Goal: Task Accomplishment & Management: Manage account settings

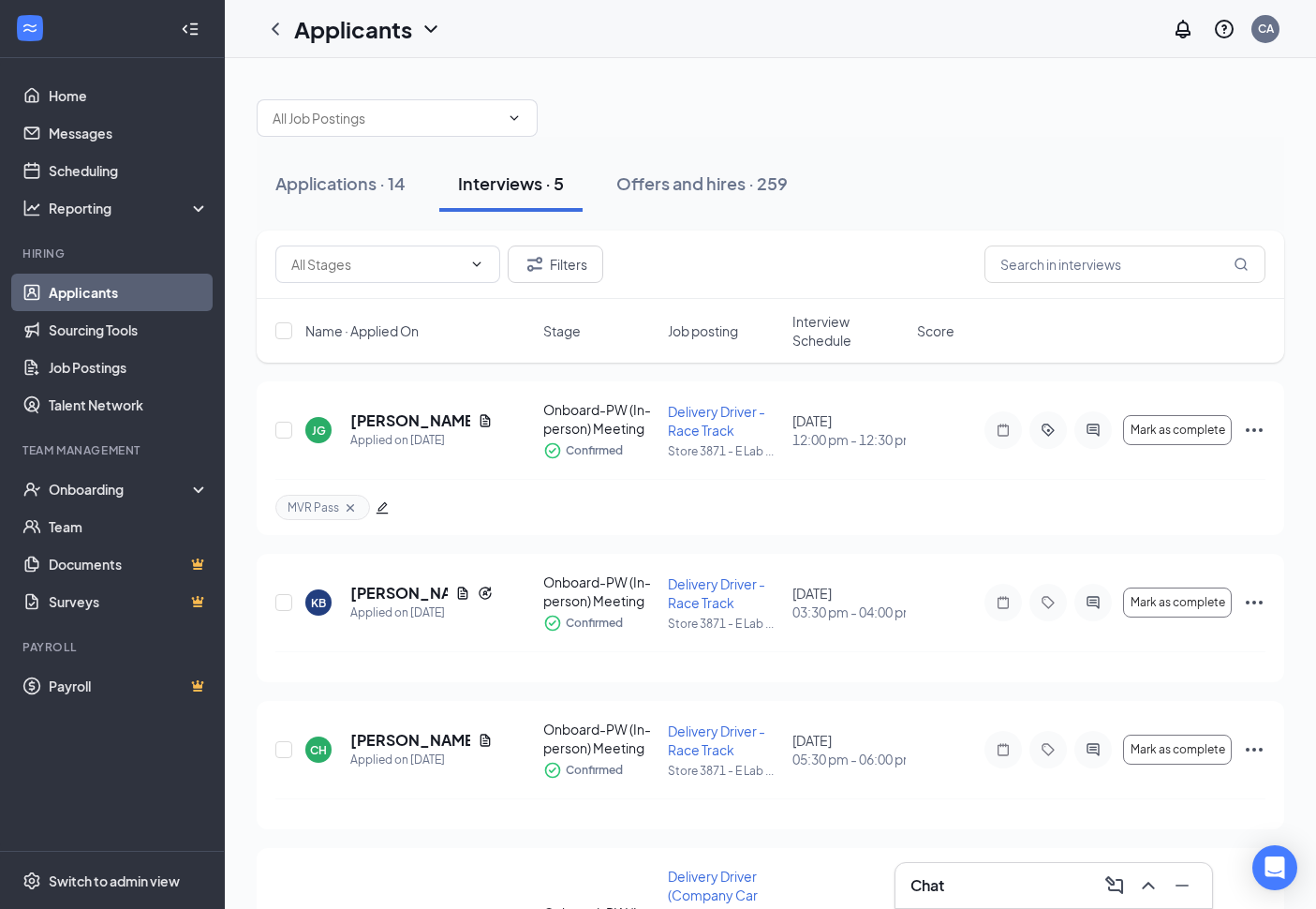
click at [369, 193] on div "Applications · 14" at bounding box center [340, 183] width 130 height 24
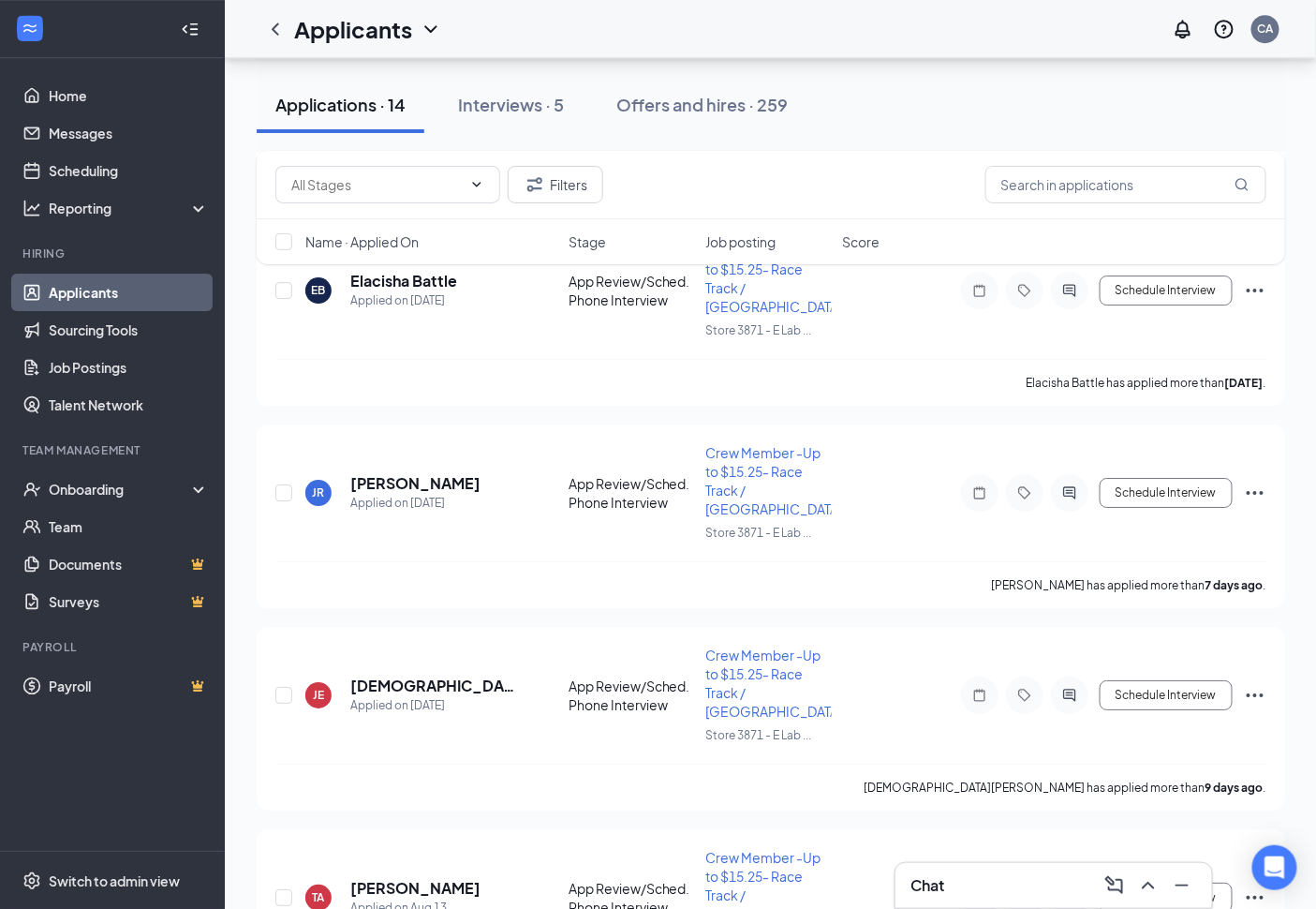
scroll to position [1905, 0]
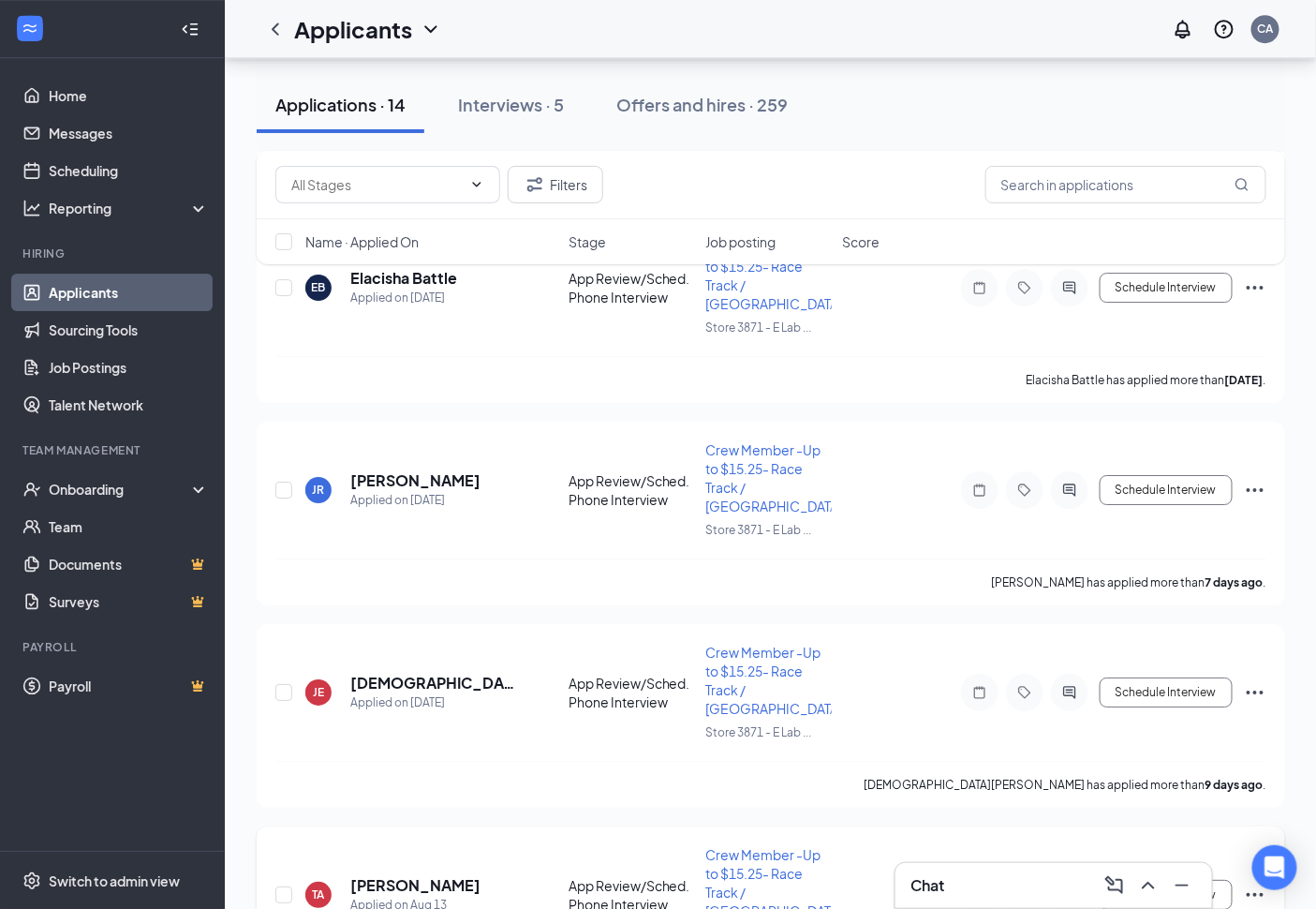
click at [1265, 883] on icon "Ellipses" at bounding box center [1255, 894] width 23 height 23
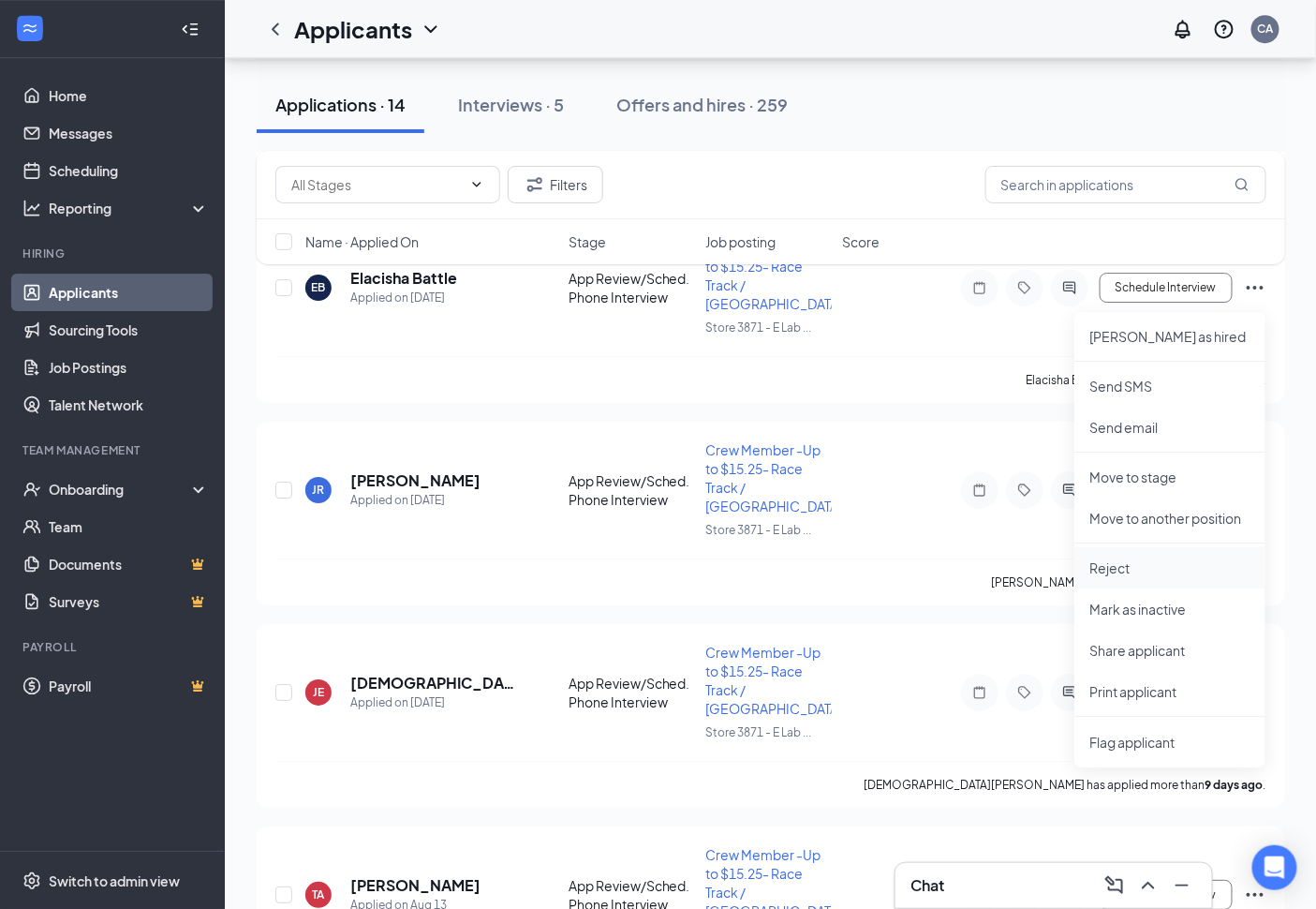
click at [1147, 574] on p "Reject" at bounding box center [1169, 567] width 162 height 19
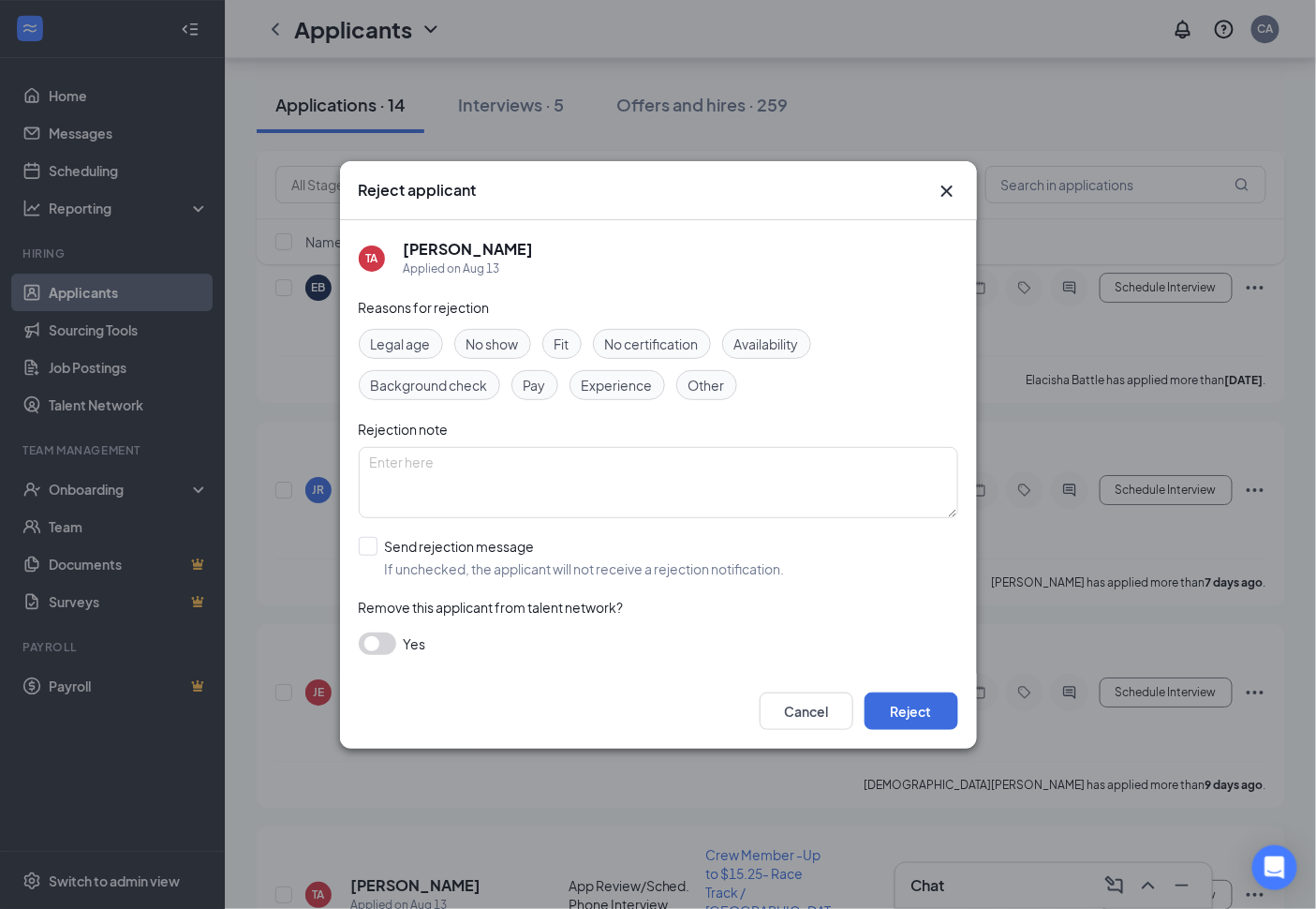
drag, startPoint x: 975, startPoint y: 707, endPoint x: 959, endPoint y: 727, distance: 25.6
click at [971, 718] on div "Cancel Reject" at bounding box center [658, 712] width 637 height 75
click at [952, 726] on button "Reject" at bounding box center [912, 712] width 94 height 38
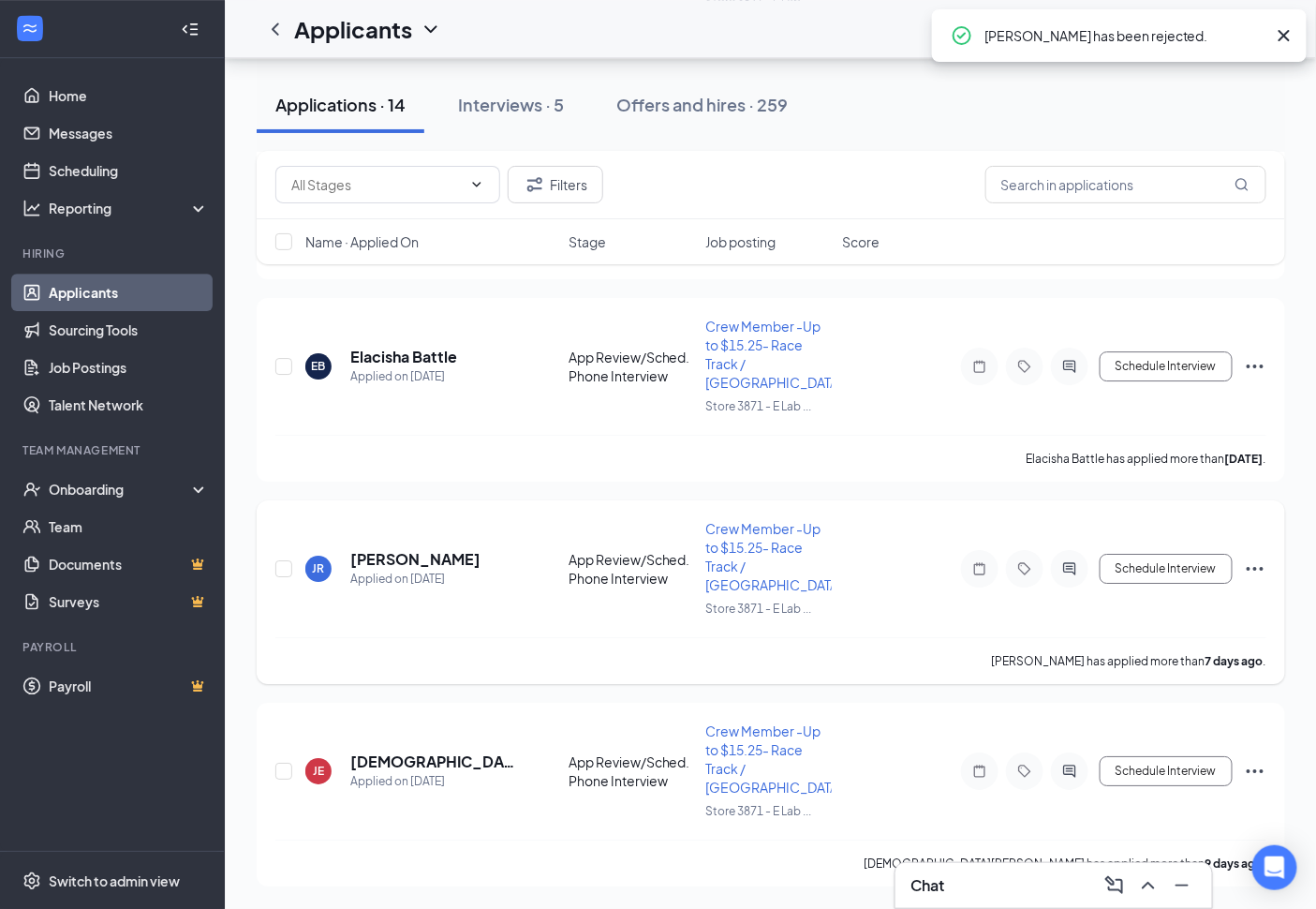
scroll to position [1722, 0]
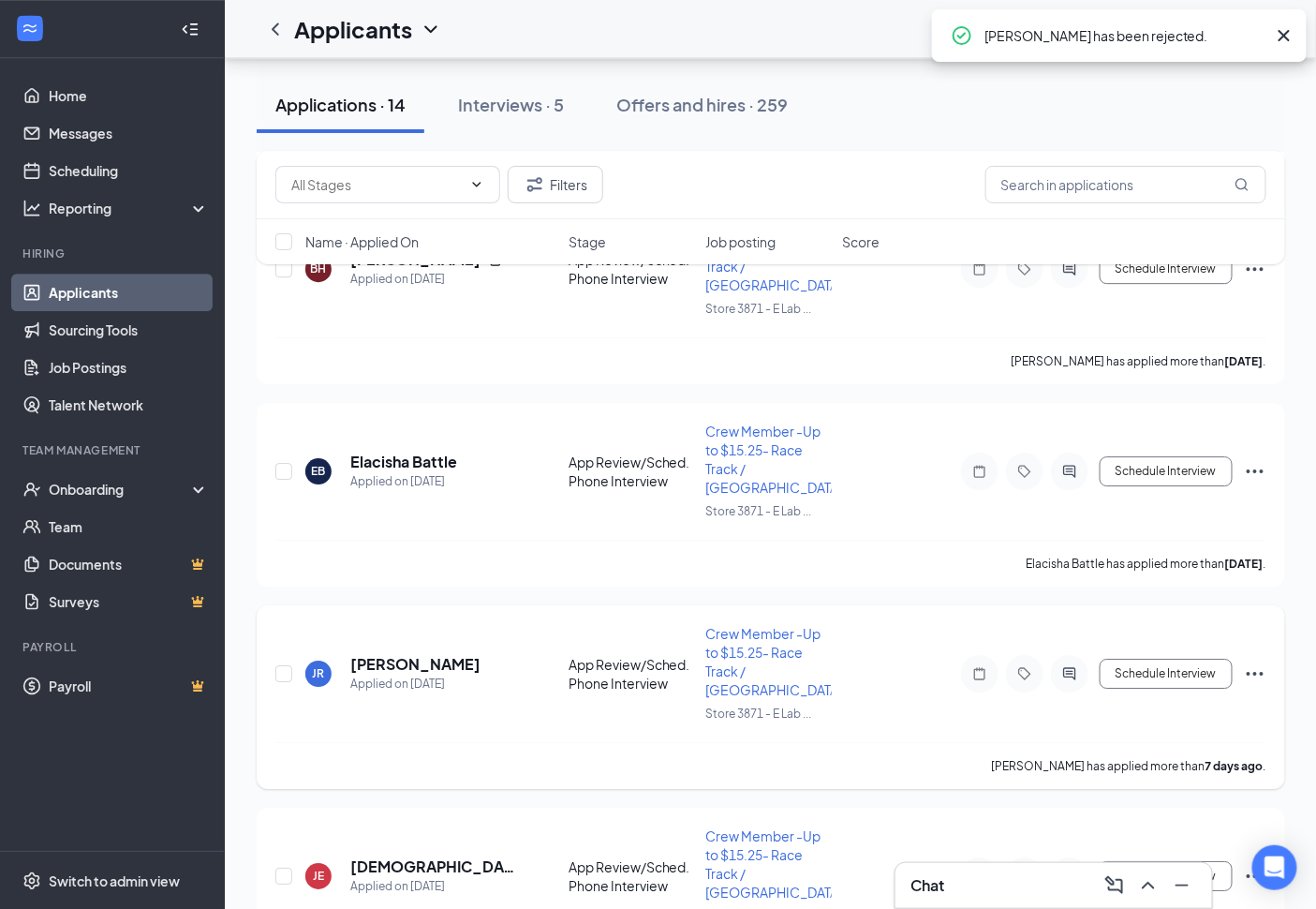
click at [1257, 662] on icon "Ellipses" at bounding box center [1255, 673] width 23 height 23
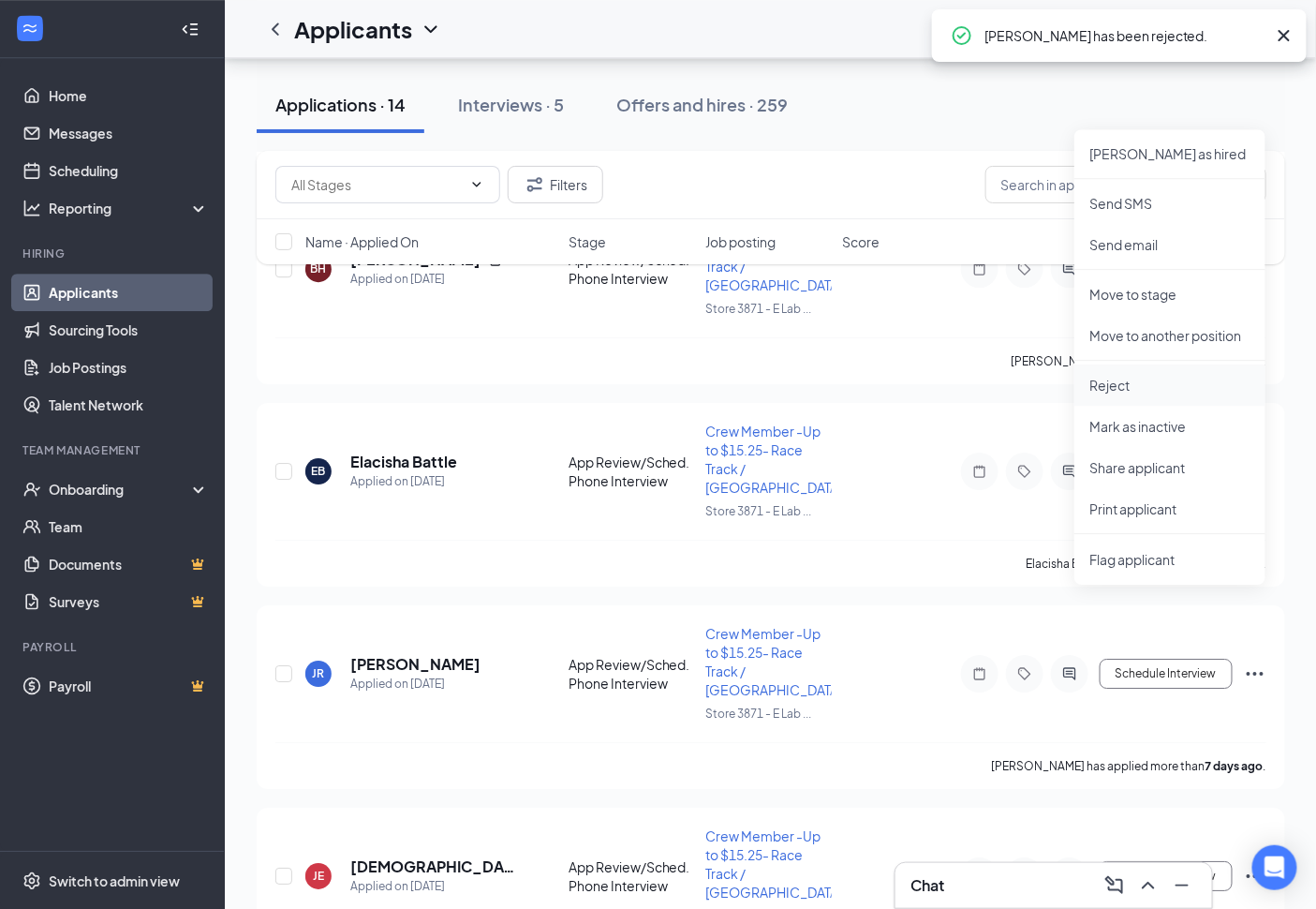
click at [1143, 392] on p "Reject" at bounding box center [1169, 385] width 162 height 19
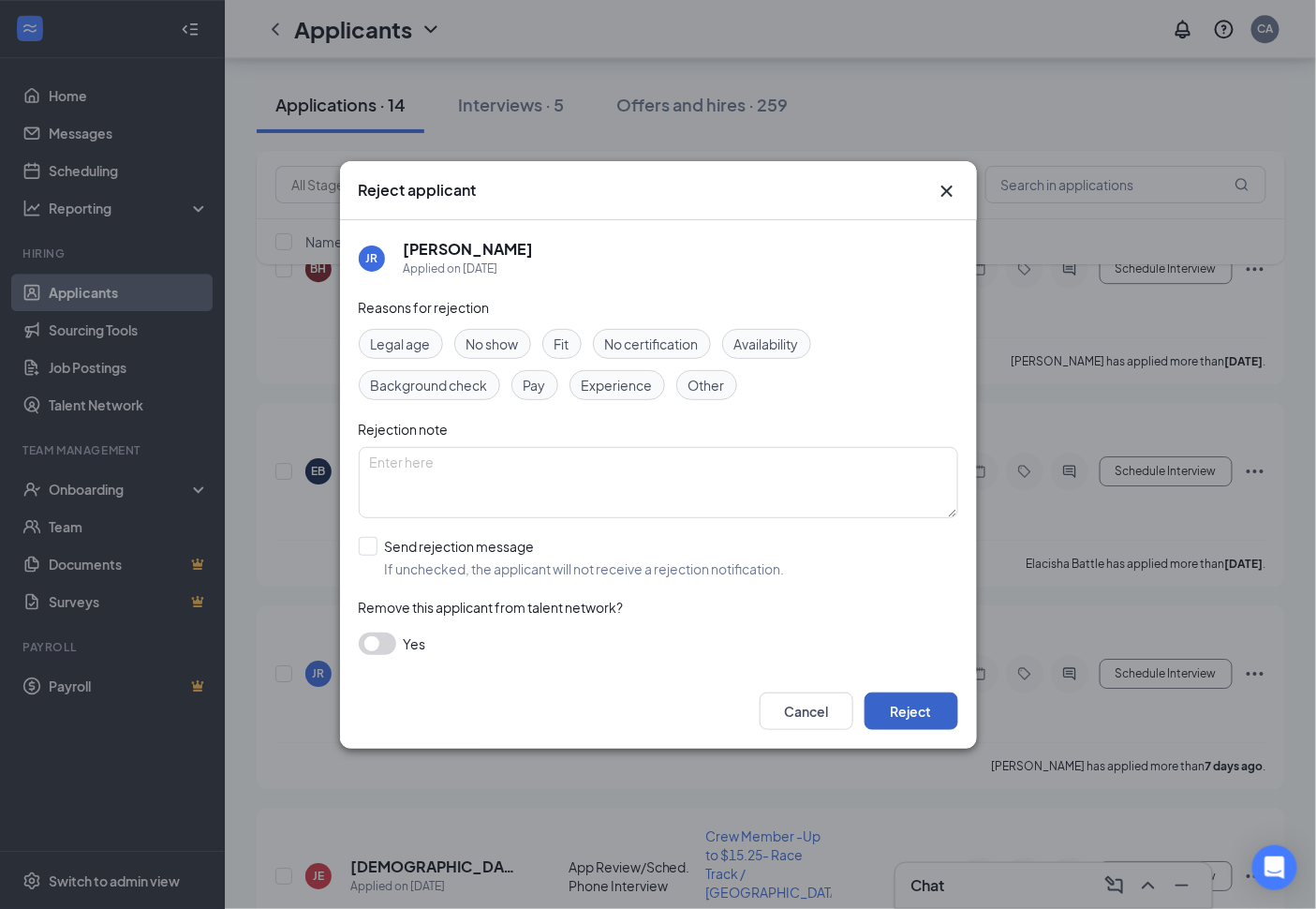
click at [904, 711] on button "Reject" at bounding box center [912, 712] width 94 height 38
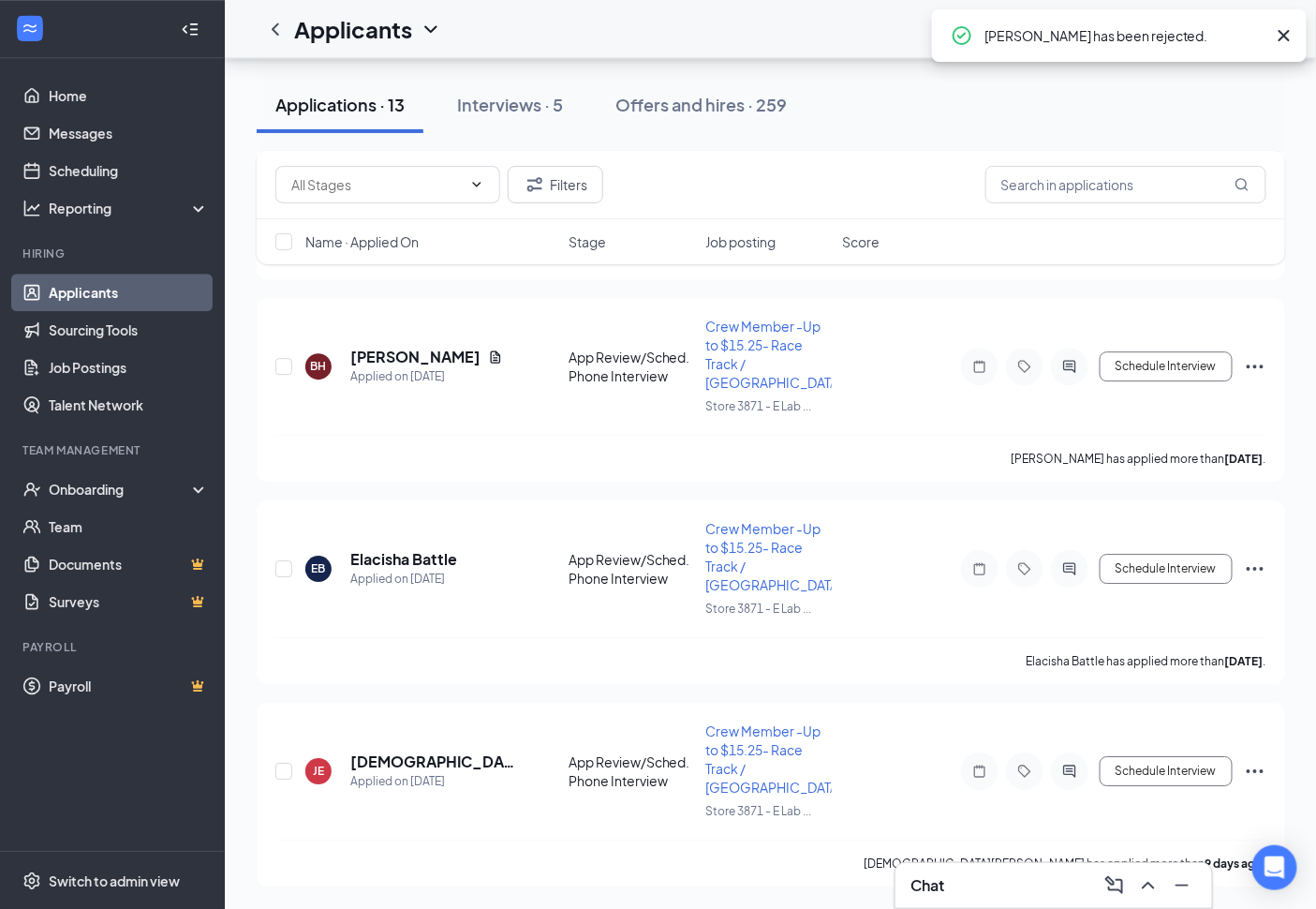
scroll to position [1539, 0]
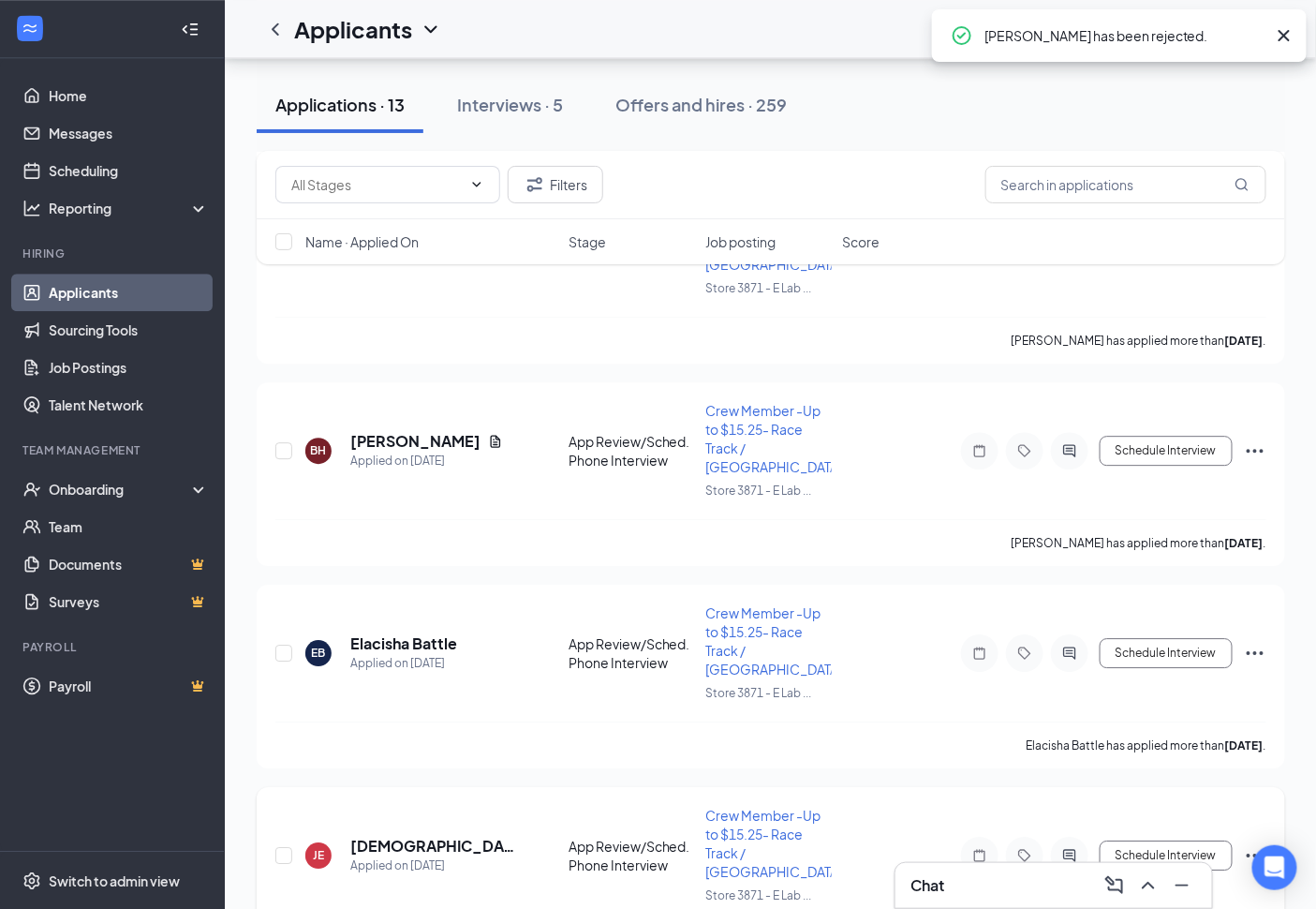
click at [1248, 845] on icon "Ellipses" at bounding box center [1255, 855] width 23 height 23
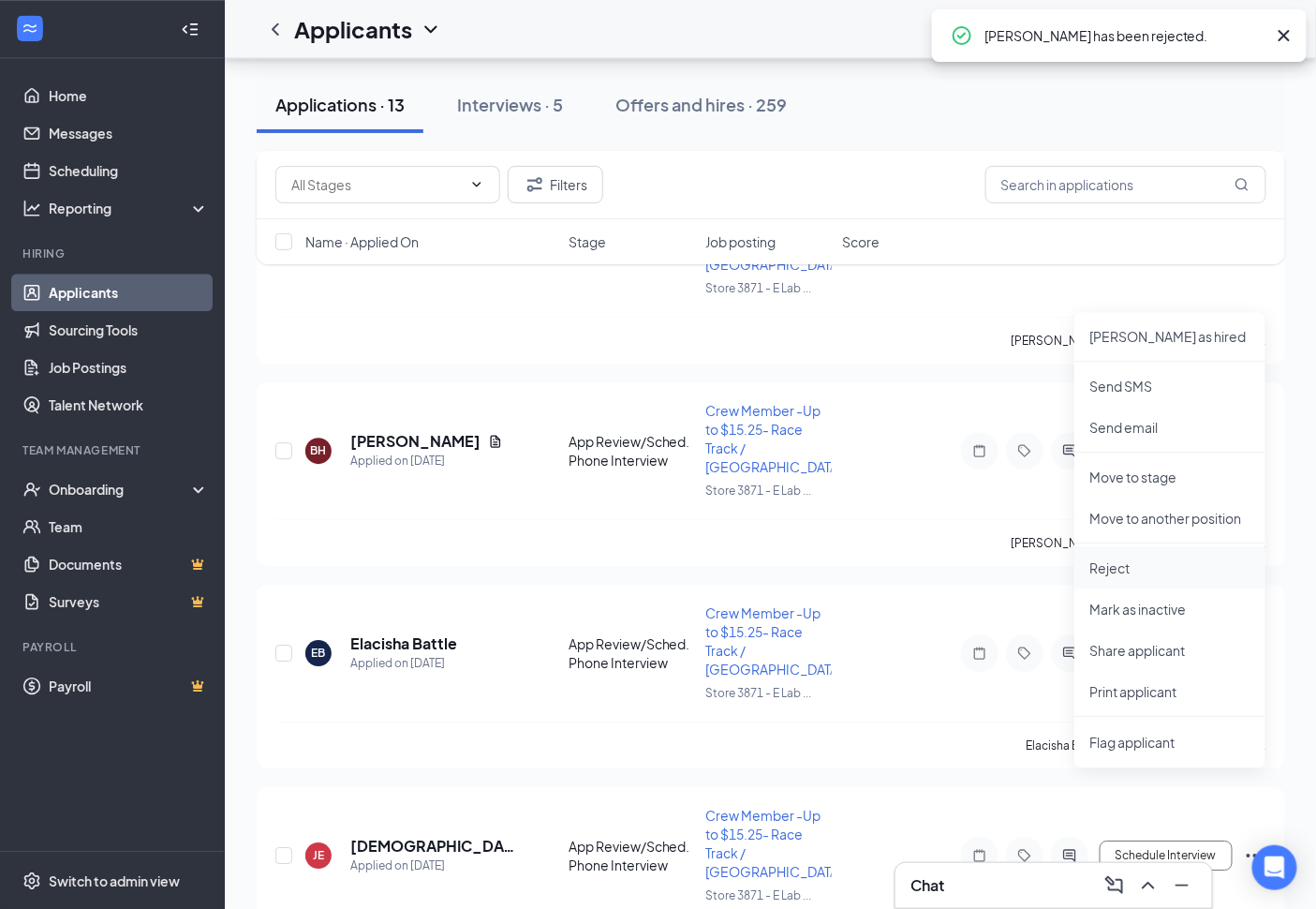
click at [1155, 560] on p "Reject" at bounding box center [1169, 567] width 162 height 19
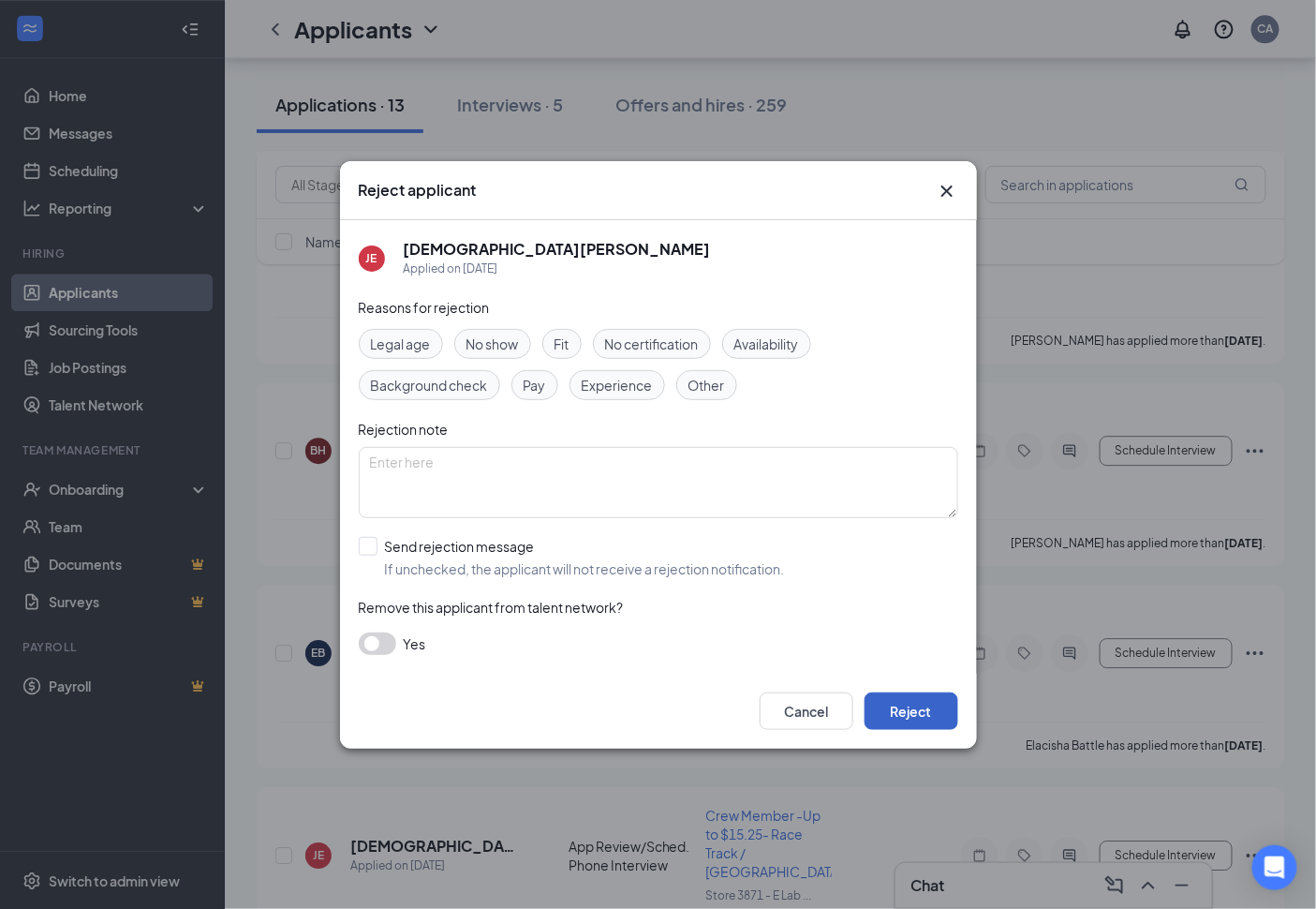
click at [920, 718] on button "Reject" at bounding box center [912, 712] width 94 height 38
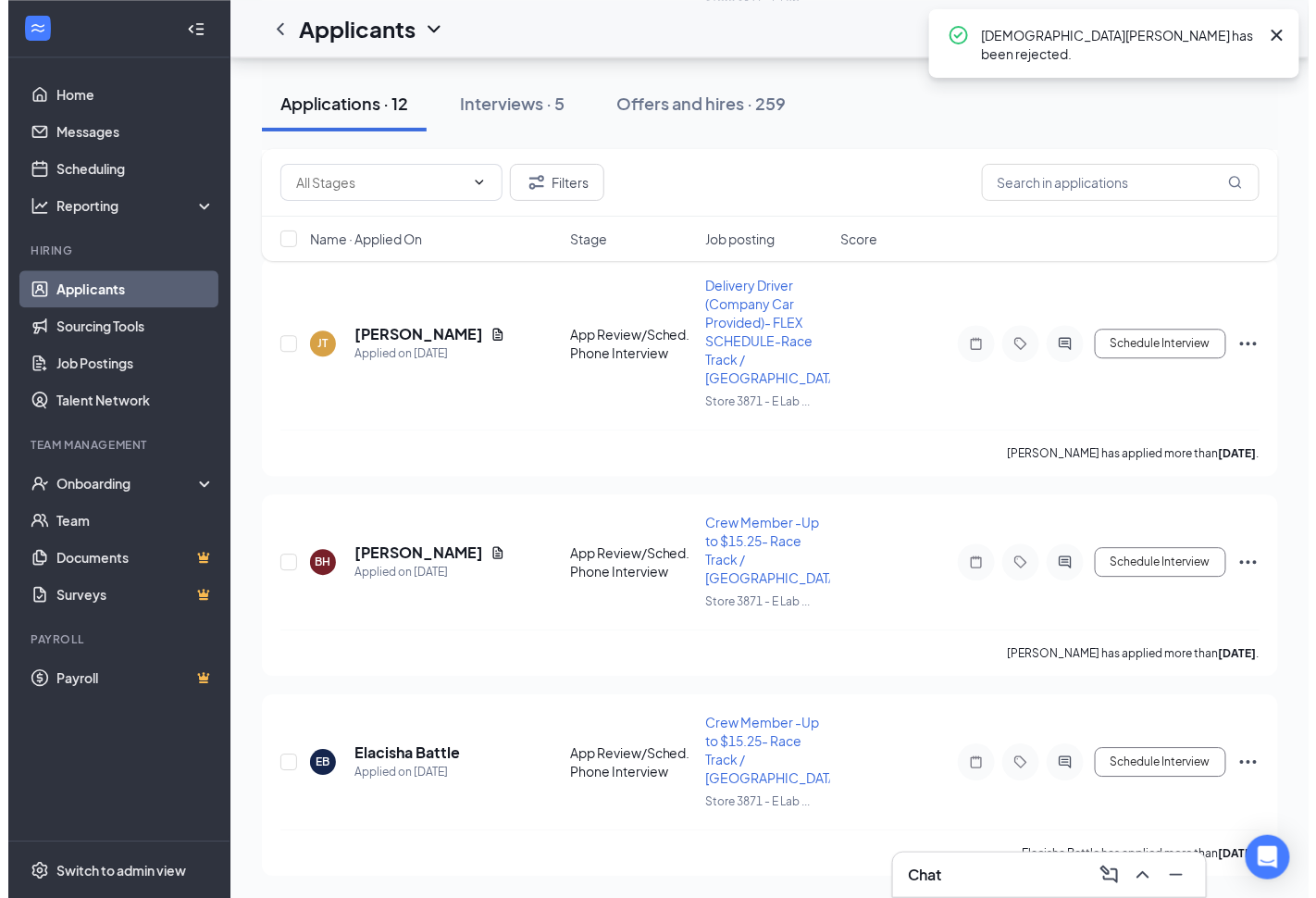
scroll to position [1340, 0]
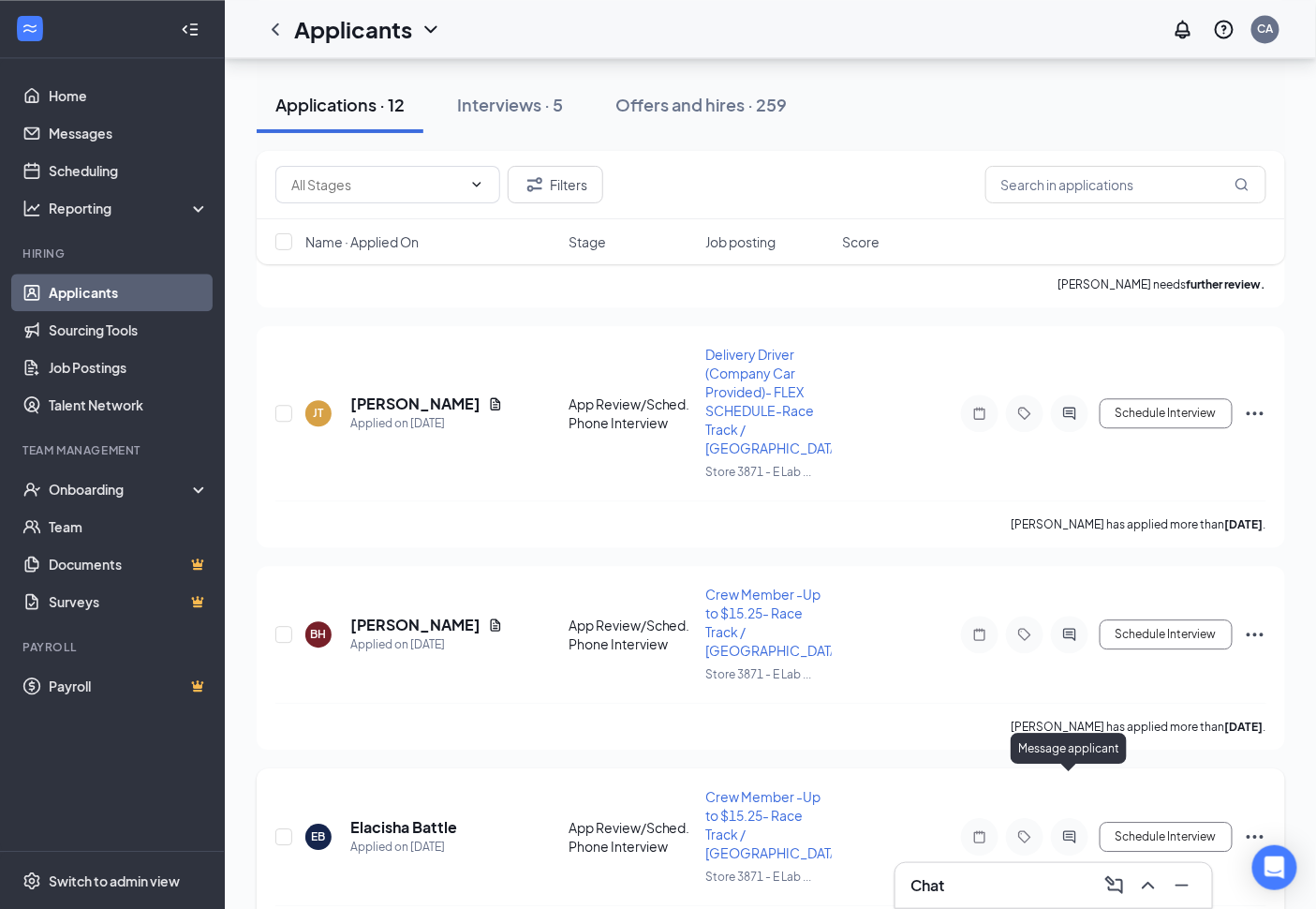
click at [1059, 830] on icon "ActiveChat" at bounding box center [1069, 837] width 23 height 15
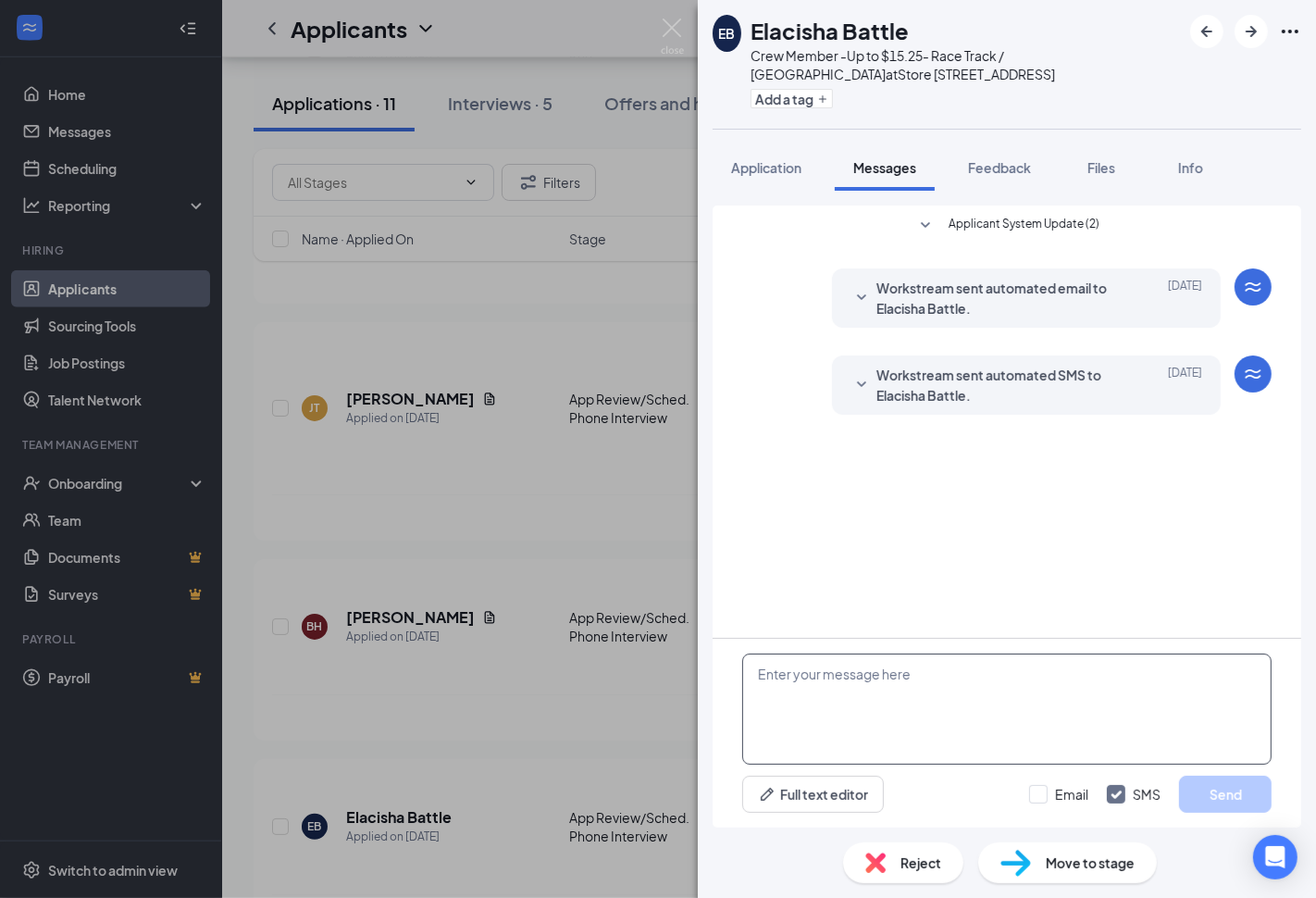
click at [945, 682] on textarea at bounding box center [1007, 708] width 530 height 111
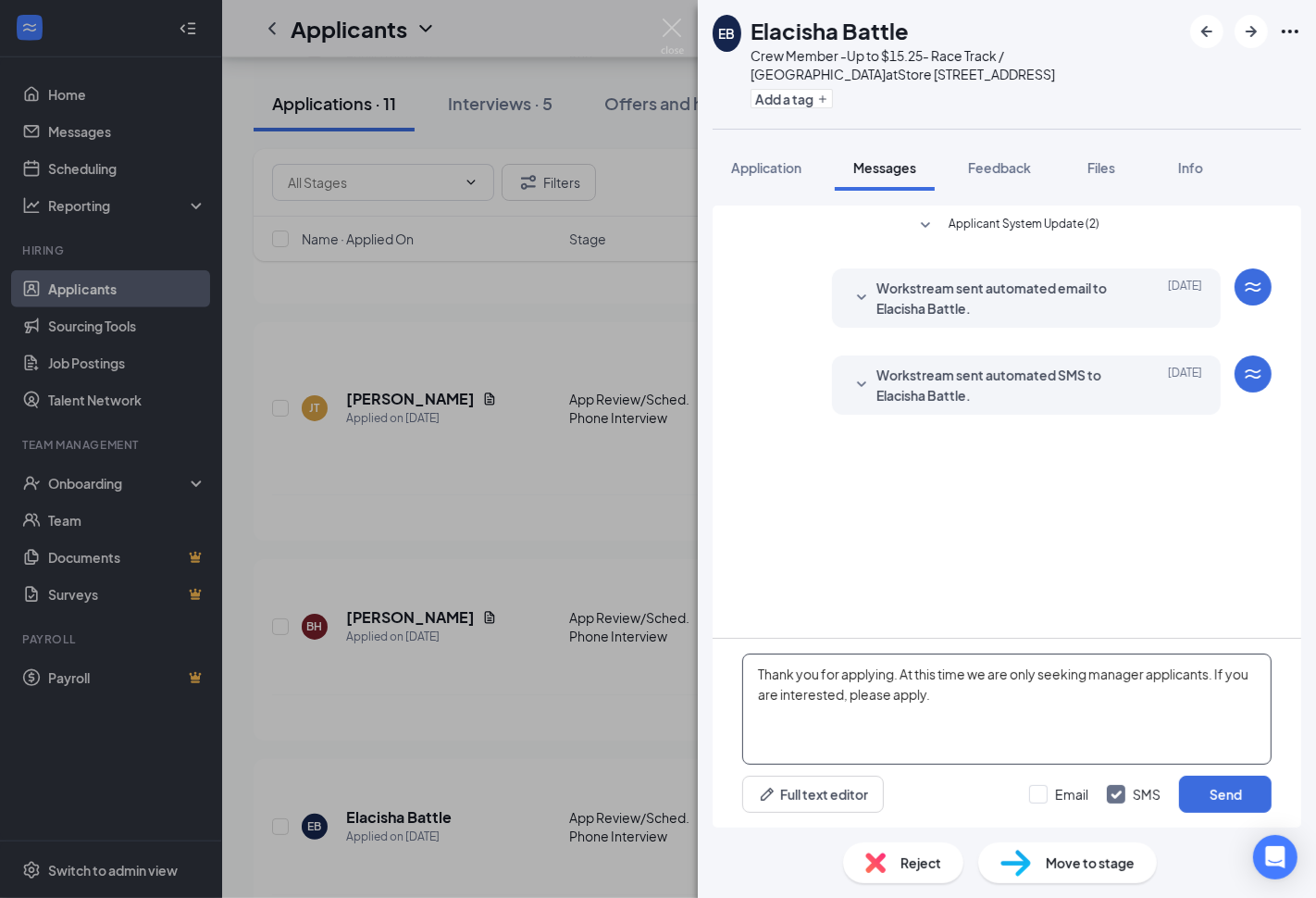
drag, startPoint x: 738, startPoint y: 703, endPoint x: 670, endPoint y: 677, distance: 72.8
click at [670, 677] on div "EB Elacisha Battle Crew Member -Up to $15.25- Race Track / Northside at Store […" at bounding box center [658, 449] width 1316 height 898
click at [1015, 723] on textarea "Thank you for applying. At this time we are only seeking manager applicants. If…" at bounding box center [1007, 708] width 530 height 111
type textarea "Thank you for applying. At this time we are only seeking manager applicants. If…"
click at [1059, 799] on input "Email" at bounding box center [1058, 794] width 60 height 19
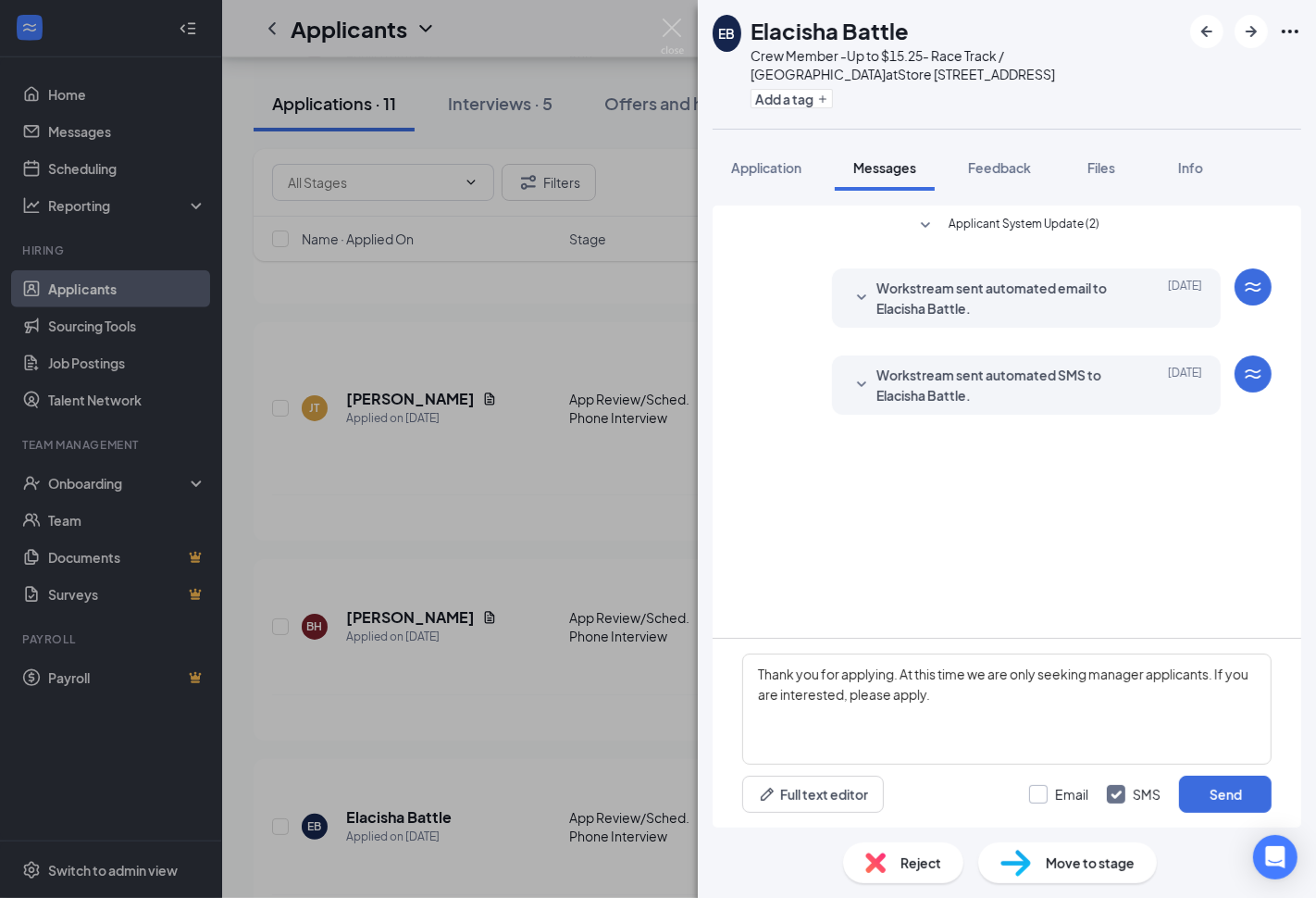
checkbox input "true"
click at [1214, 799] on button "Send" at bounding box center [1225, 794] width 93 height 37
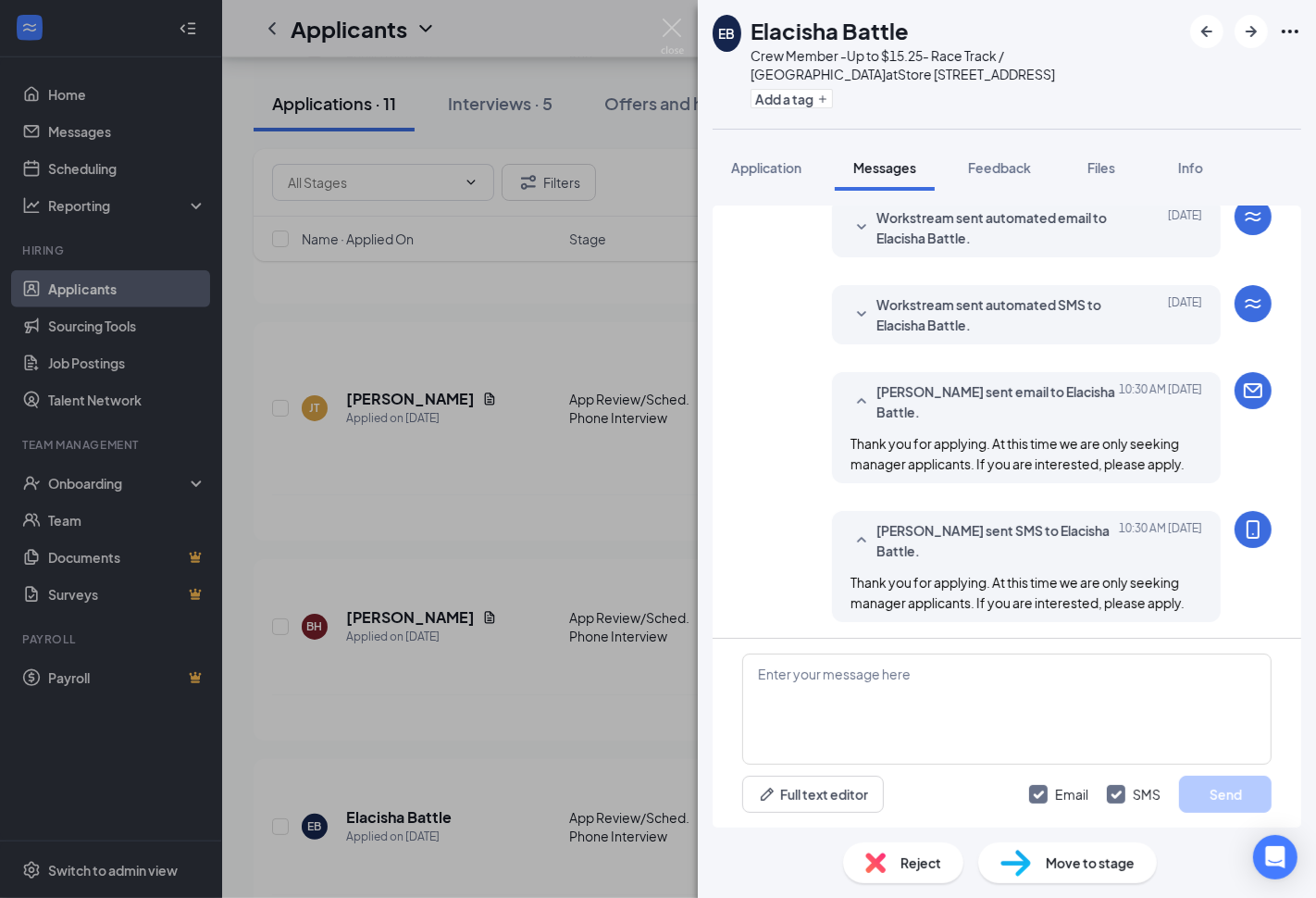
scroll to position [71, 0]
click at [945, 862] on div "Reject" at bounding box center [903, 863] width 120 height 41
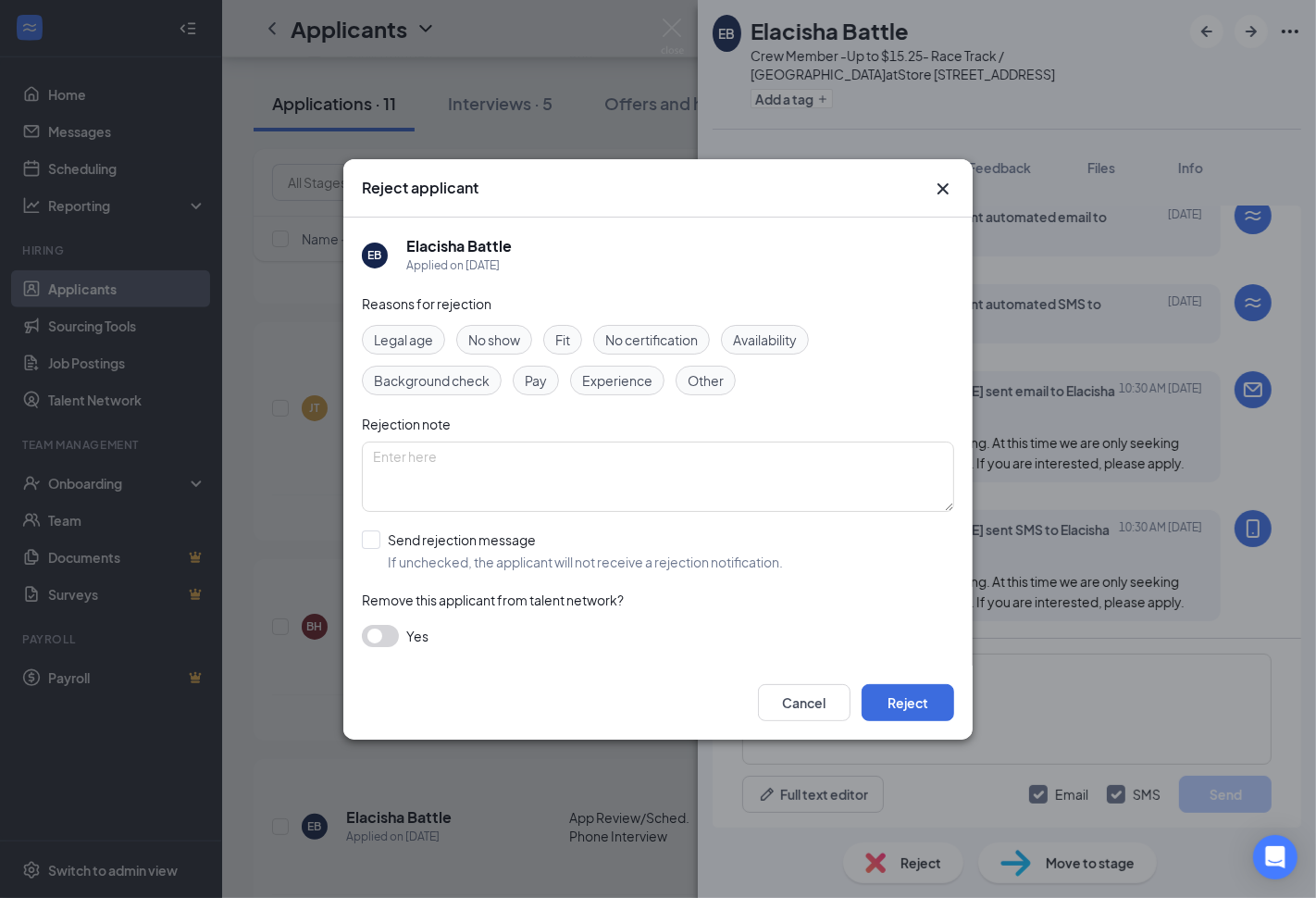
click at [944, 190] on icon "Cross" at bounding box center [943, 187] width 11 height 11
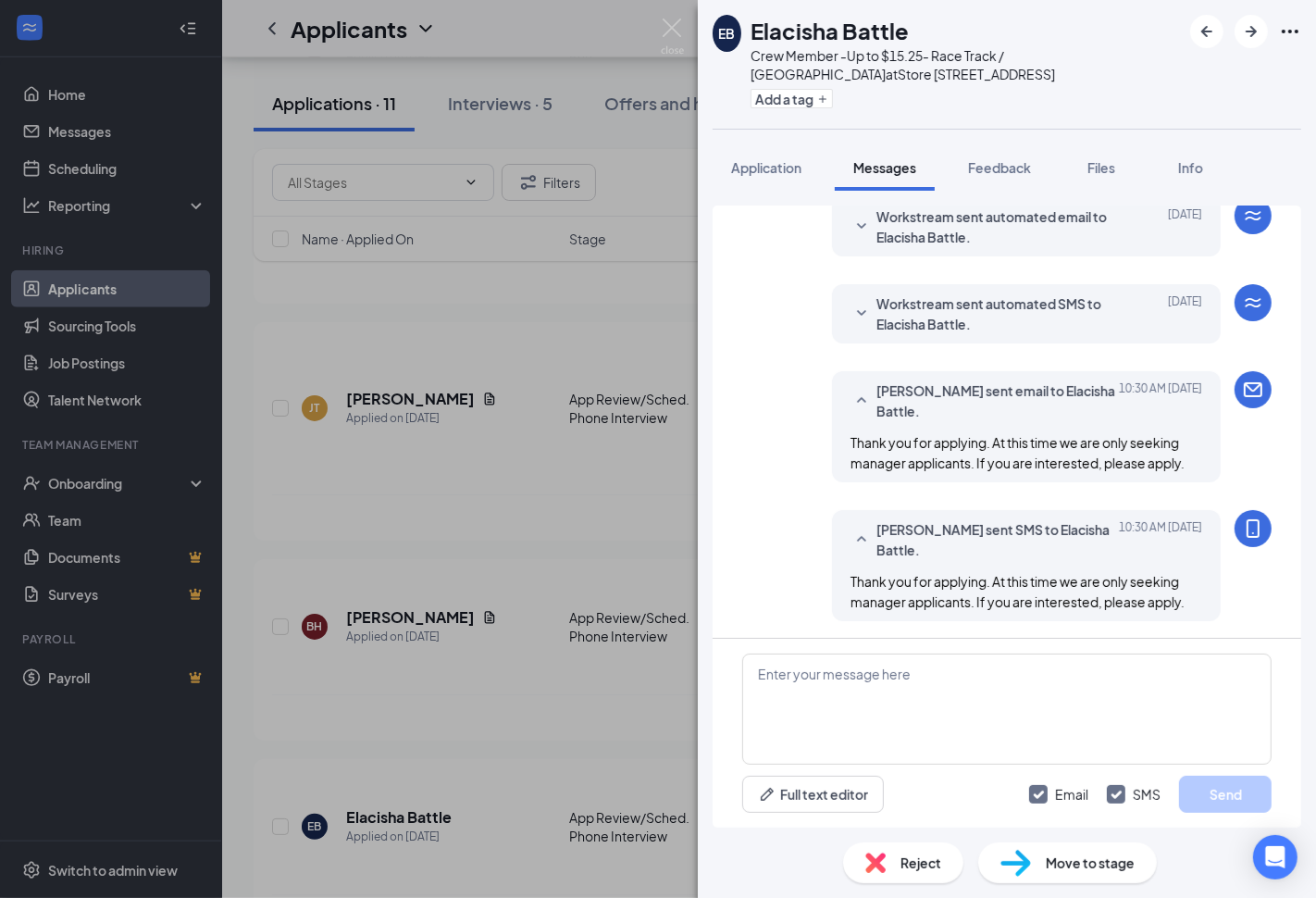
click at [605, 635] on div "EB Elacisha Battle Crew Member -Up to $15.25- Race Track / Northside at Store […" at bounding box center [658, 449] width 1316 height 898
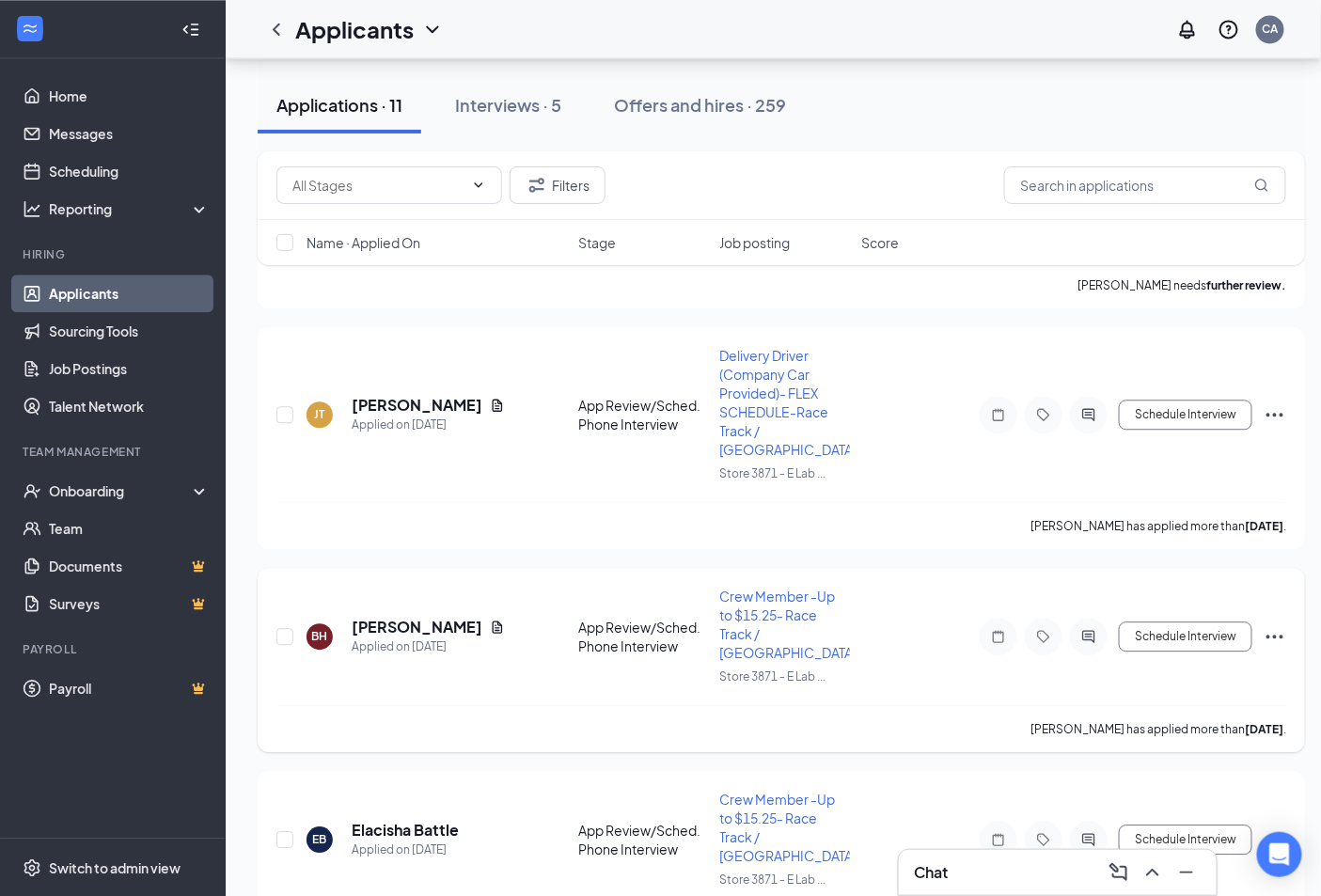
click at [1104, 618] on div at bounding box center [1089, 636] width 38 height 38
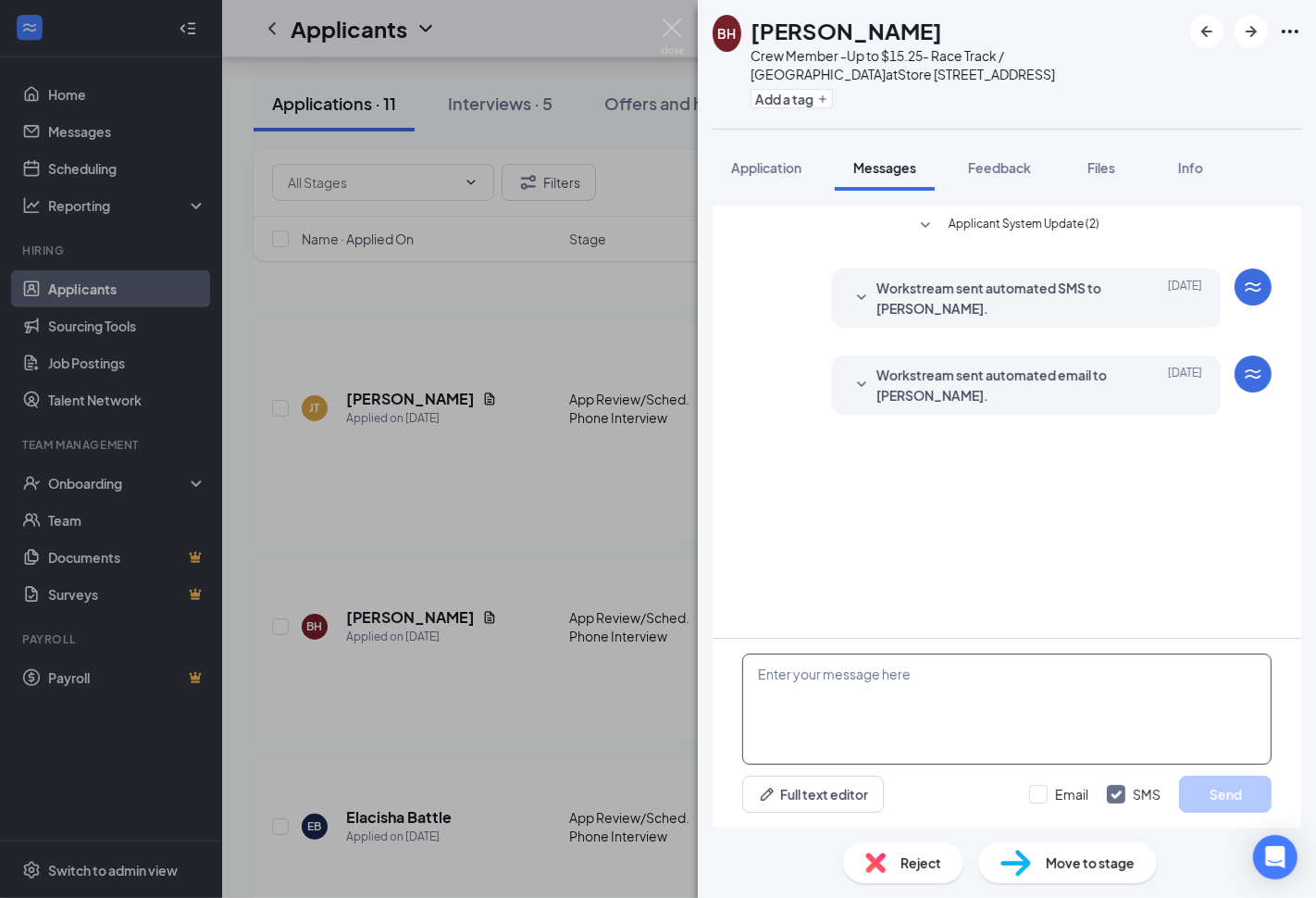
click at [911, 686] on textarea at bounding box center [1007, 708] width 530 height 111
paste textarea "Thank you for applying. At this time we are only seeking manager applicants. If…"
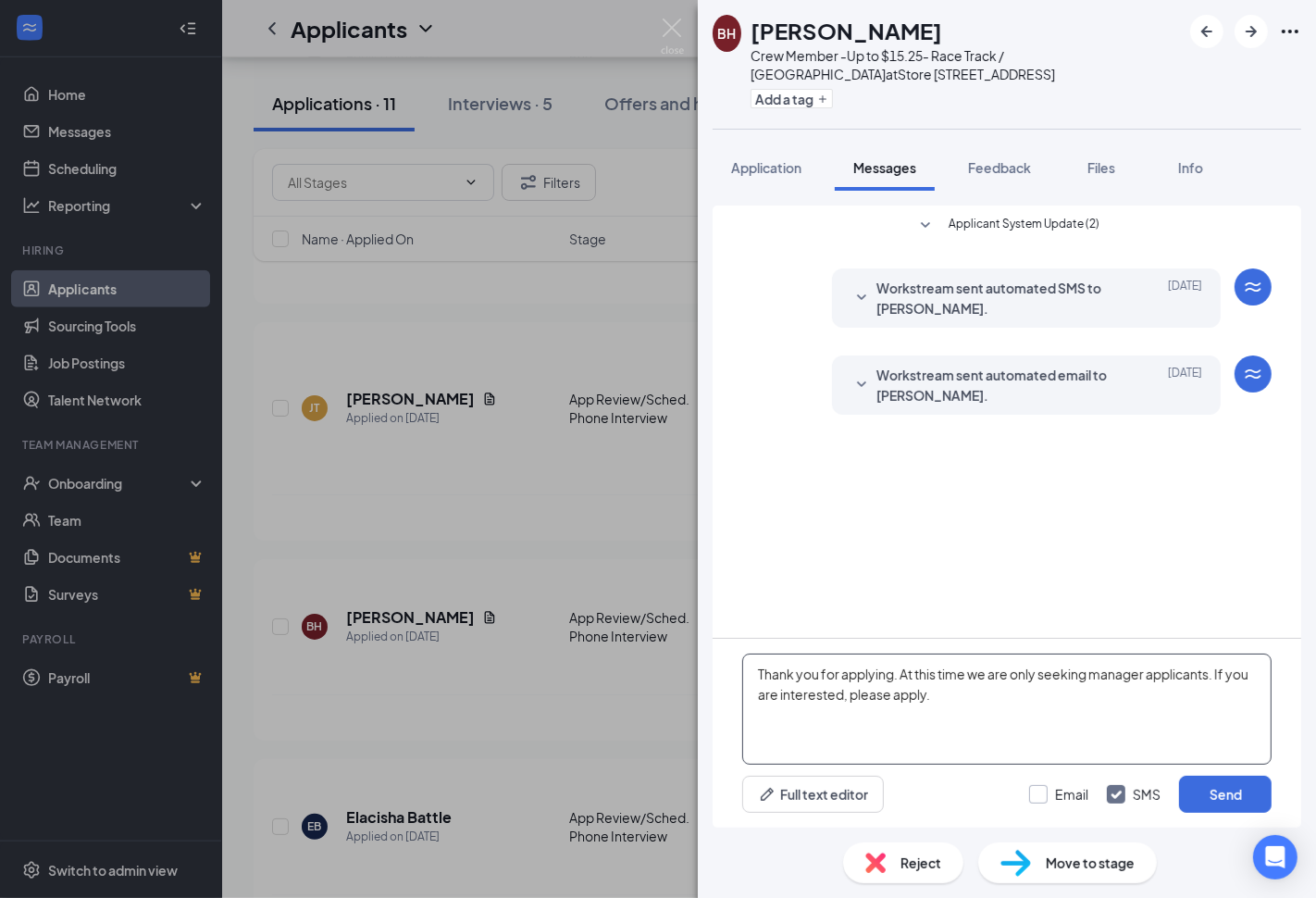
type textarea "Thank you for applying. At this time we are only seeking manager applicants. If…"
click at [1041, 801] on input "Email" at bounding box center [1058, 794] width 60 height 19
checkbox input "true"
click at [1222, 797] on button "Send" at bounding box center [1225, 794] width 93 height 37
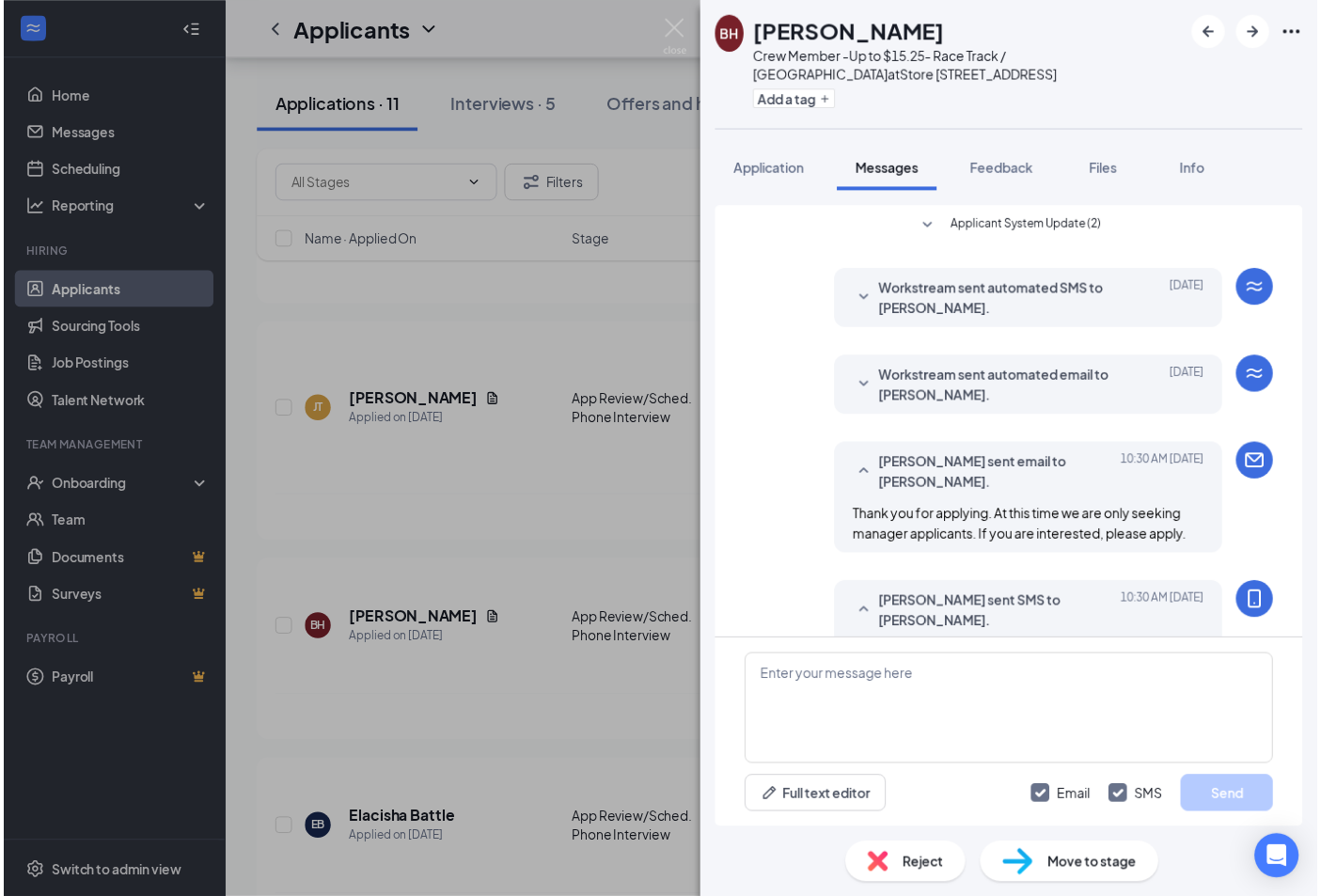
scroll to position [73, 0]
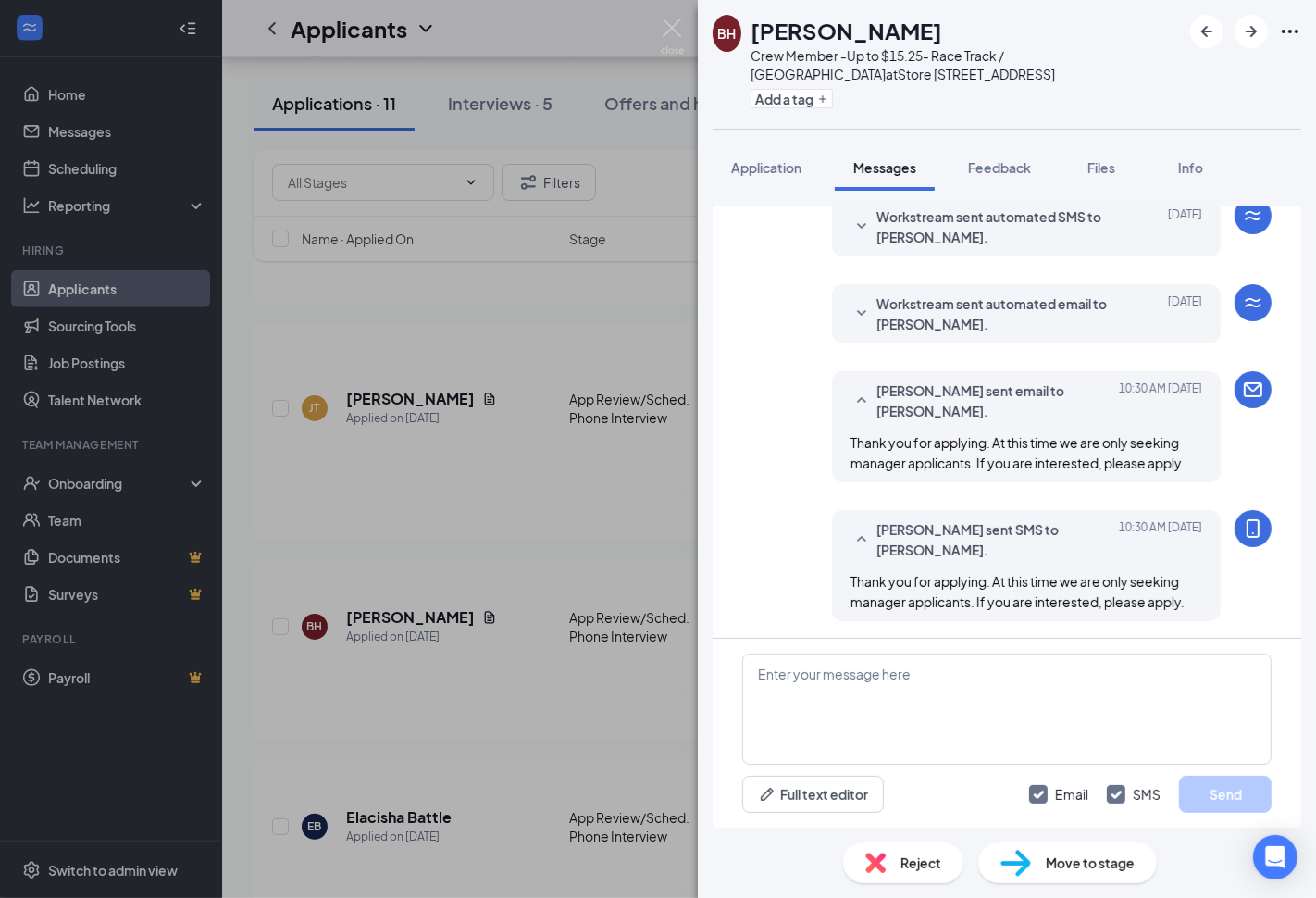
click at [505, 677] on div "BH [PERSON_NAME] Crew Member -Up to $15.25- Race Track / Northside at Store [ST…" at bounding box center [658, 449] width 1316 height 898
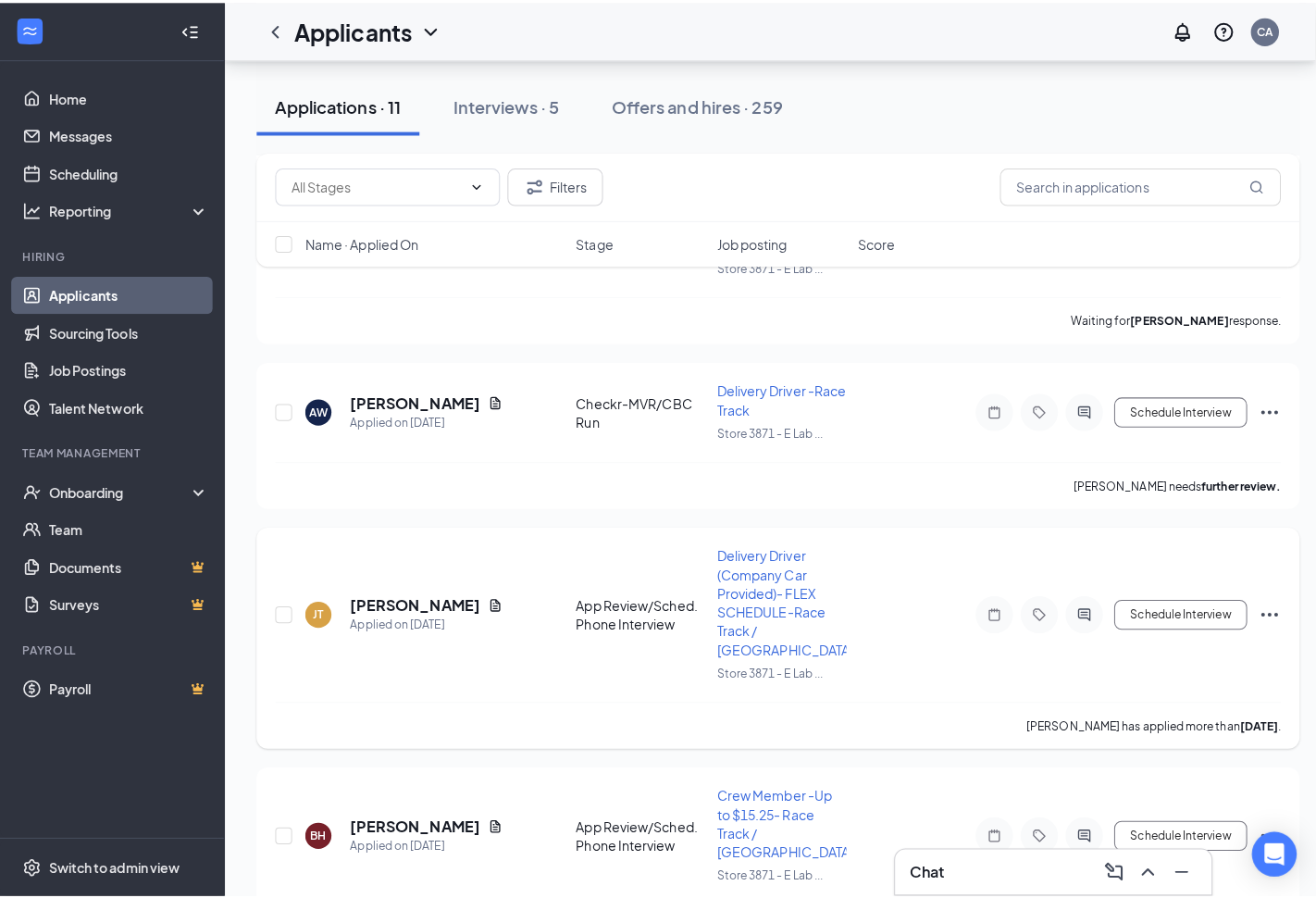
scroll to position [1134, 0]
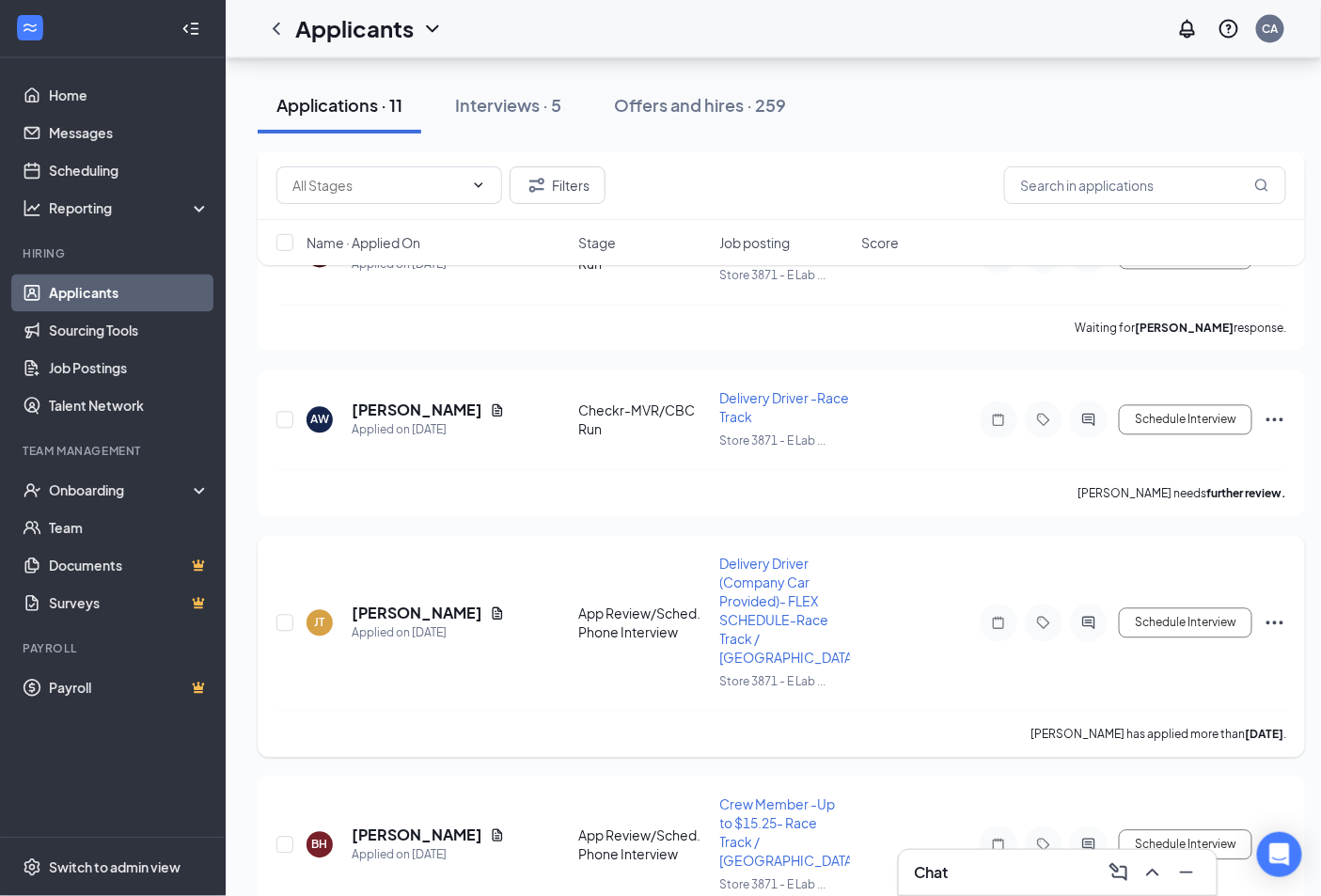
click at [1088, 616] on icon "ActiveChat" at bounding box center [1088, 623] width 23 height 15
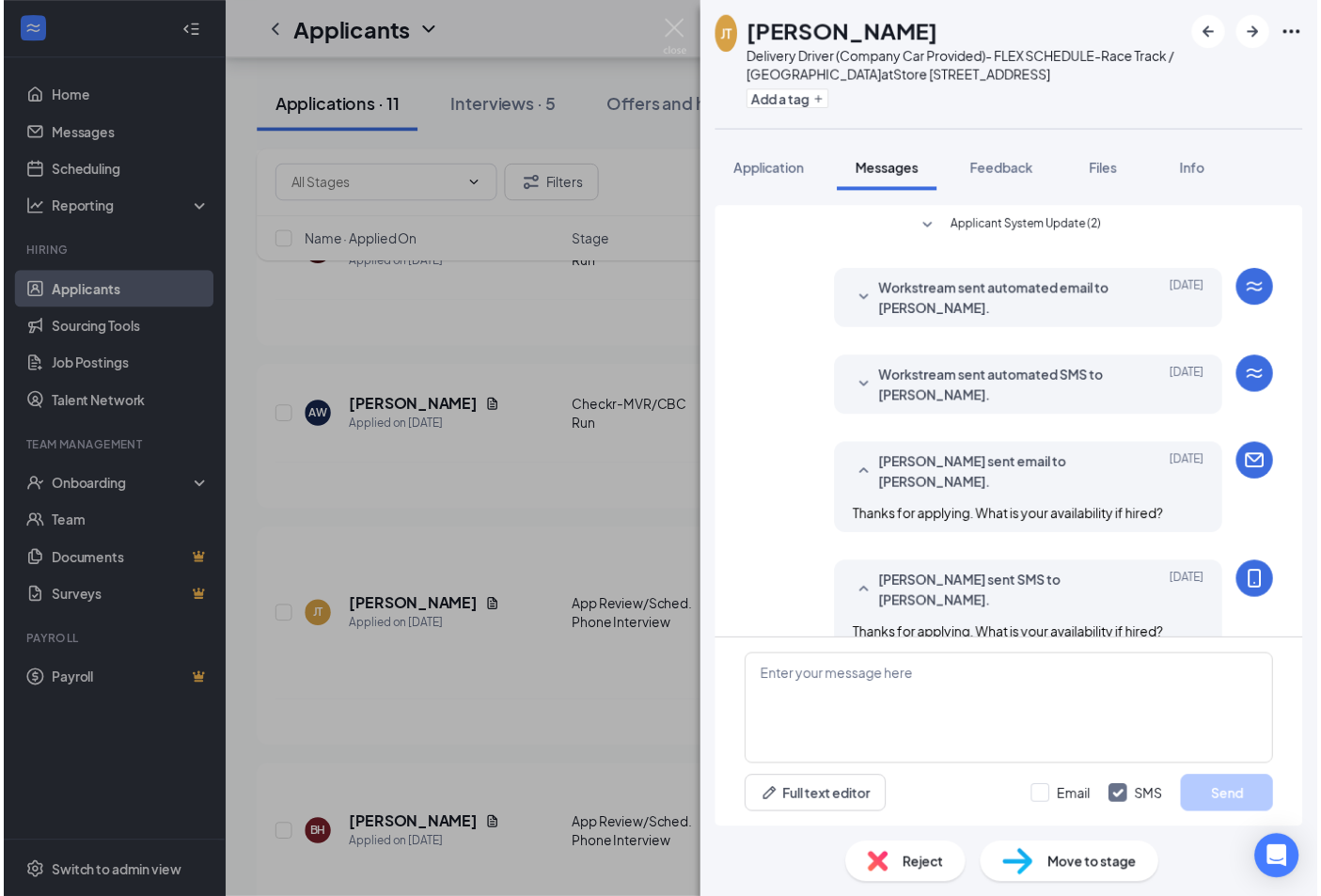
scroll to position [32, 0]
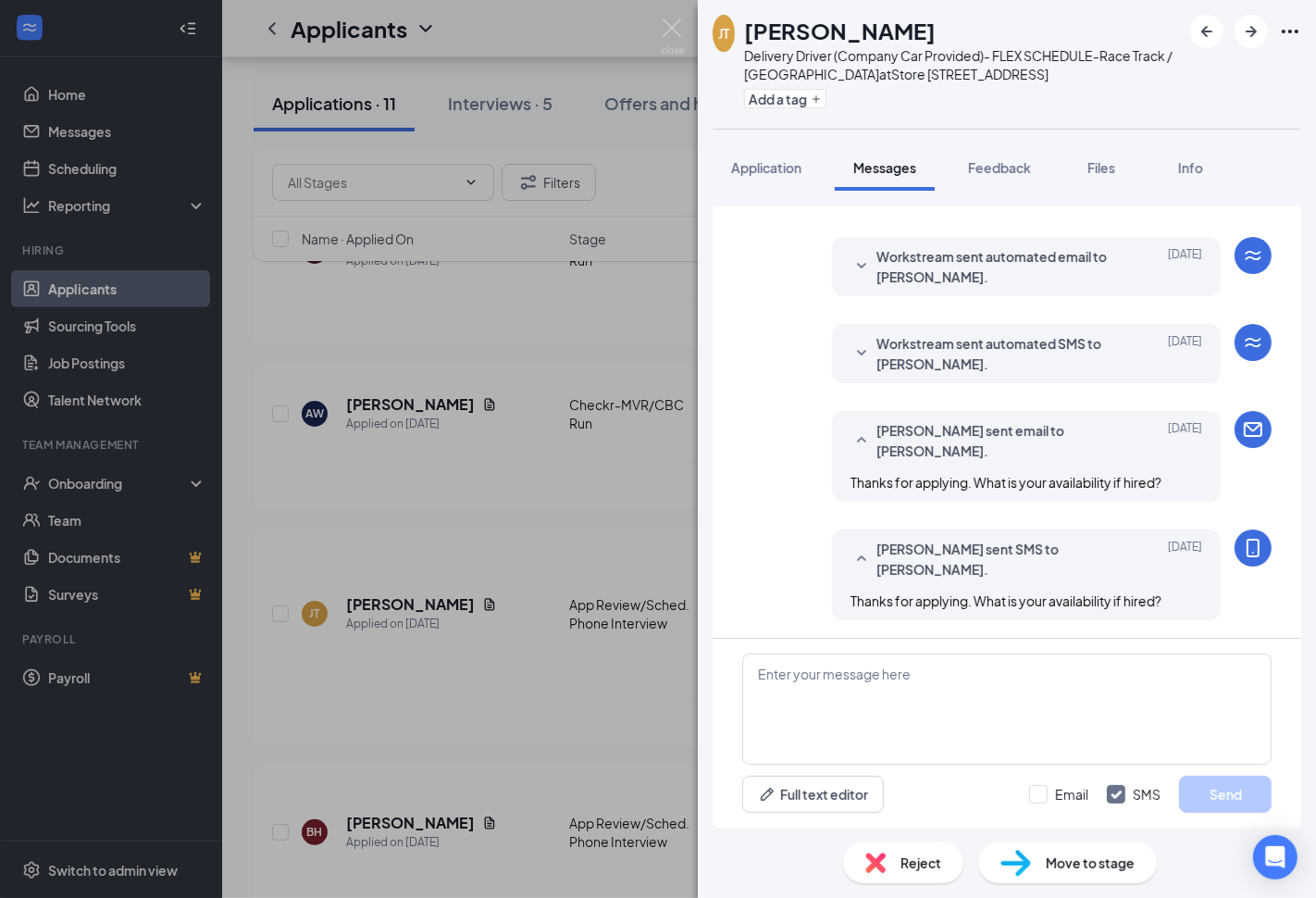
click at [946, 871] on div "Reject" at bounding box center [903, 863] width 120 height 41
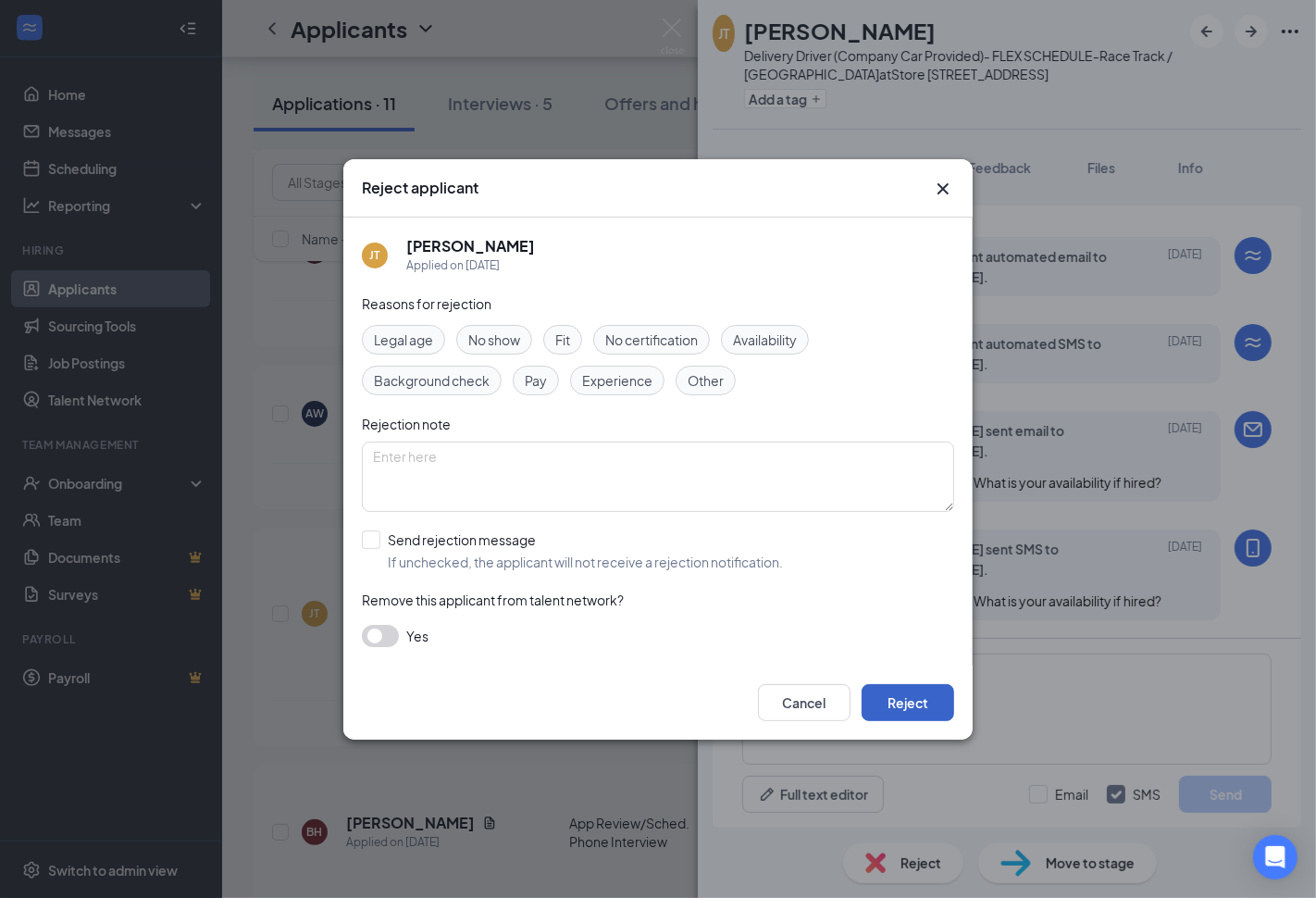
click at [906, 691] on button "Reject" at bounding box center [908, 703] width 93 height 37
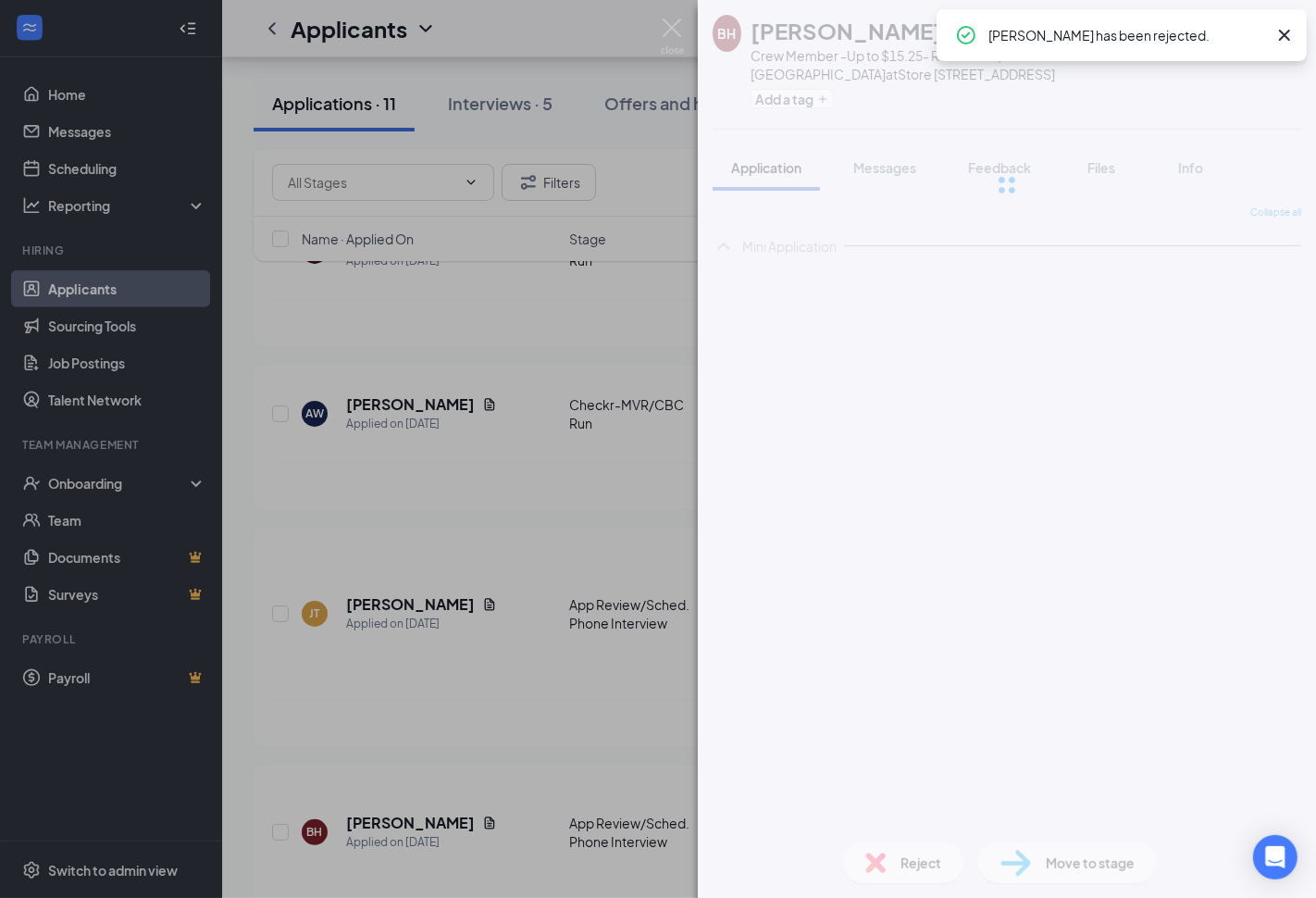
click at [590, 517] on div "BH [PERSON_NAME] Crew Member -Up to $15.25- Race Track / Northside at Store [ST…" at bounding box center [658, 449] width 1316 height 898
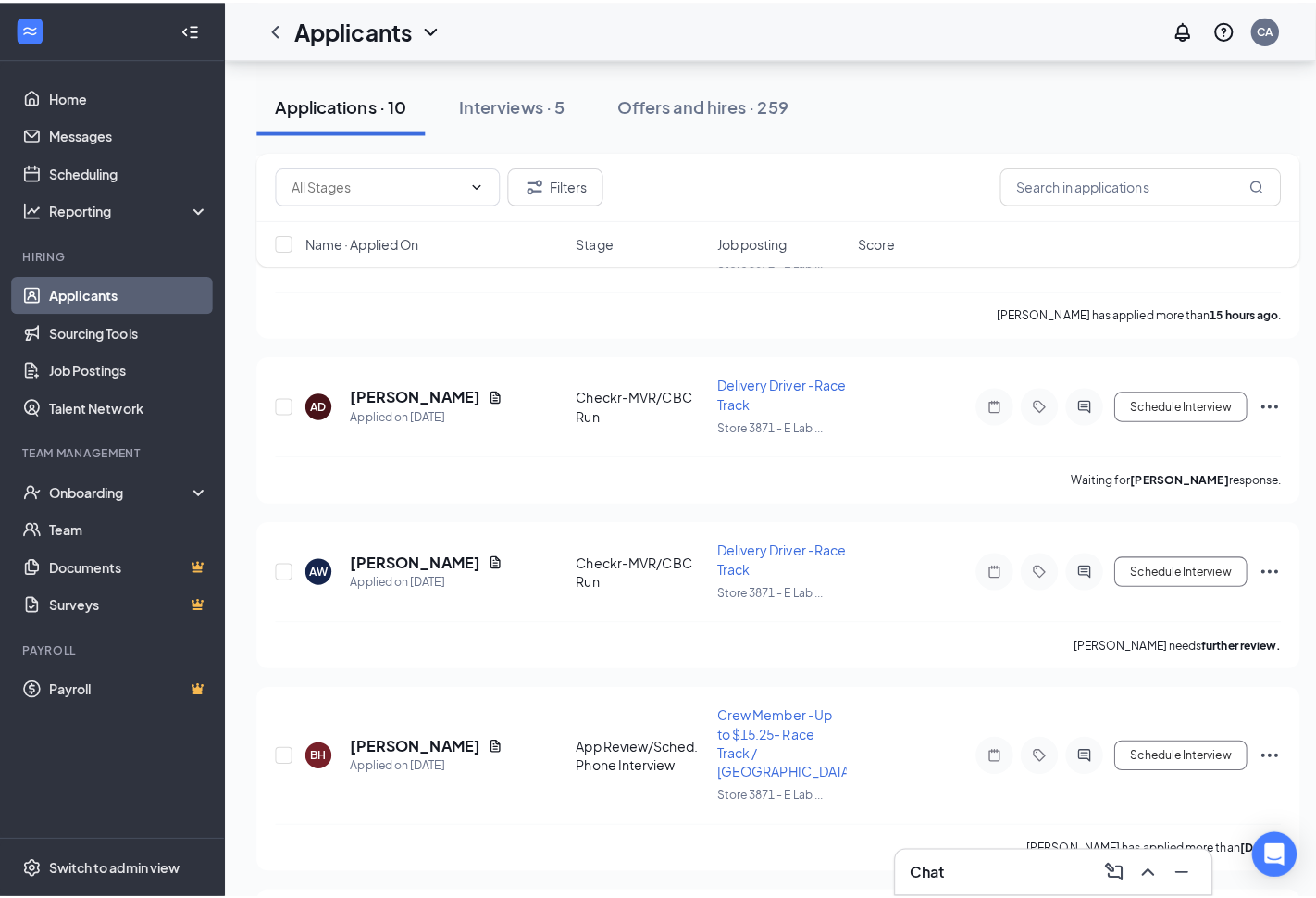
scroll to position [723, 0]
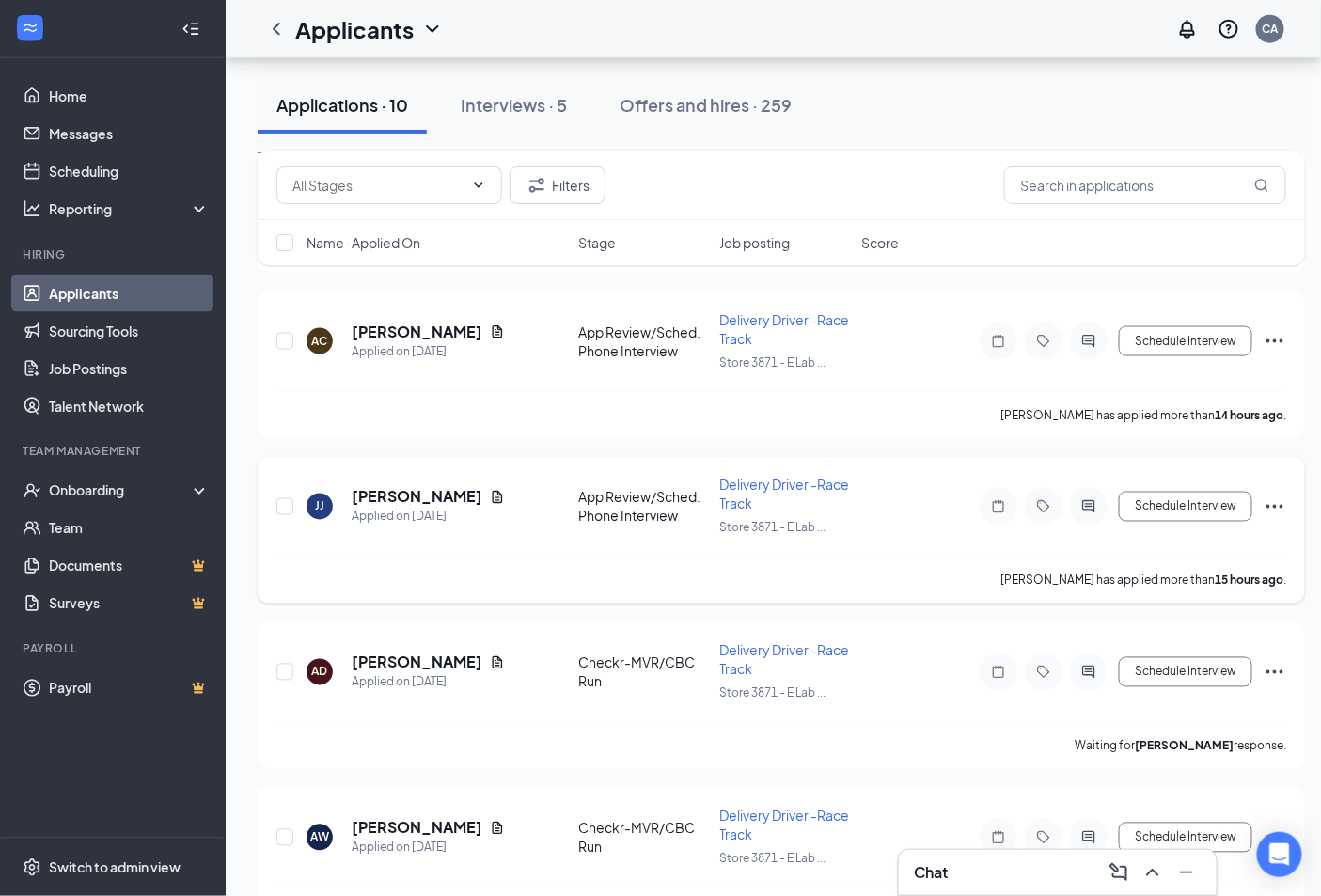
click at [1098, 504] on div at bounding box center [1089, 507] width 38 height 38
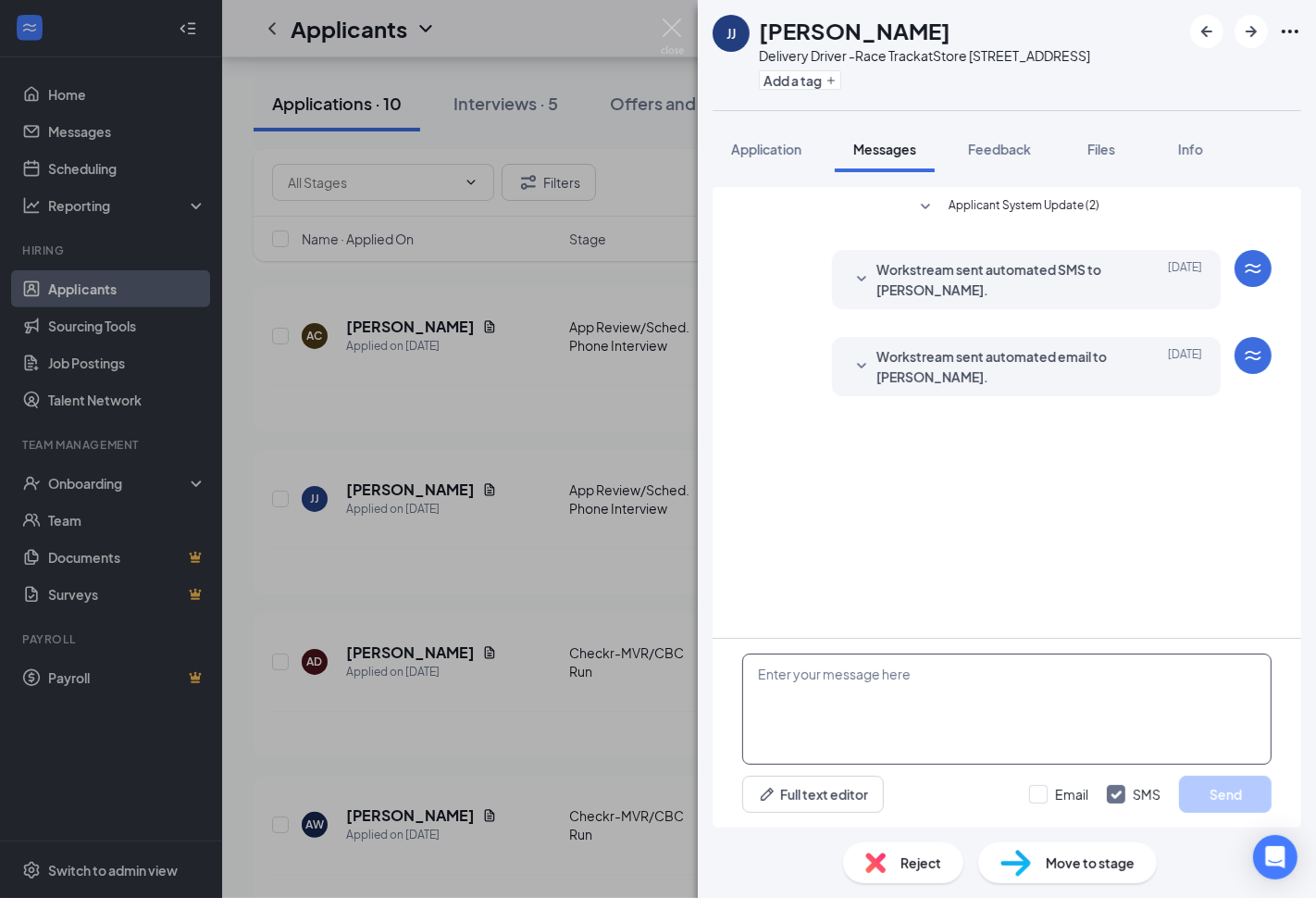
drag, startPoint x: 861, startPoint y: 704, endPoint x: 829, endPoint y: 708, distance: 32.2
click at [868, 708] on textarea at bounding box center [1007, 708] width 530 height 111
click at [872, 695] on textarea "Thank you for applying. If hired, can you please tell me what your availability…" at bounding box center [1007, 708] width 530 height 111
type textarea "Thank you for applying. If hired, can you please tell me what your availability…"
click at [1066, 781] on div "Email SMS Send" at bounding box center [1151, 794] width 243 height 37
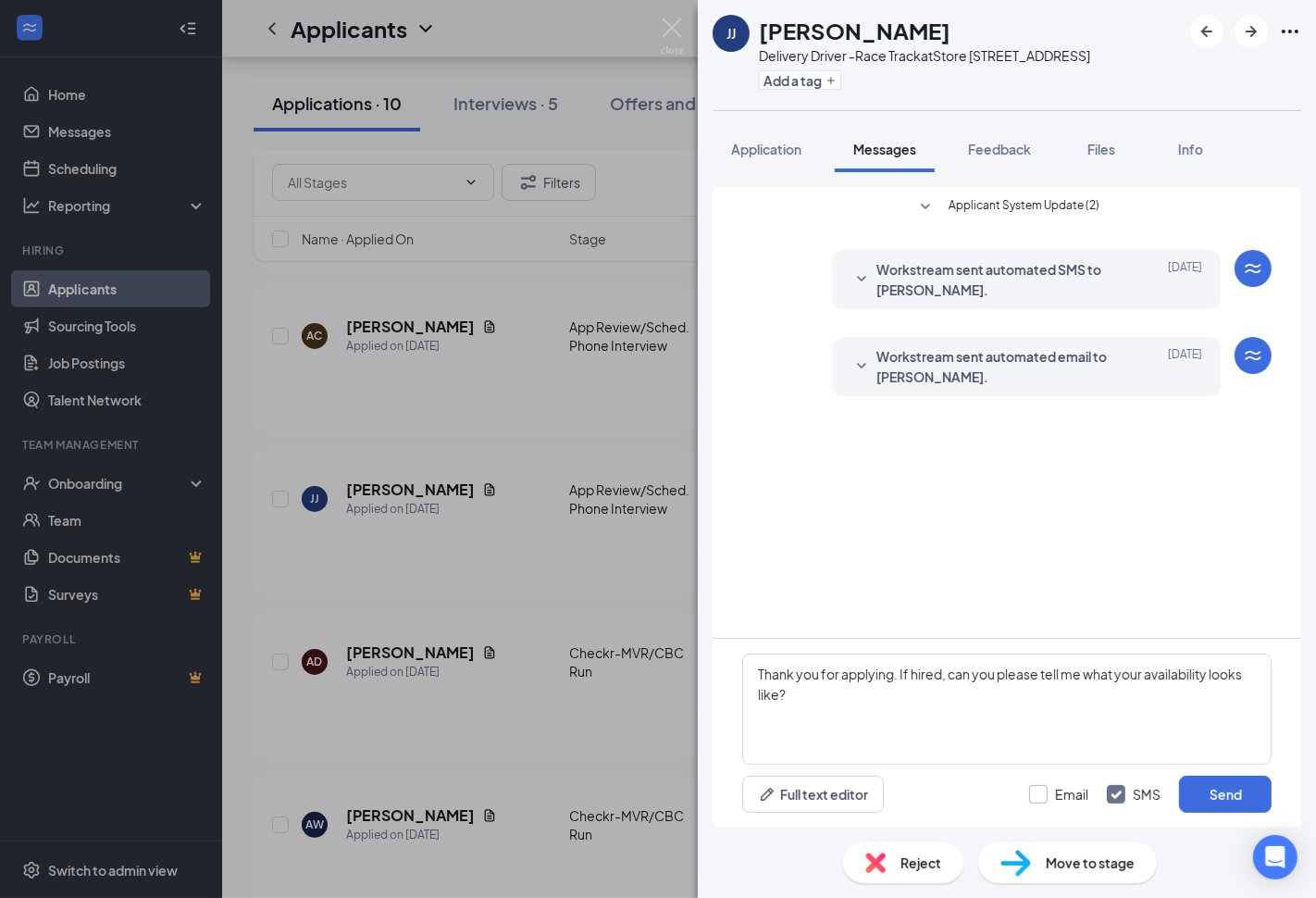
click at [1060, 791] on input "Email" at bounding box center [1058, 794] width 60 height 19
checkbox input "true"
click at [1254, 794] on button "Send" at bounding box center [1225, 794] width 93 height 37
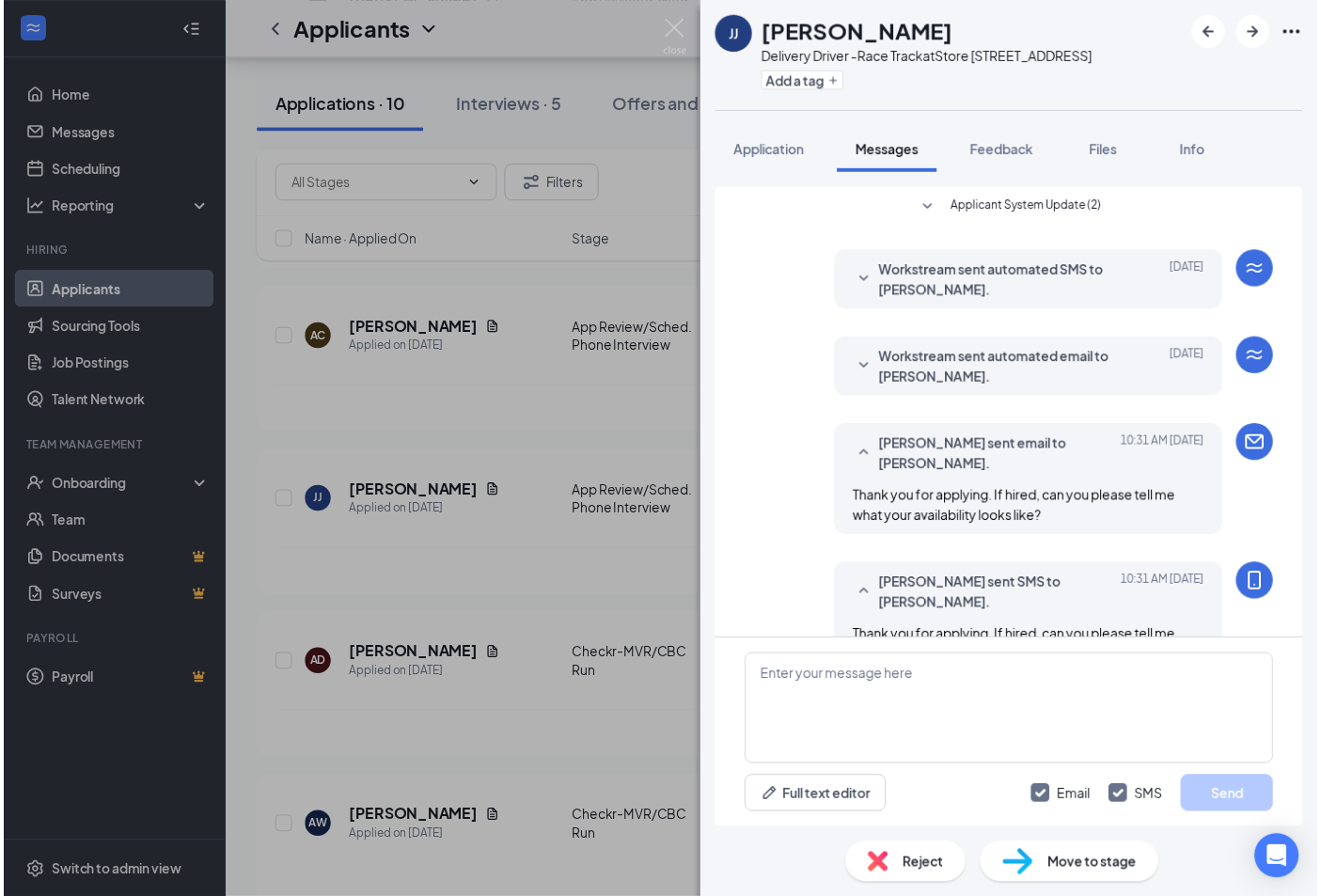
scroll to position [54, 0]
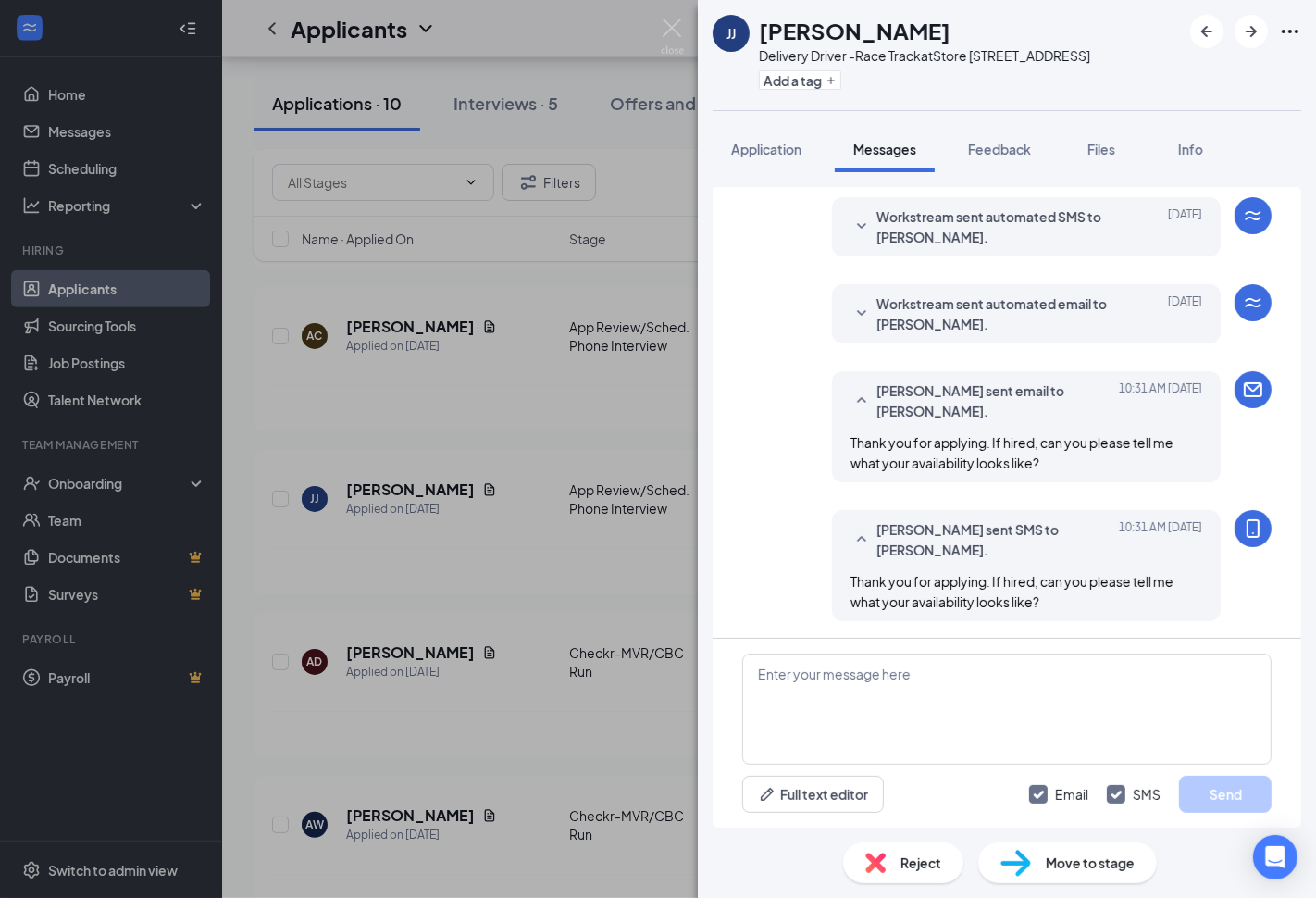
click at [532, 552] on div "[PERSON_NAME] [PERSON_NAME] Delivery Driver -Race Track at Store [STREET_ADDRES…" at bounding box center [658, 449] width 1316 height 898
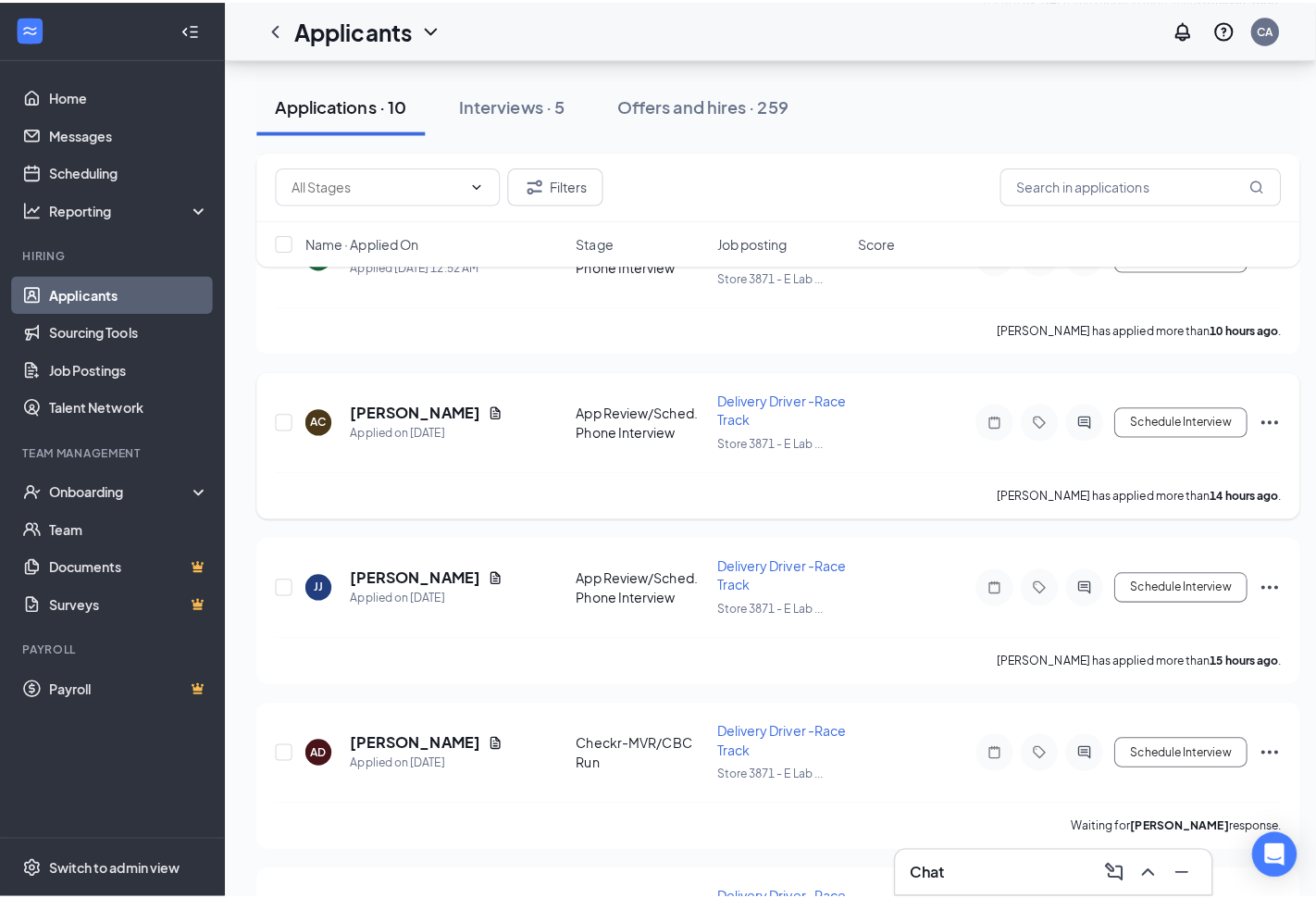
scroll to position [517, 0]
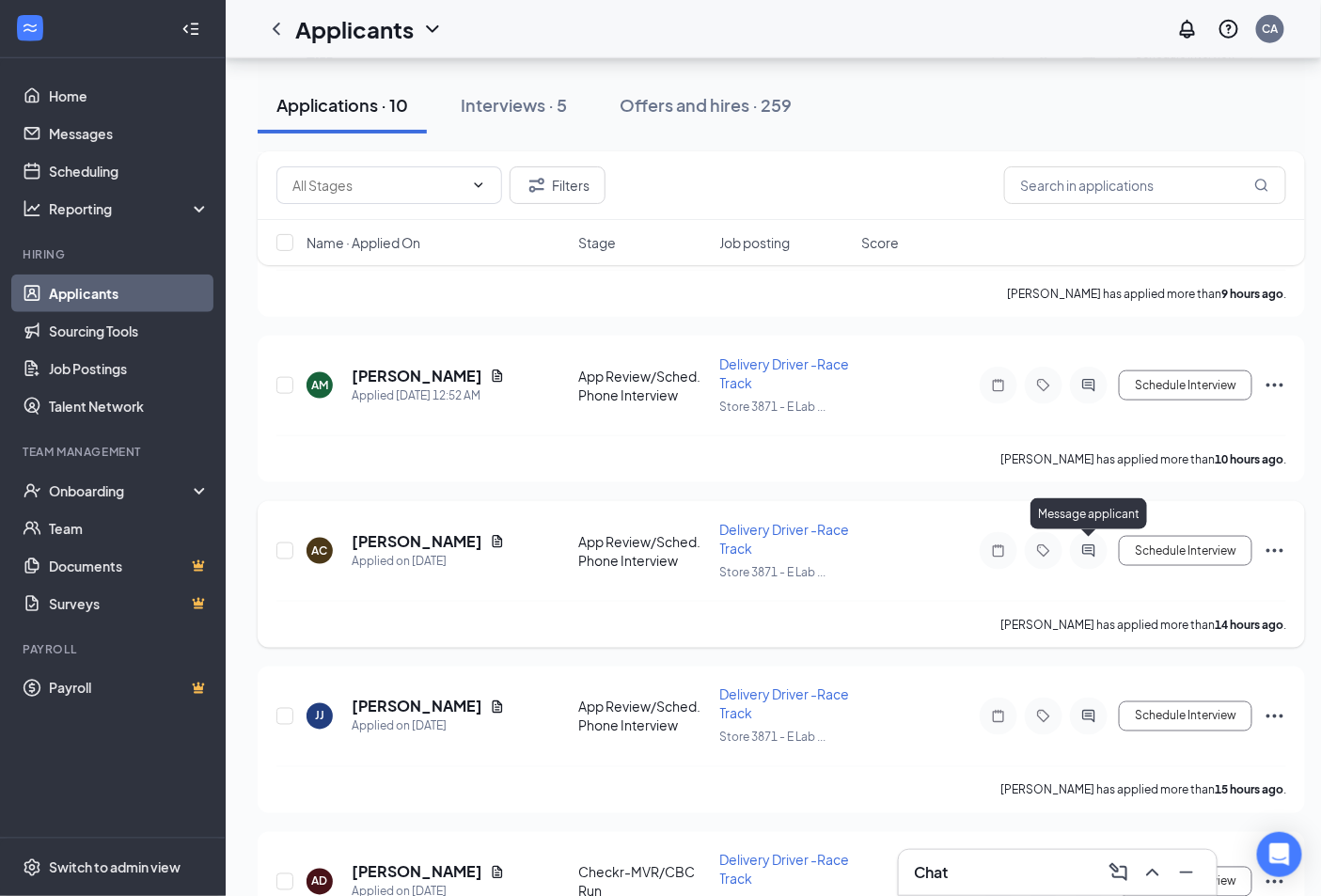
click at [1085, 547] on icon "ActiveChat" at bounding box center [1088, 550] width 23 height 15
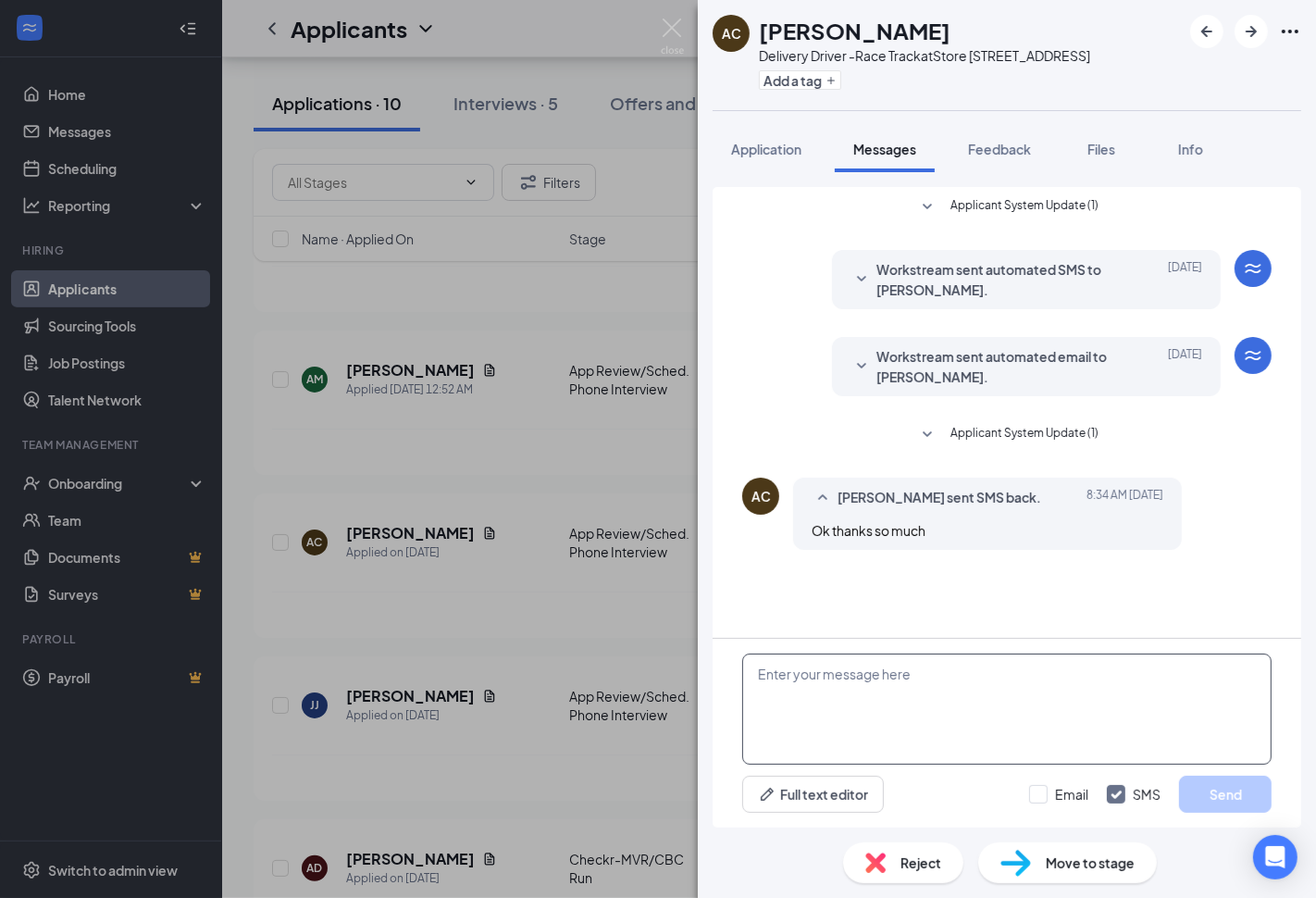
click at [882, 696] on textarea at bounding box center [1007, 708] width 530 height 111
paste textarea "Thank you for applying. If hired, can you please tell me what your availability…"
type textarea "Thank you for applying. If hired, can you please tell me what your availability…"
click at [1076, 789] on input "Email" at bounding box center [1058, 794] width 60 height 19
checkbox input "true"
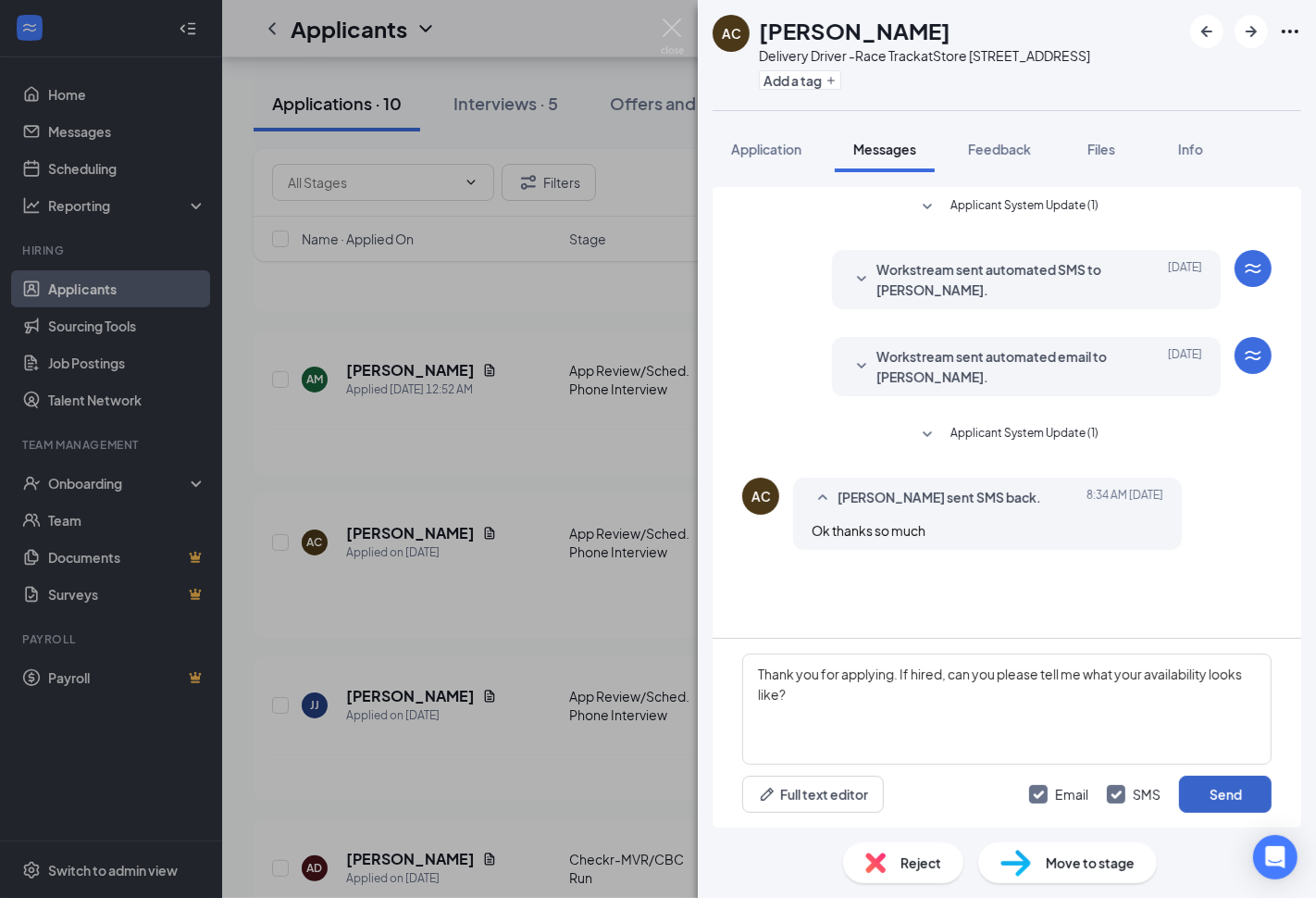
click at [1199, 809] on button "Send" at bounding box center [1225, 794] width 93 height 37
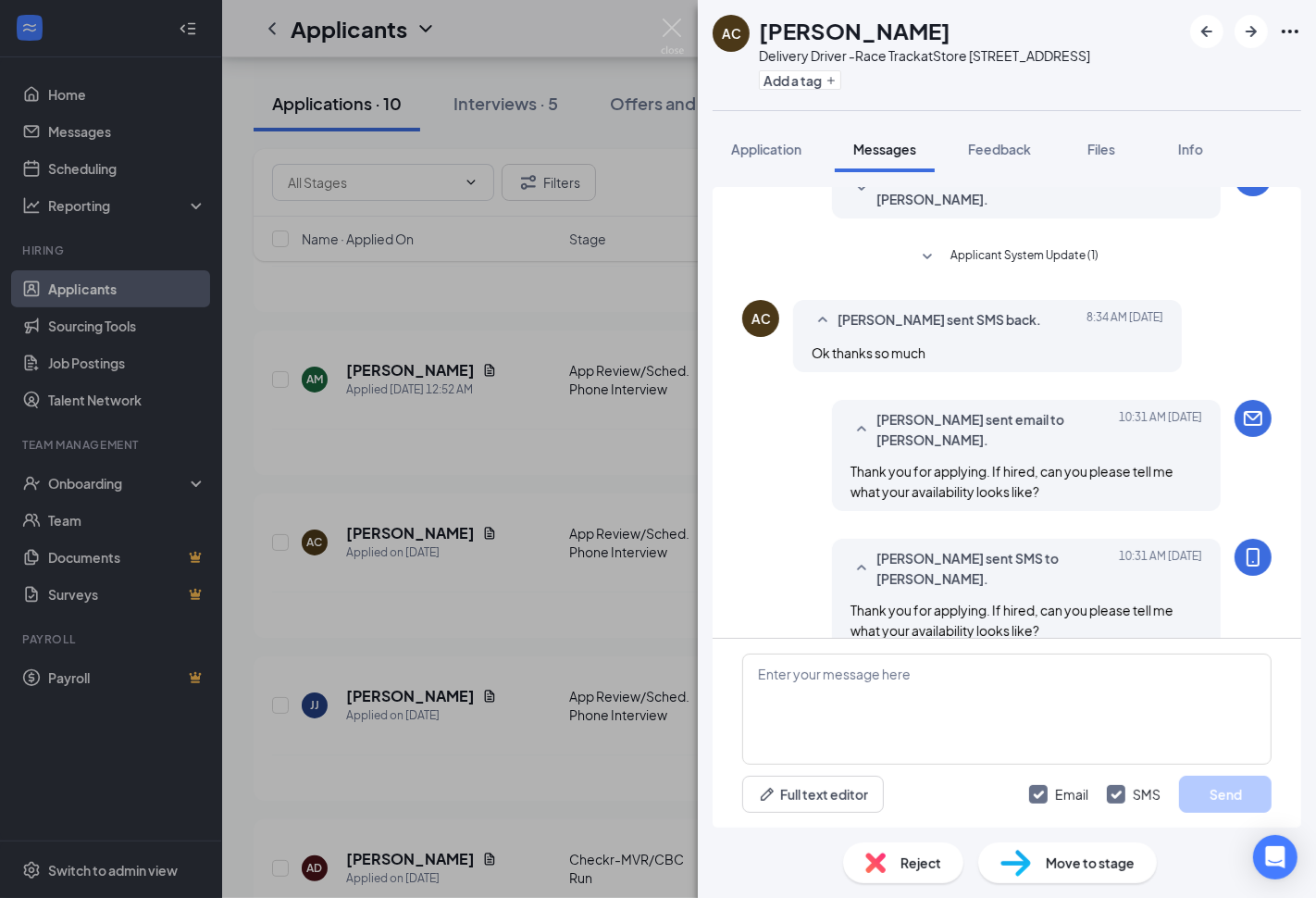
scroll to position [208, 0]
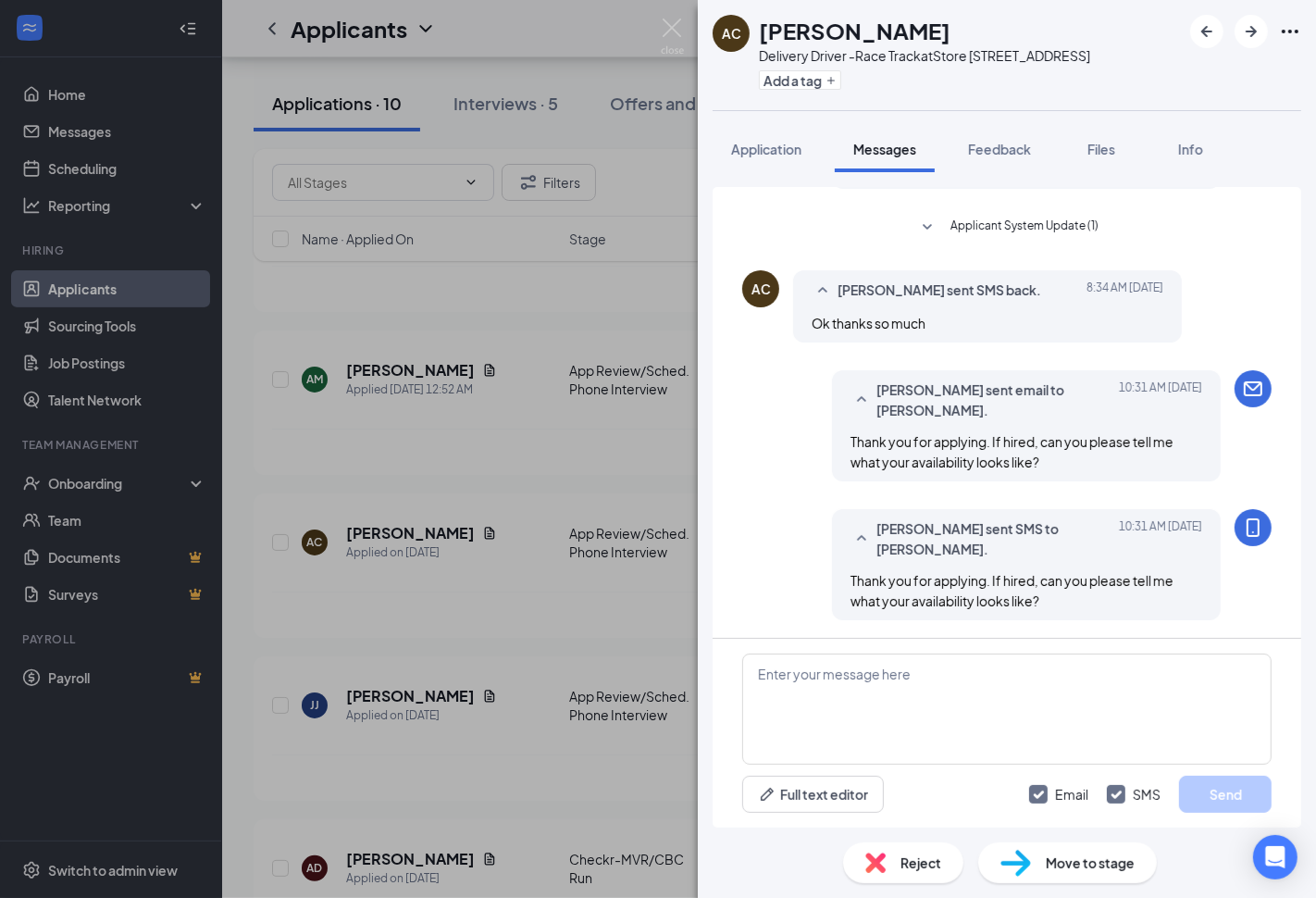
click at [506, 616] on div "AC [PERSON_NAME] Delivery Driver -Race Track at Store [STREET_ADDRESS] Add a ta…" at bounding box center [658, 449] width 1316 height 898
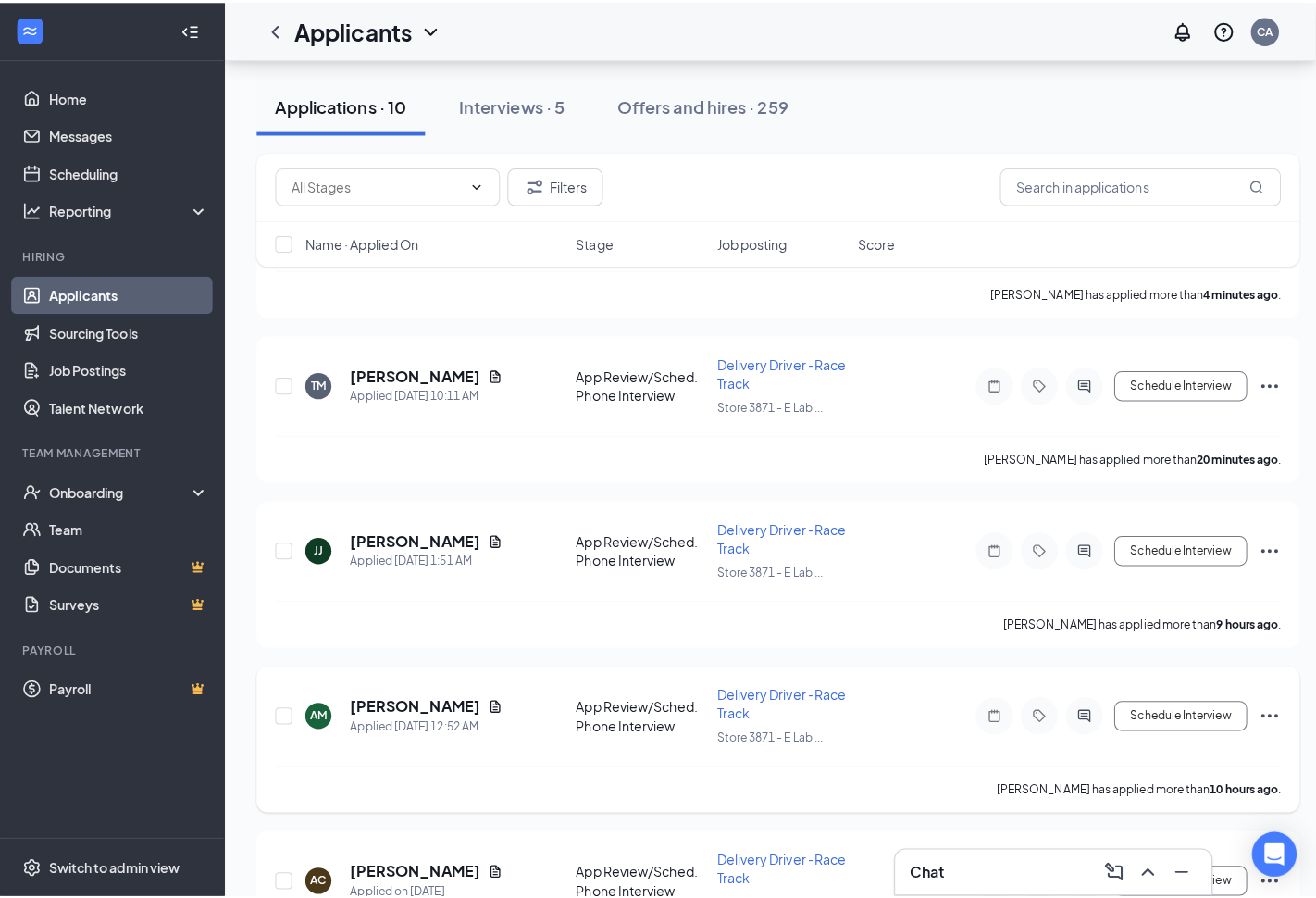
scroll to position [106, 0]
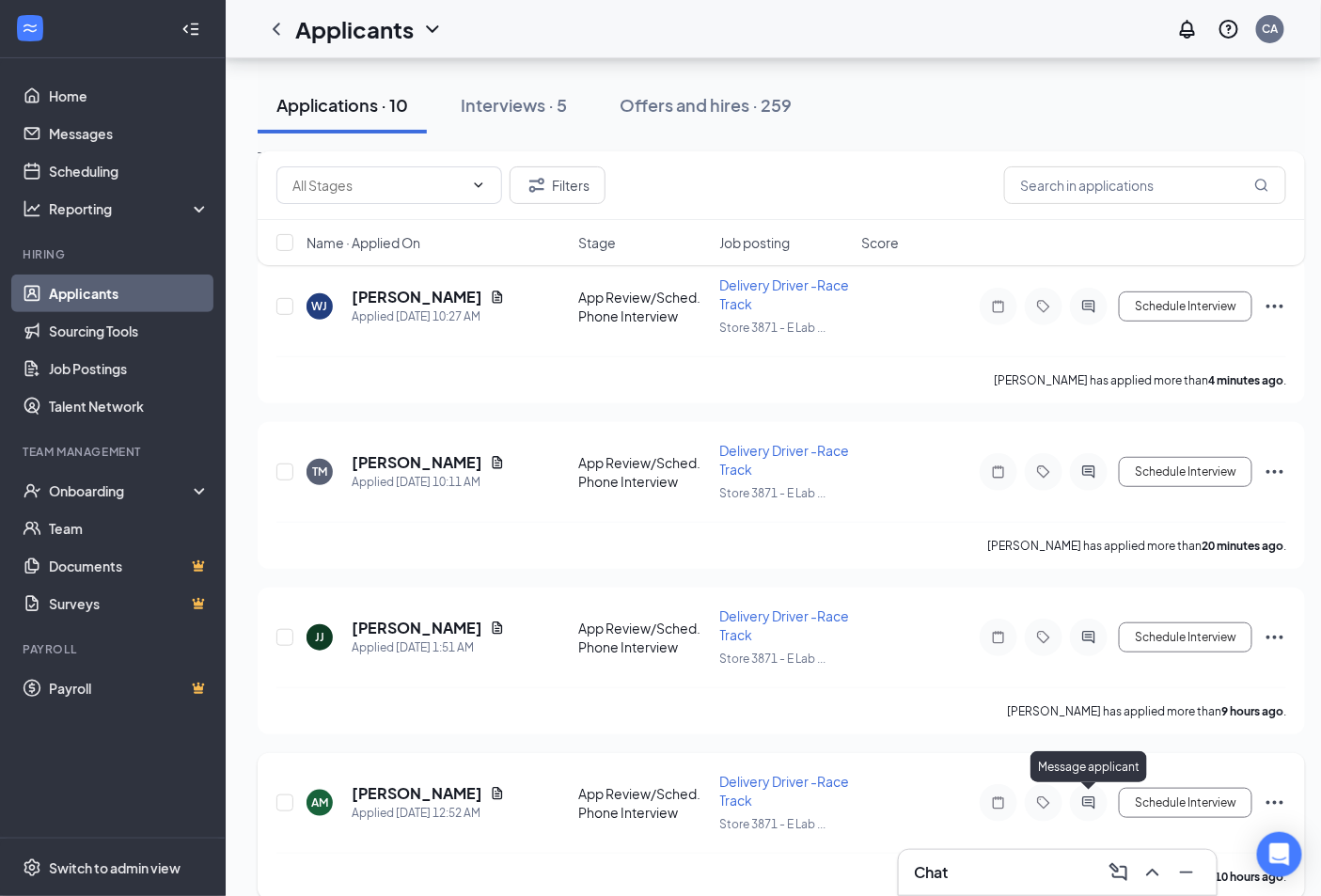
click at [1095, 802] on icon "ActiveChat" at bounding box center [1088, 803] width 23 height 15
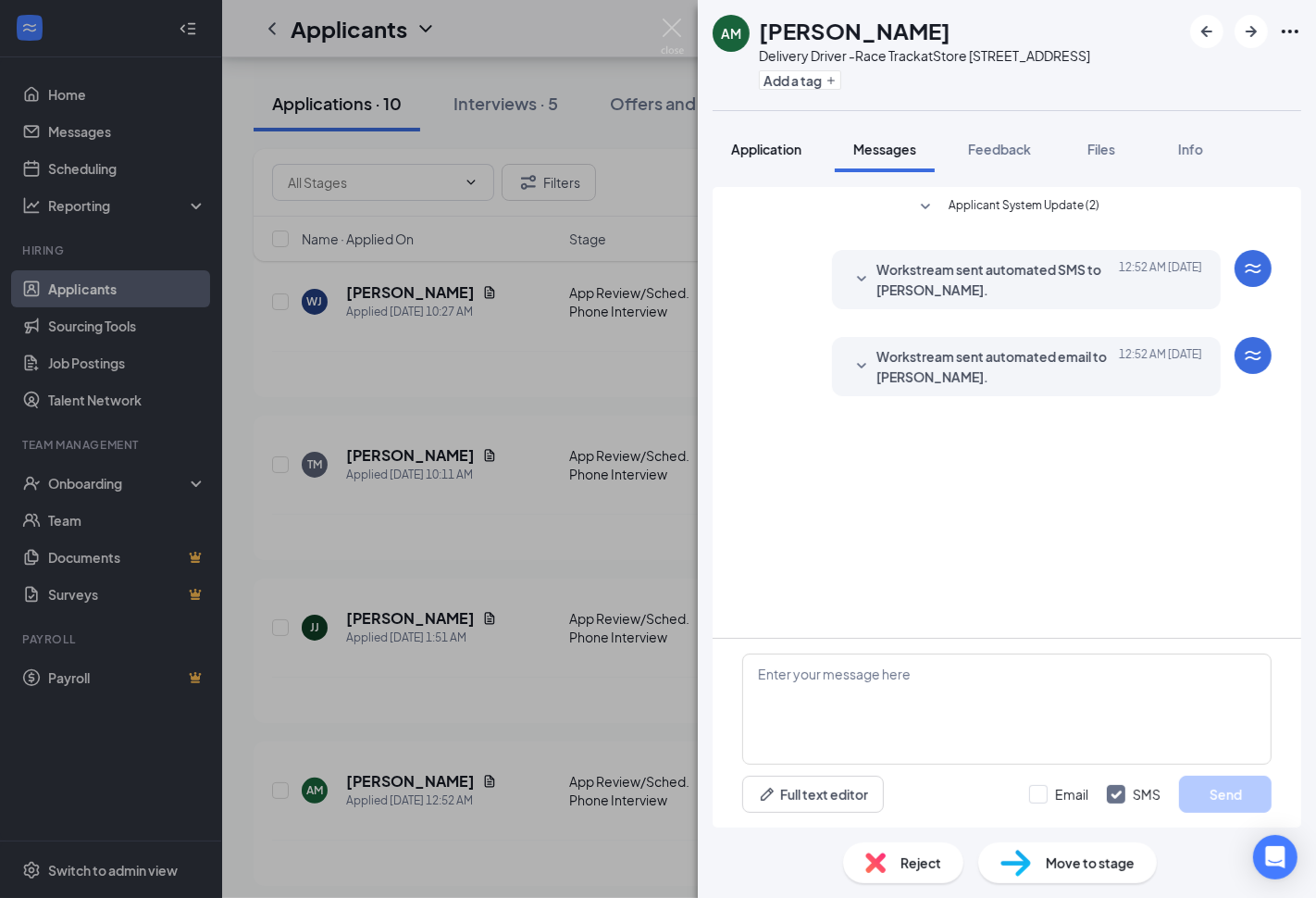
click at [765, 161] on button "Application" at bounding box center [767, 149] width 108 height 46
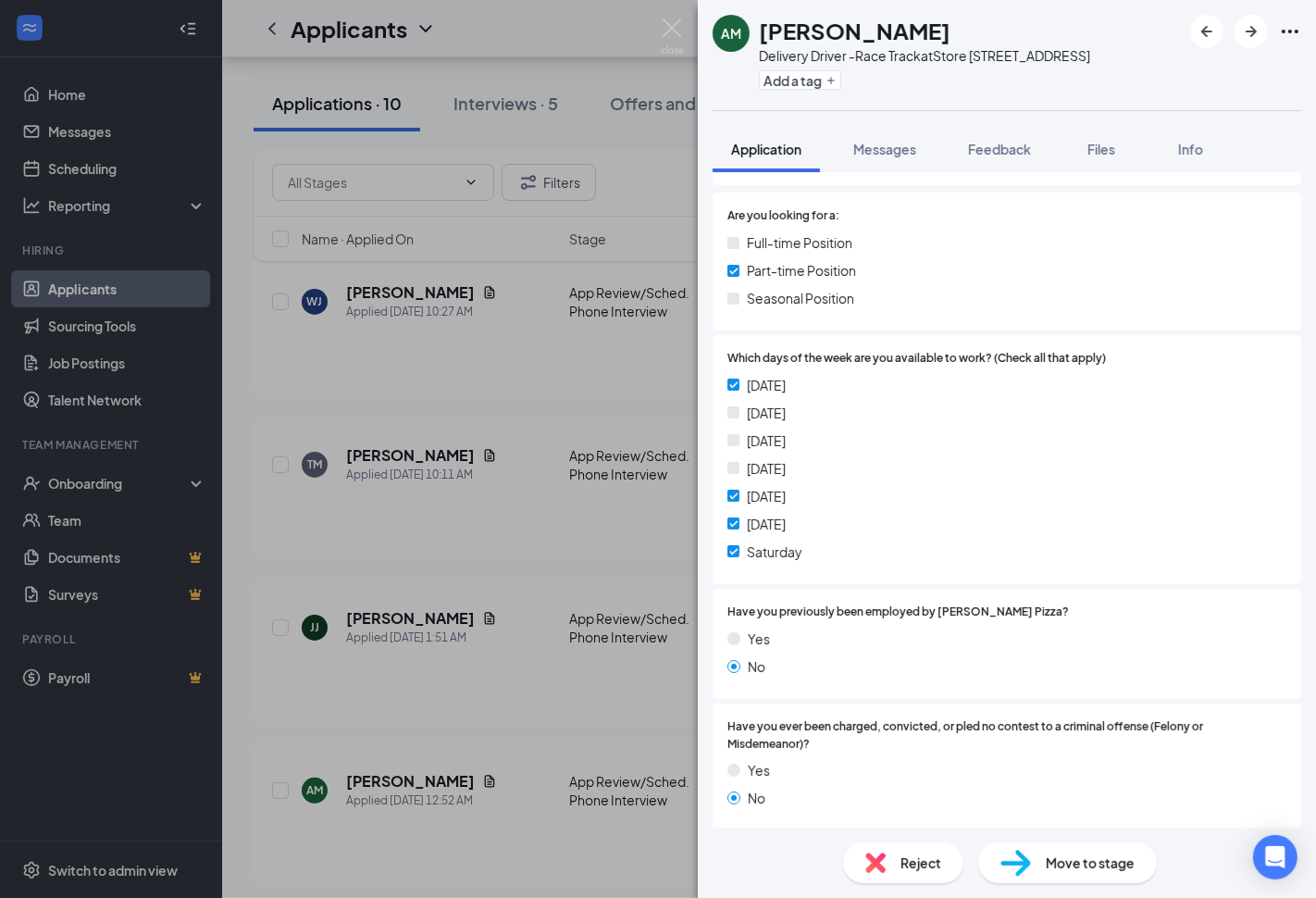
scroll to position [308, 0]
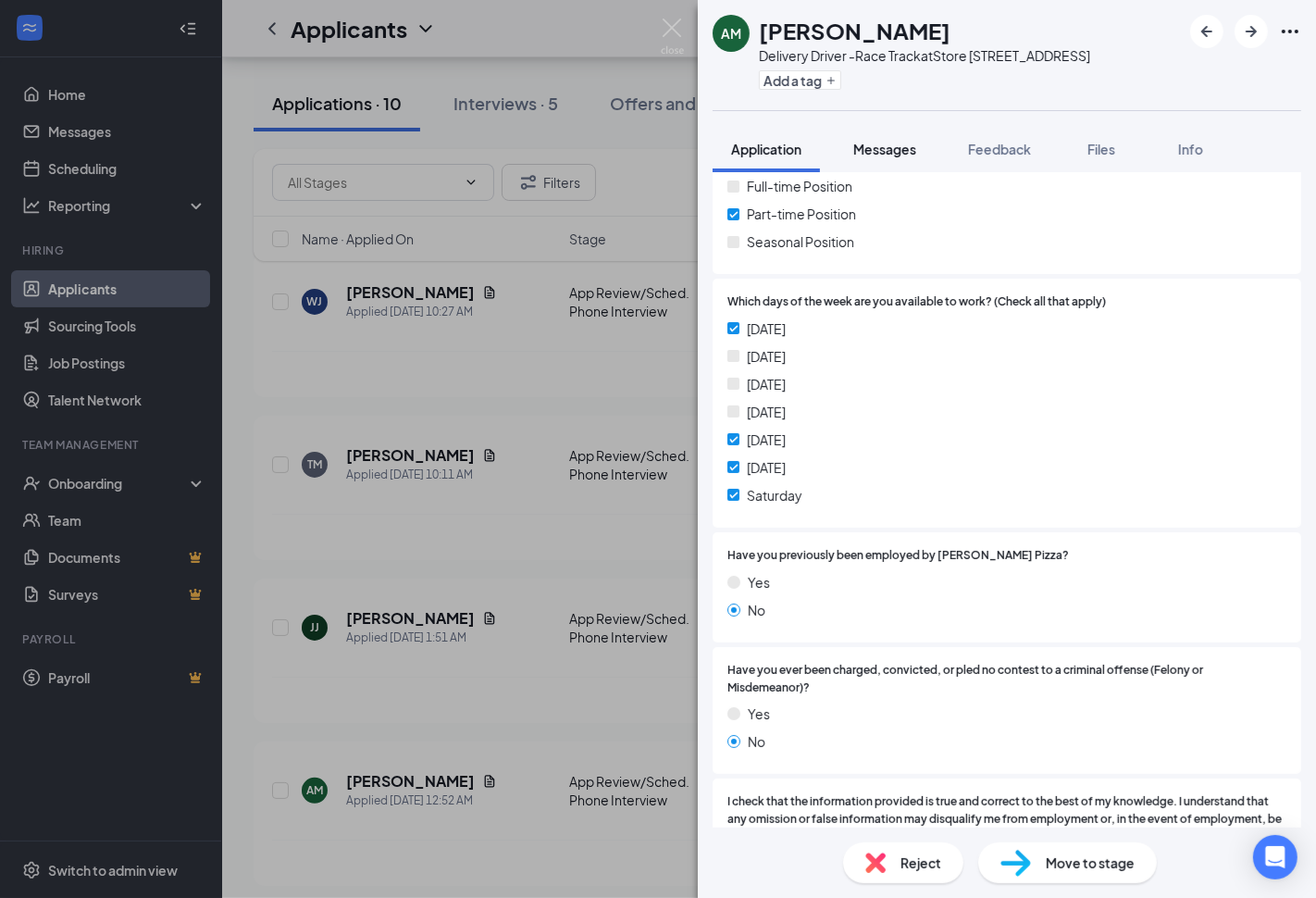
click at [889, 158] on div "Messages" at bounding box center [885, 149] width 63 height 19
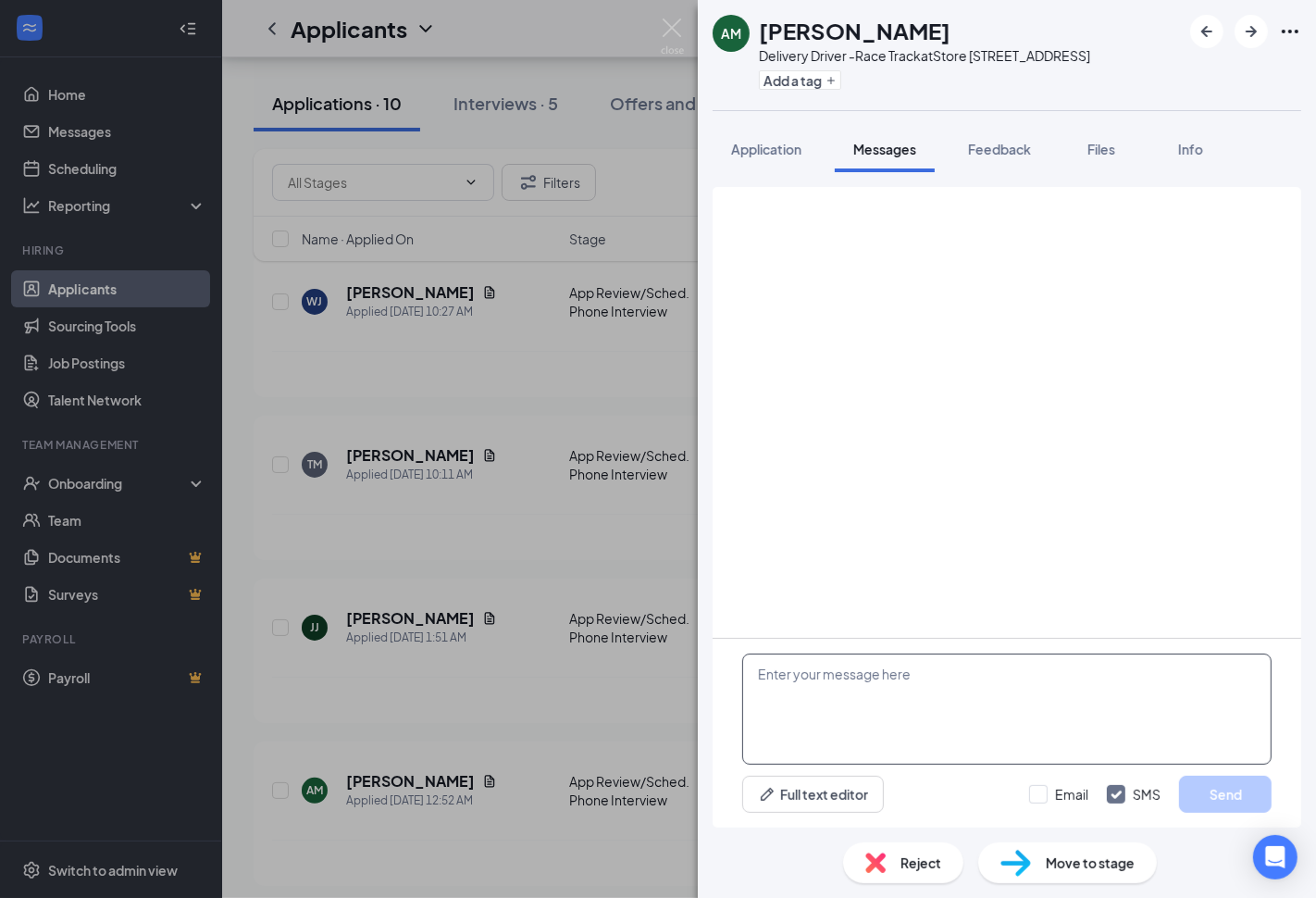
click at [893, 717] on textarea at bounding box center [1007, 708] width 530 height 111
paste textarea "Thank you for applying. If hired, can you please tell me what your availability…"
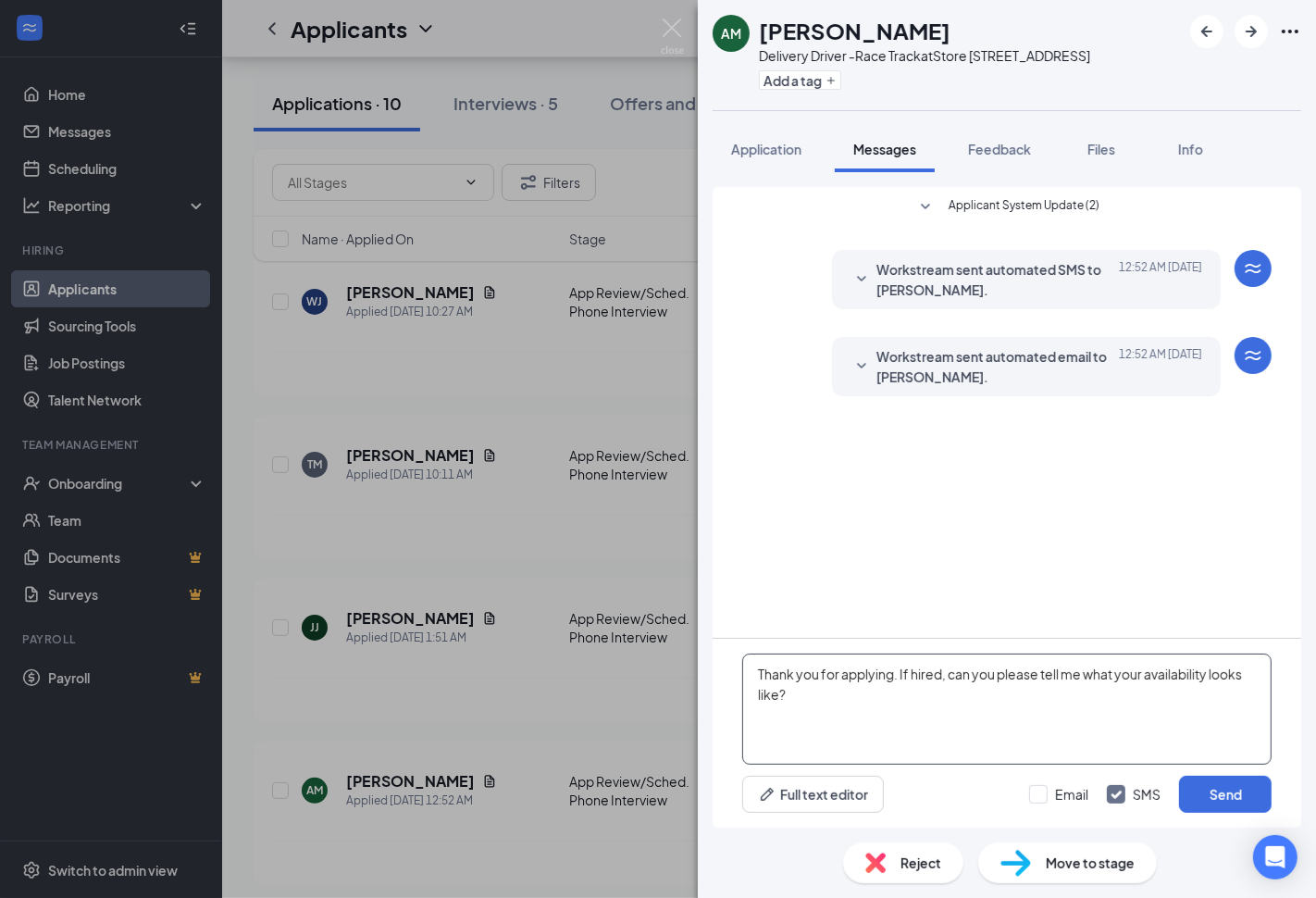
type textarea "Thank you for applying. If hired, can you please tell me what your availability…"
click at [1074, 791] on input "Email" at bounding box center [1058, 794] width 60 height 19
checkbox input "true"
click at [1241, 792] on button "Send" at bounding box center [1225, 794] width 93 height 37
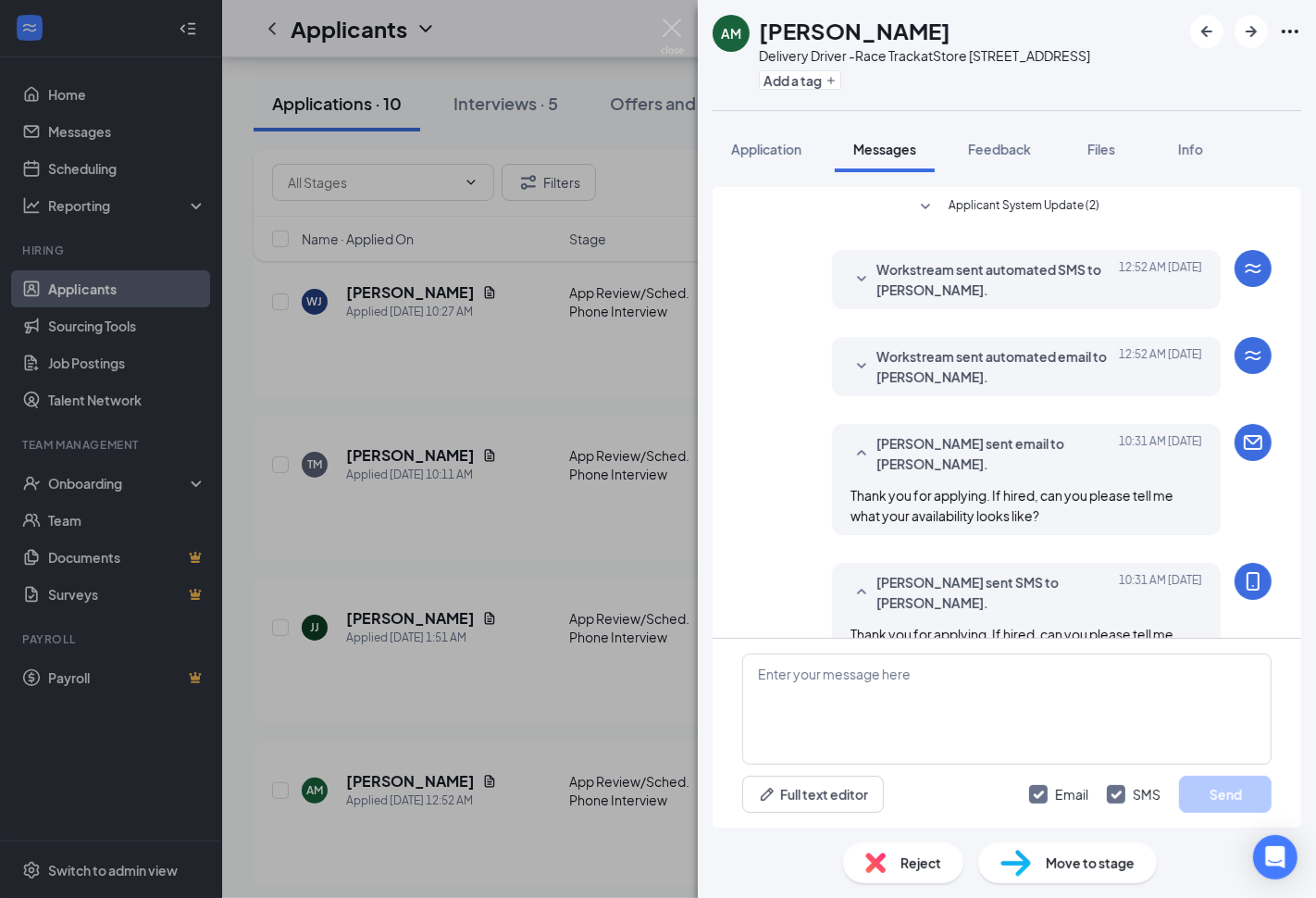
scroll to position [53, 0]
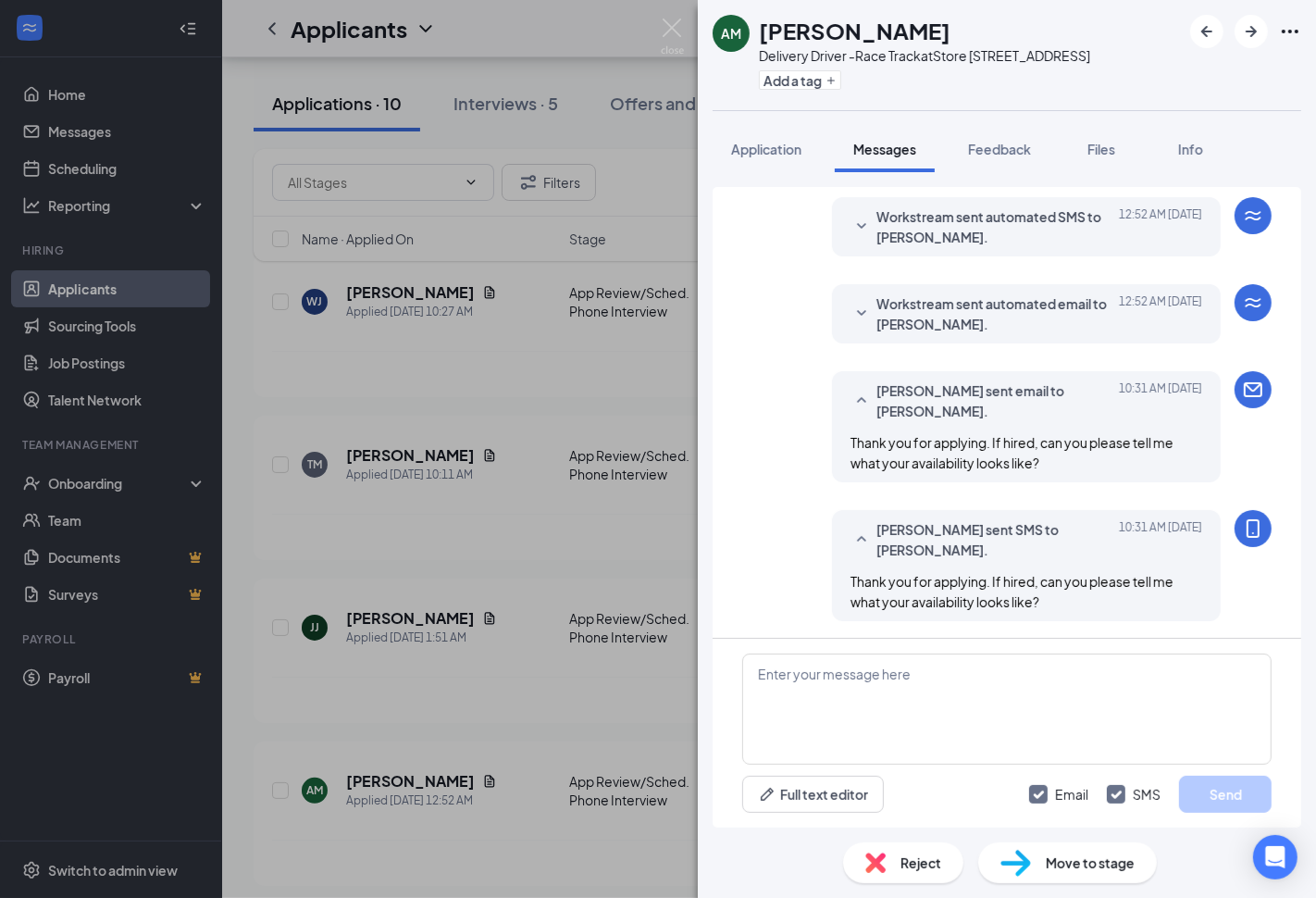
click at [413, 688] on div "AM [PERSON_NAME] Delivery Driver -Race Track at Store [STREET_ADDRESS] Add a ta…" at bounding box center [658, 449] width 1316 height 898
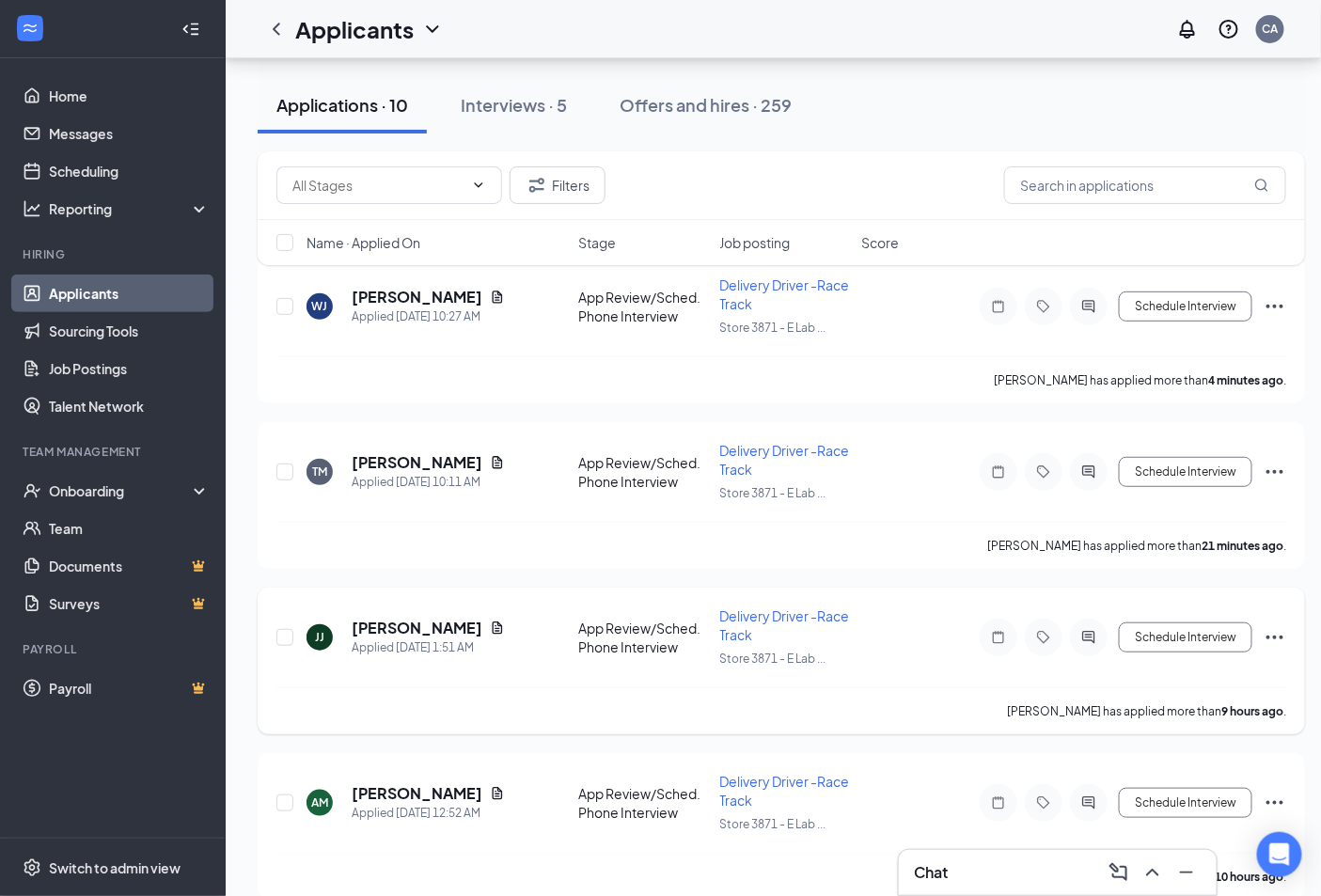
click at [426, 613] on div "[PERSON_NAME] Jayden [PERSON_NAME] Applied [DATE] 1:51 AM App Review/Sched. Pho…" at bounding box center [781, 646] width 1010 height 81
click at [425, 627] on h5 "[PERSON_NAME]" at bounding box center [417, 627] width 130 height 21
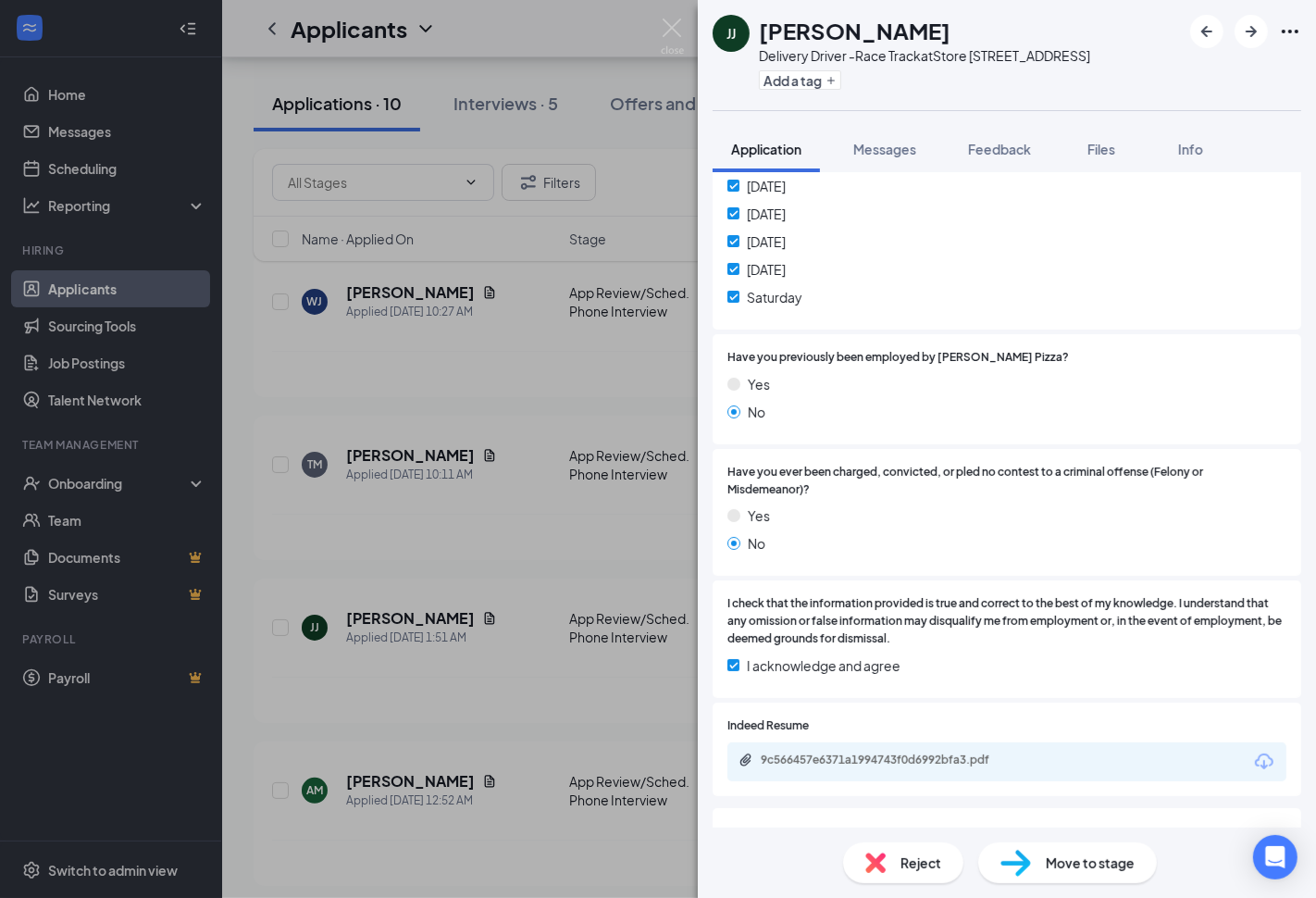
scroll to position [514, 0]
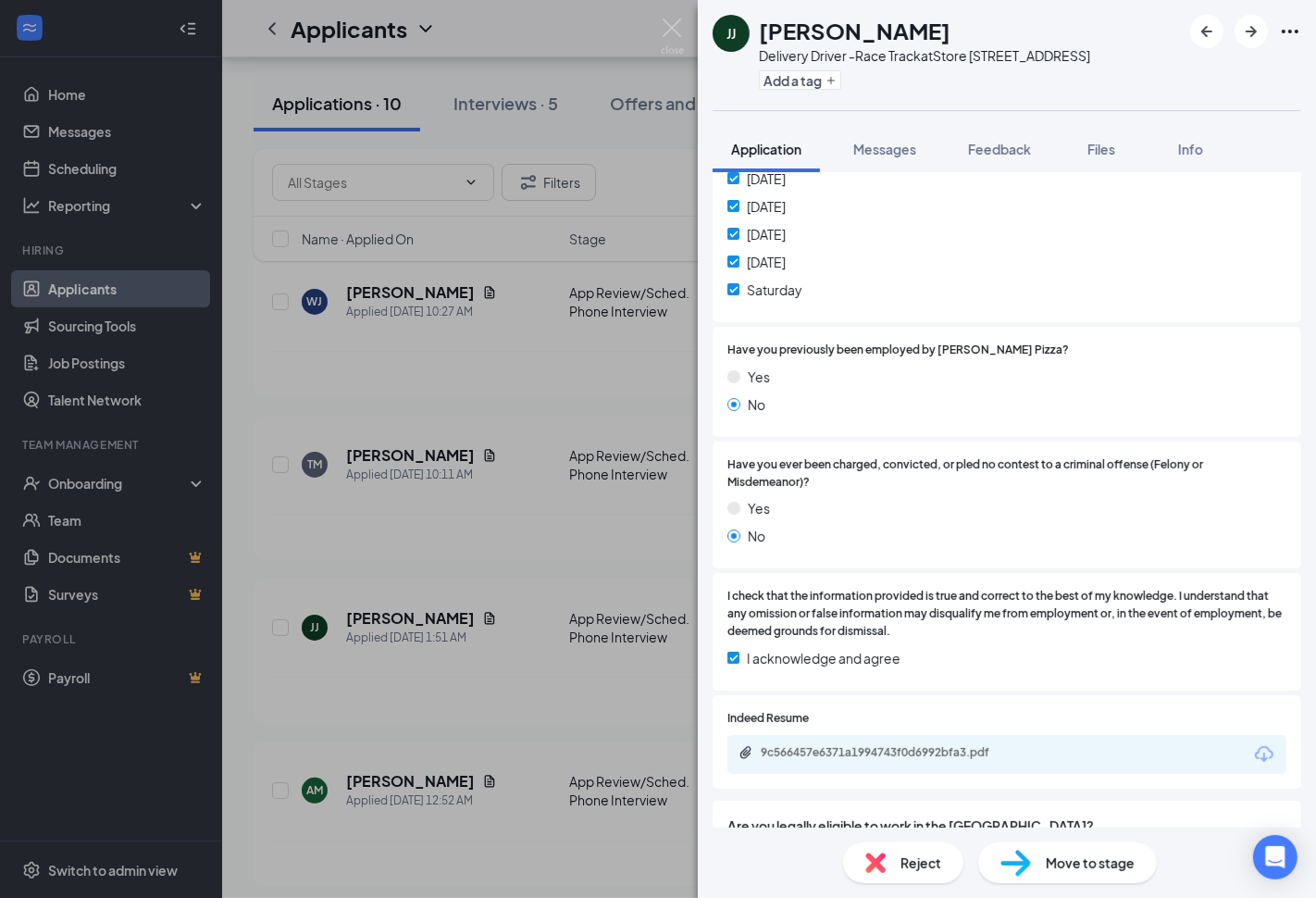
drag, startPoint x: 902, startPoint y: 145, endPoint x: 965, endPoint y: 553, distance: 412.8
click at [901, 145] on span "Messages" at bounding box center [885, 149] width 63 height 17
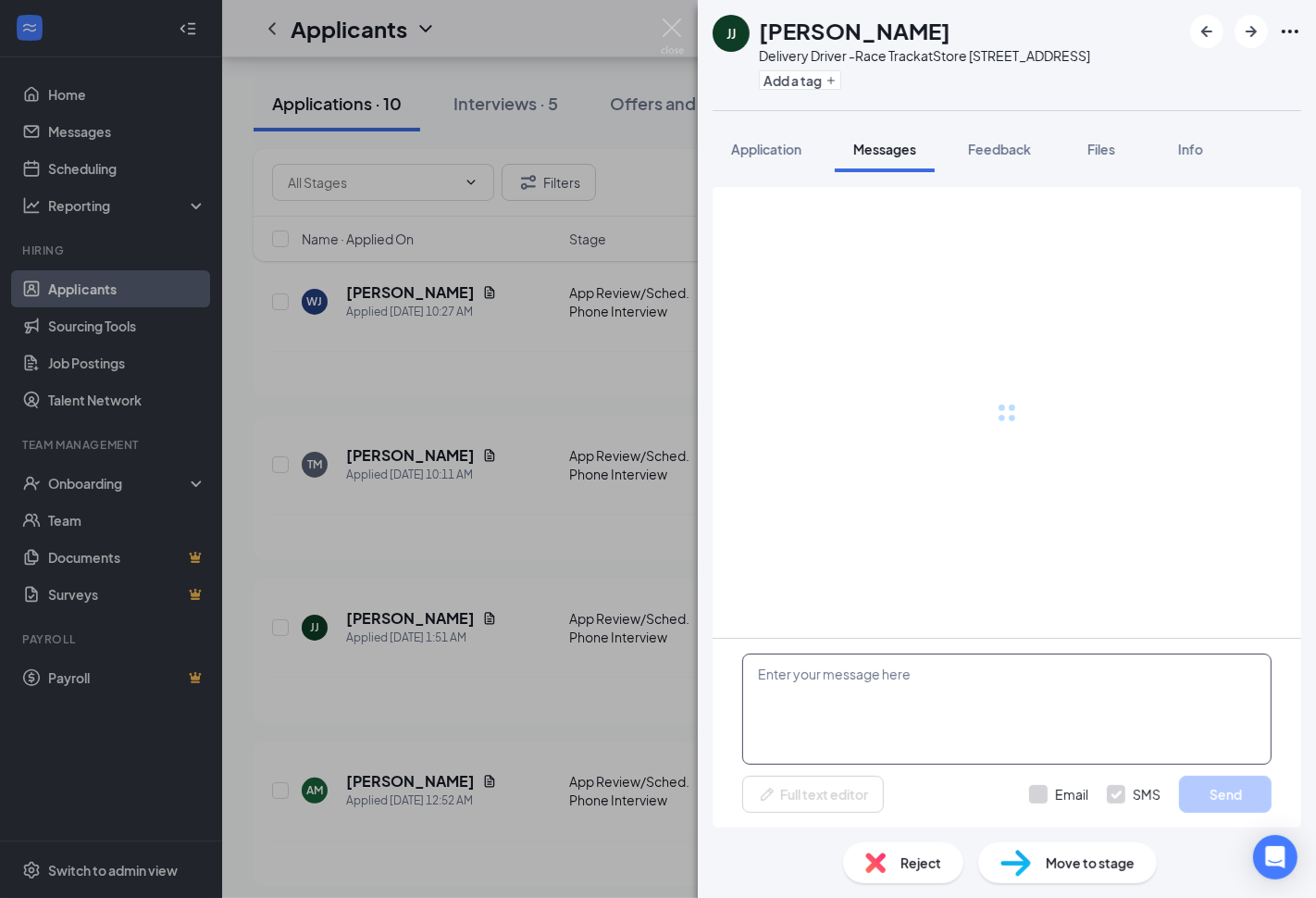
click at [903, 688] on textarea at bounding box center [1007, 708] width 530 height 111
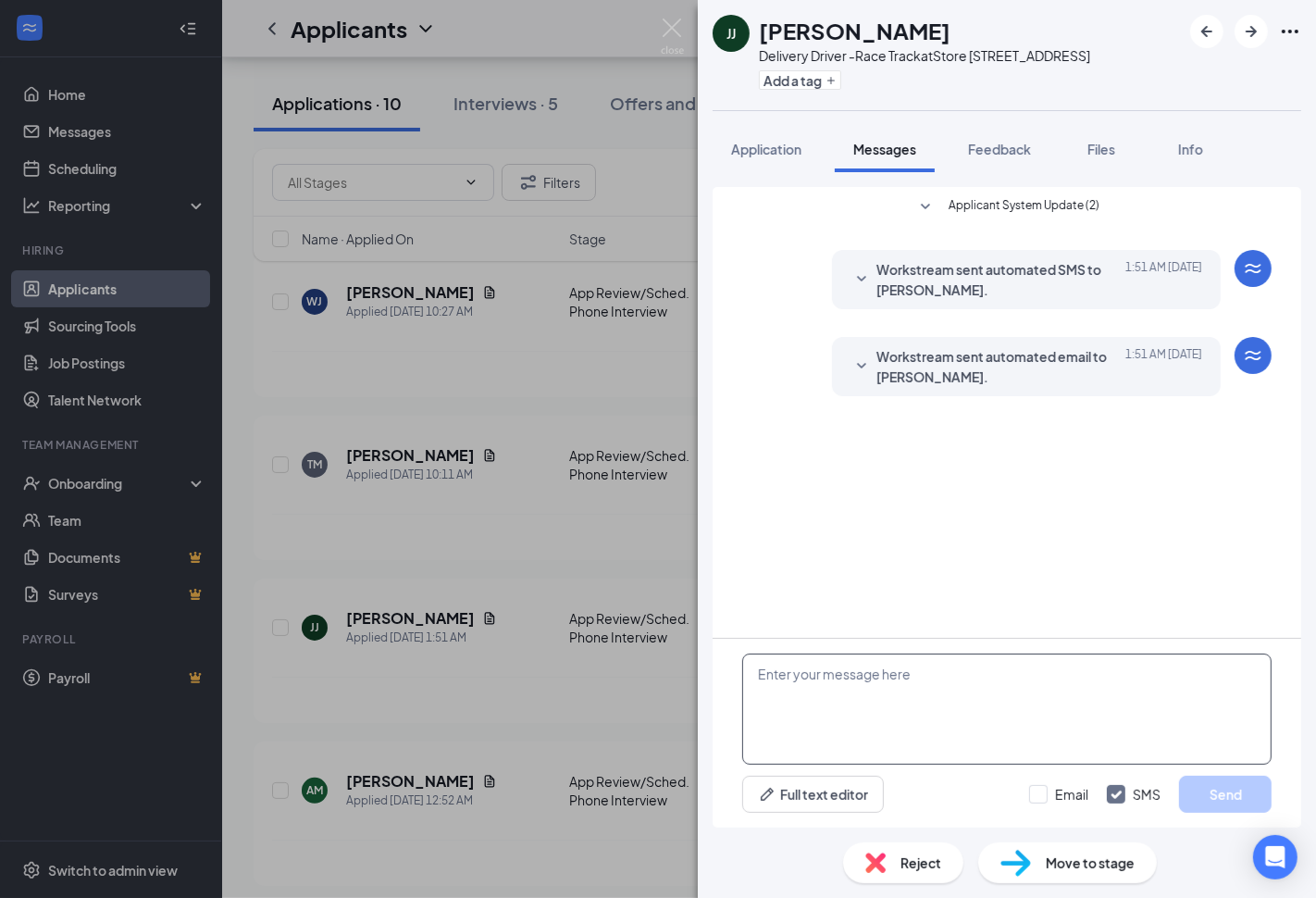
paste textarea "Thank you for applying. If hired, can you please tell me what your availability…"
type textarea "Thank you for applying. If hired, can you please tell me what your availability…"
click at [1066, 792] on input "Email" at bounding box center [1058, 794] width 60 height 19
checkbox input "true"
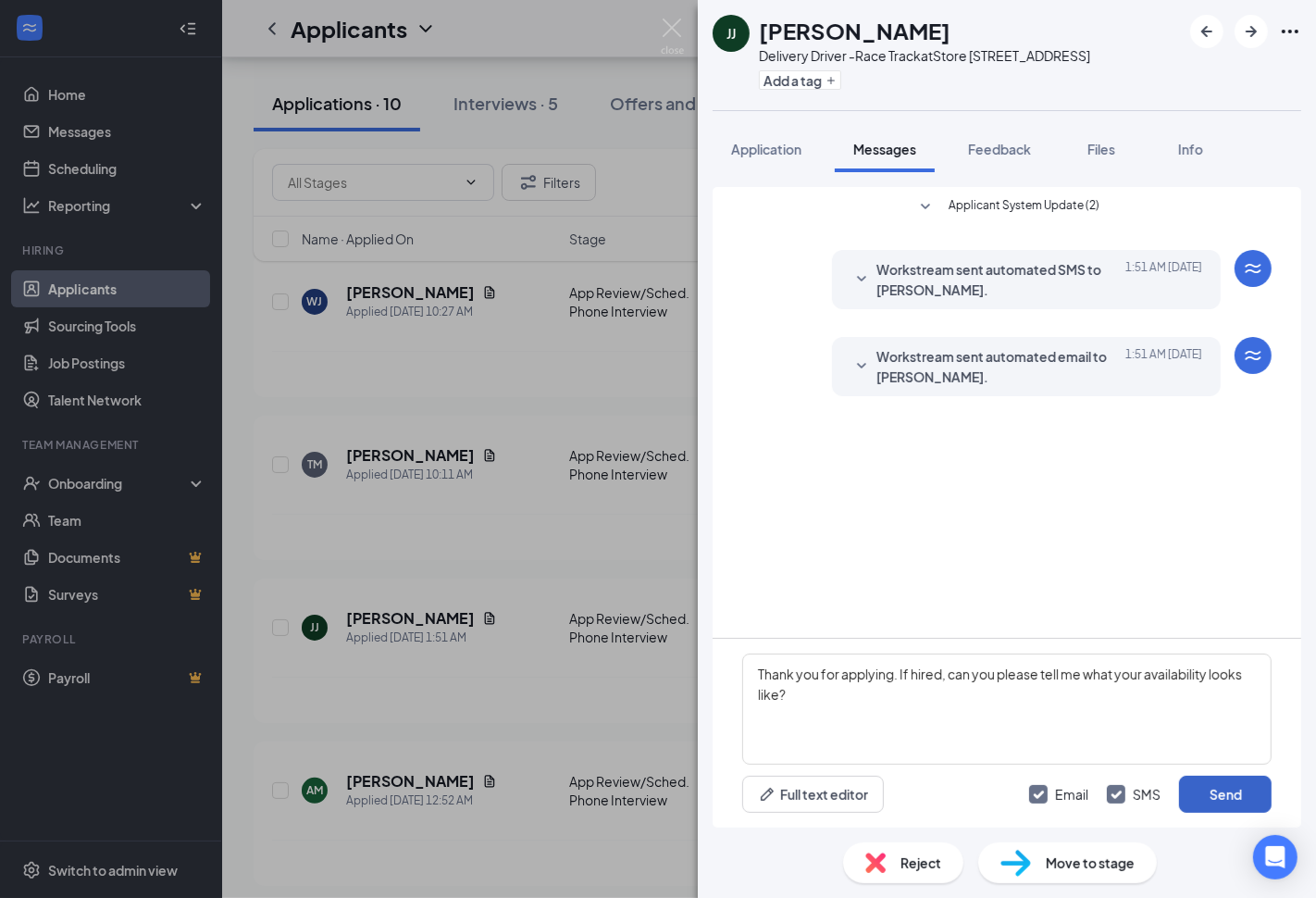
click at [1215, 783] on button "Send" at bounding box center [1225, 794] width 93 height 37
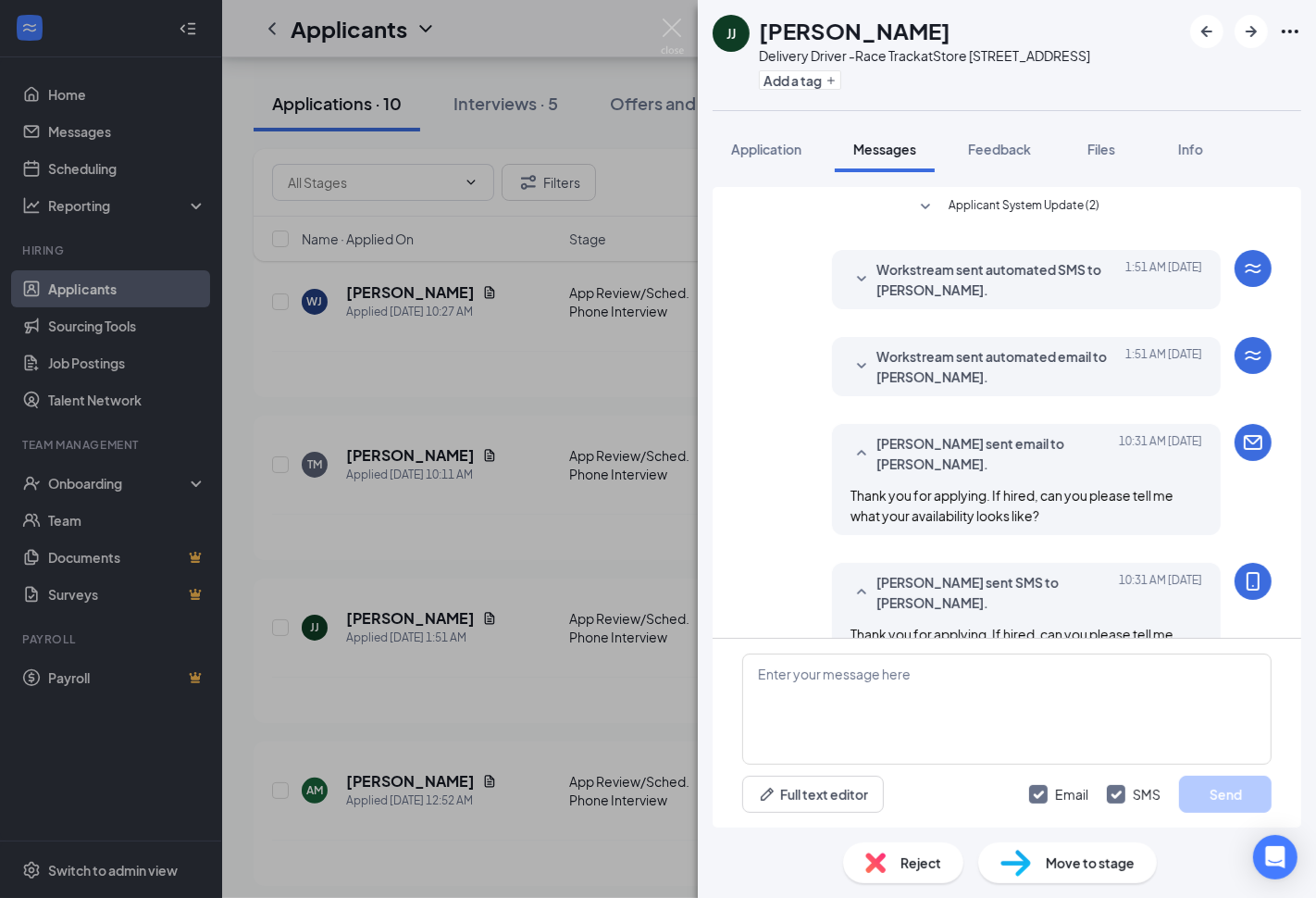
scroll to position [53, 0]
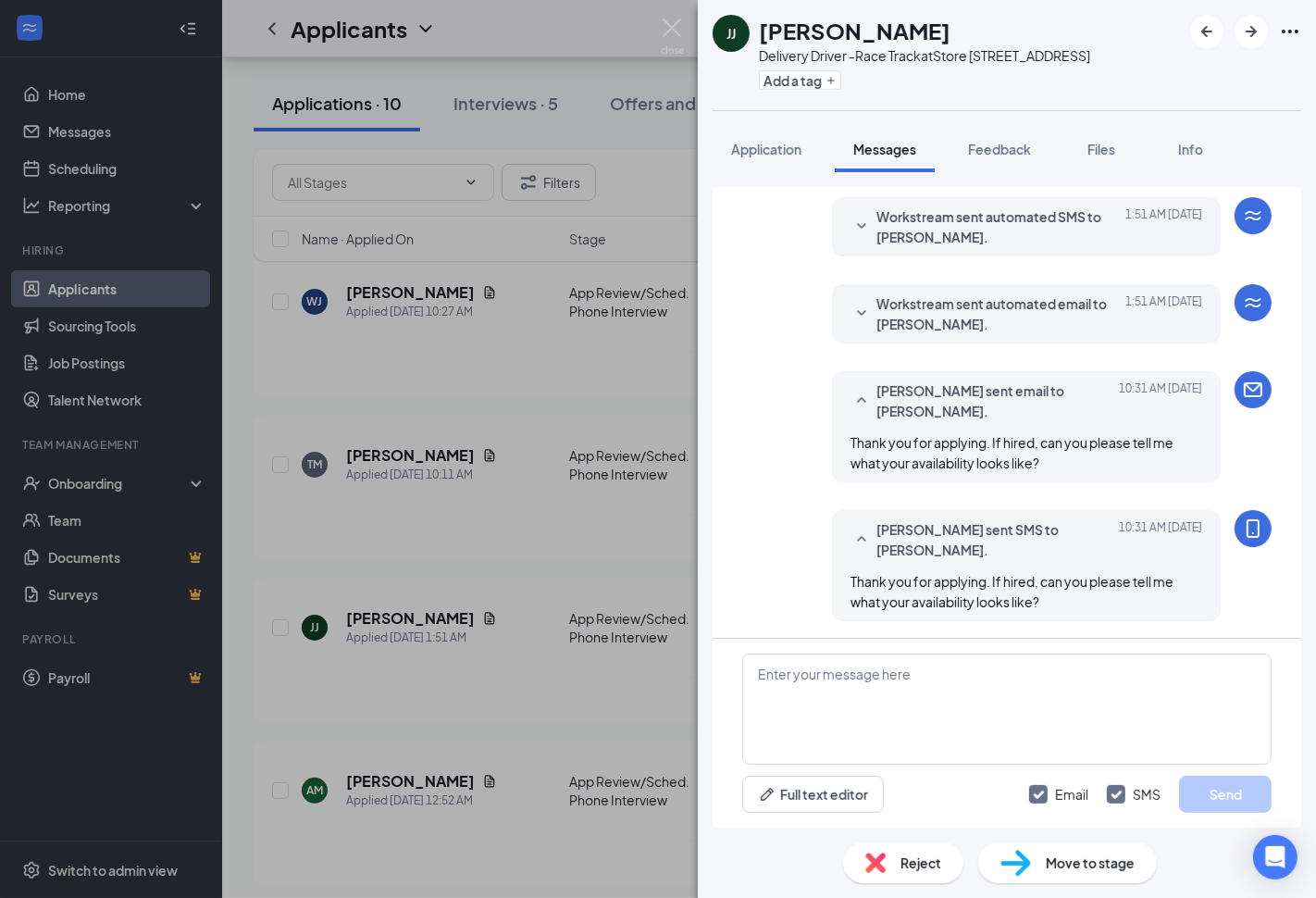
click at [531, 550] on div "[PERSON_NAME] Jayden [PERSON_NAME] Delivery Driver -Race Track at Store [STREET…" at bounding box center [658, 449] width 1316 height 898
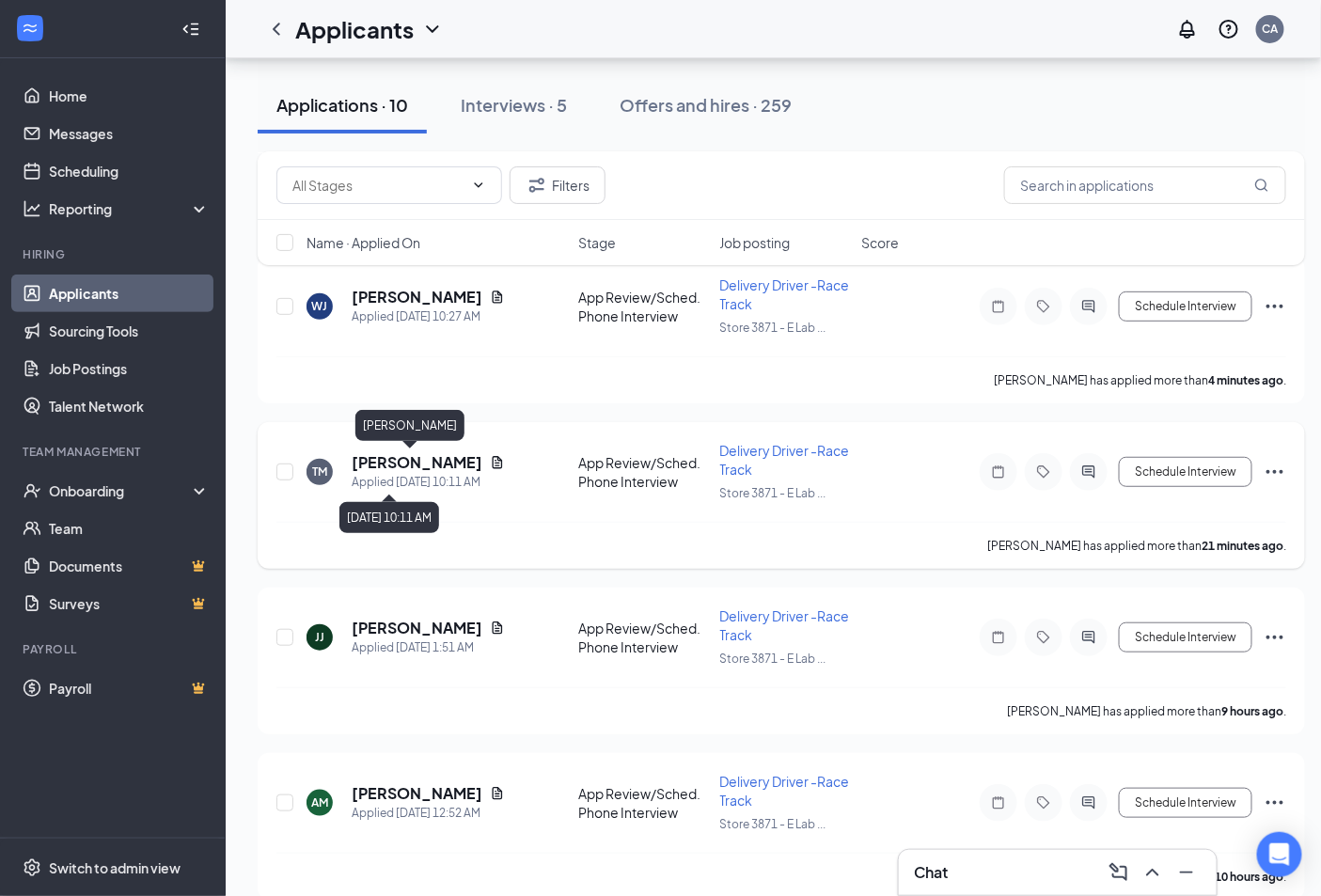
click at [403, 456] on h5 "[PERSON_NAME]" at bounding box center [417, 462] width 130 height 21
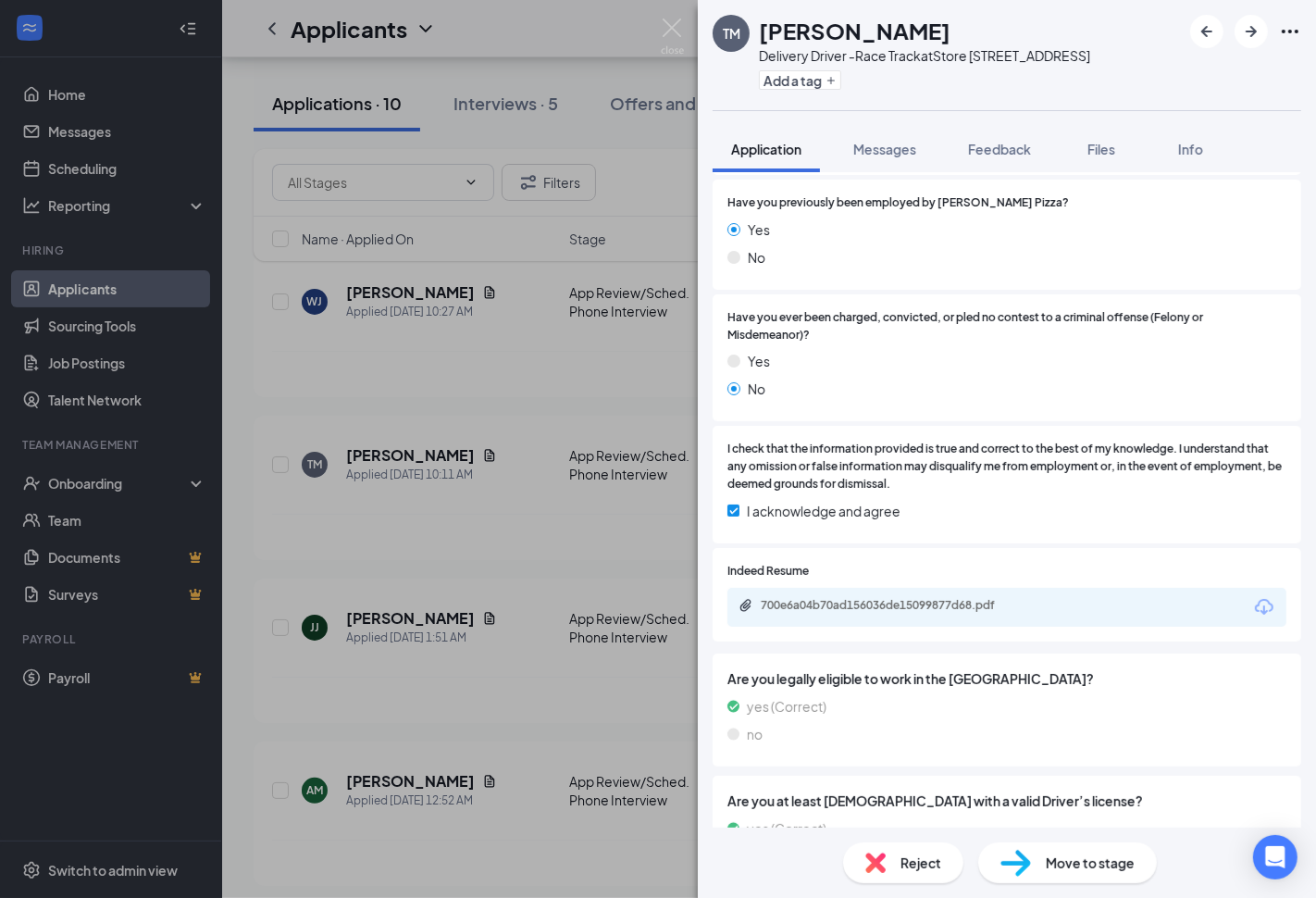
scroll to position [822, 0]
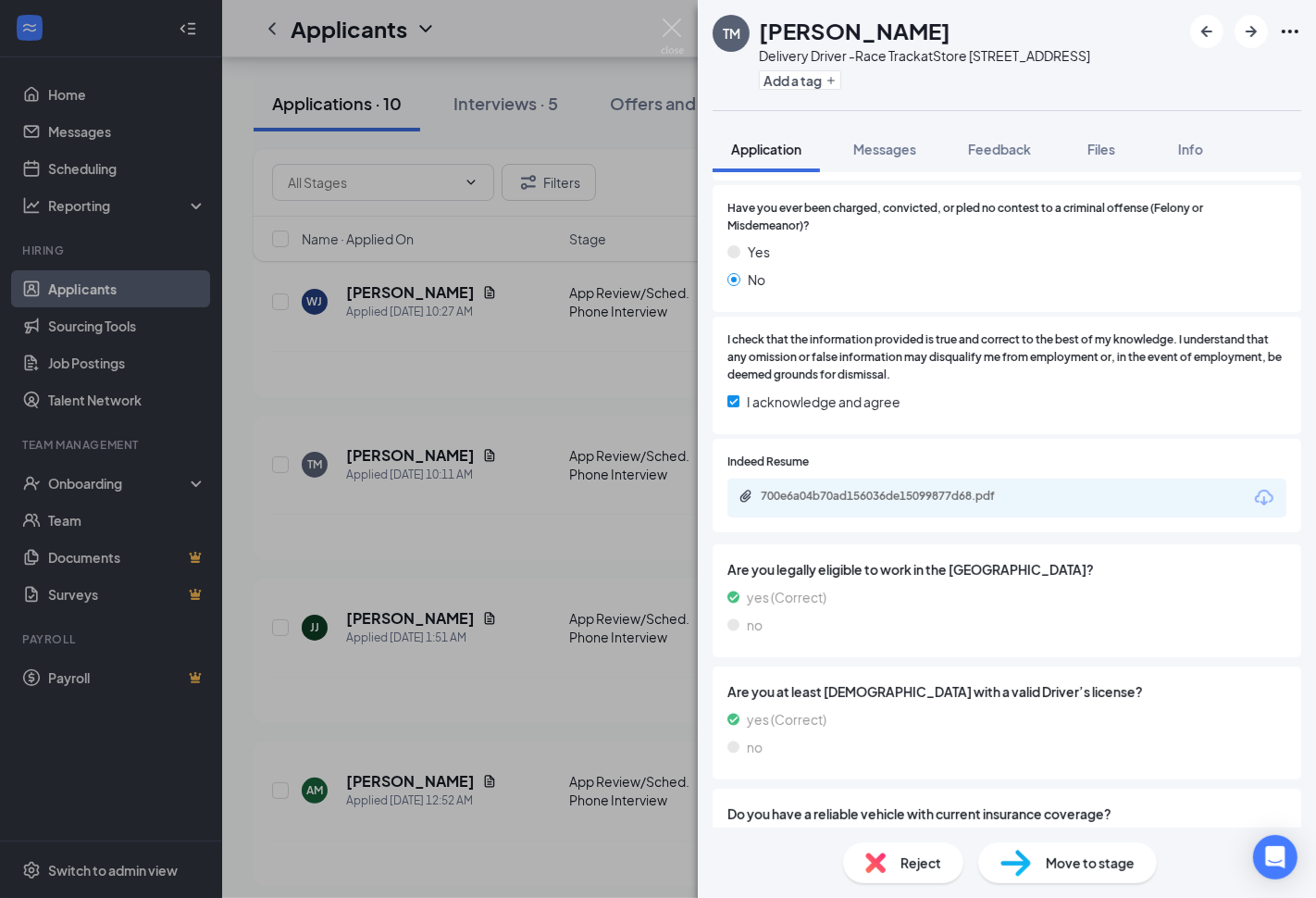
click at [938, 500] on div "700e6a04b70ad156036de15099877d68.pdf" at bounding box center [890, 496] width 259 height 15
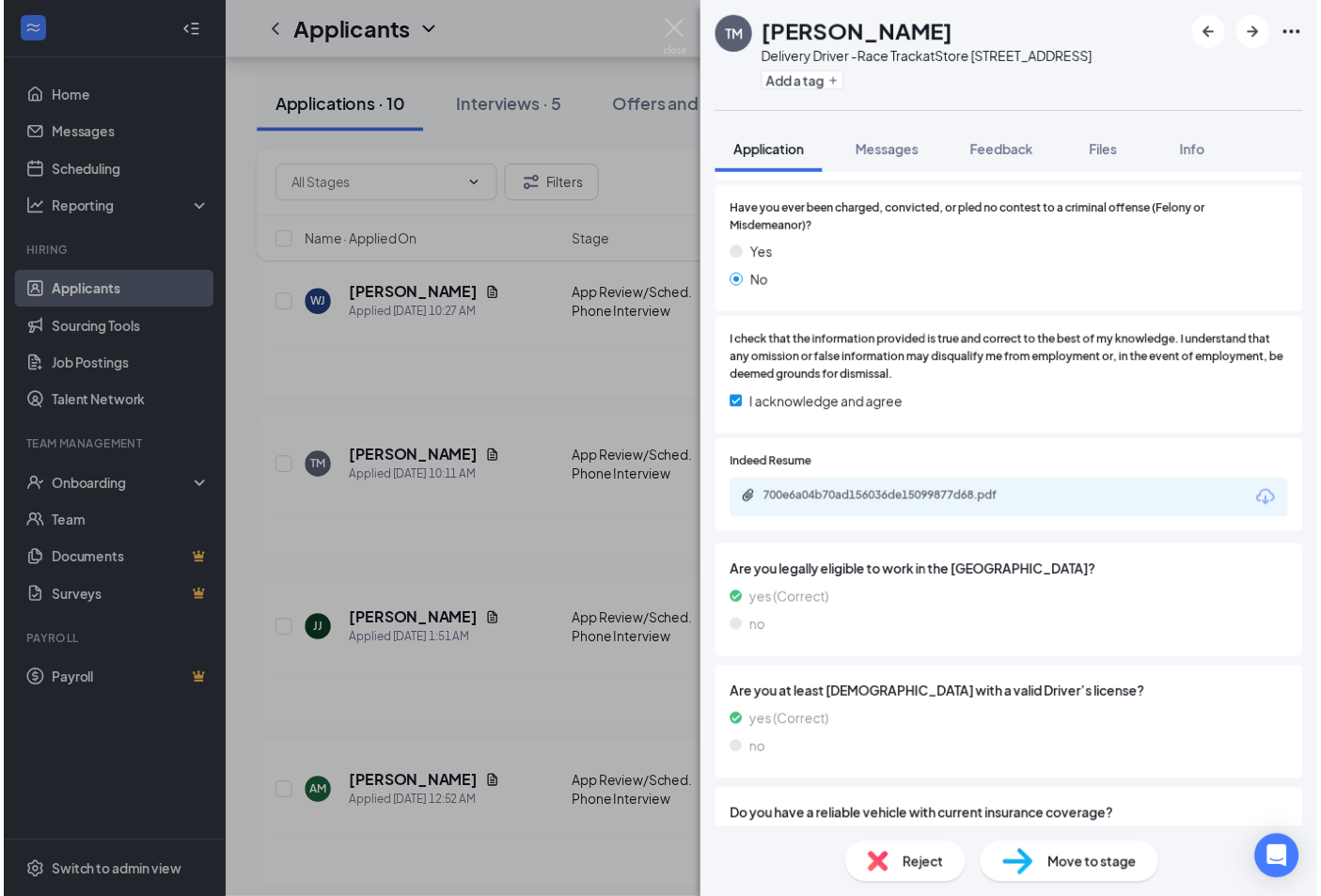
scroll to position [522, 0]
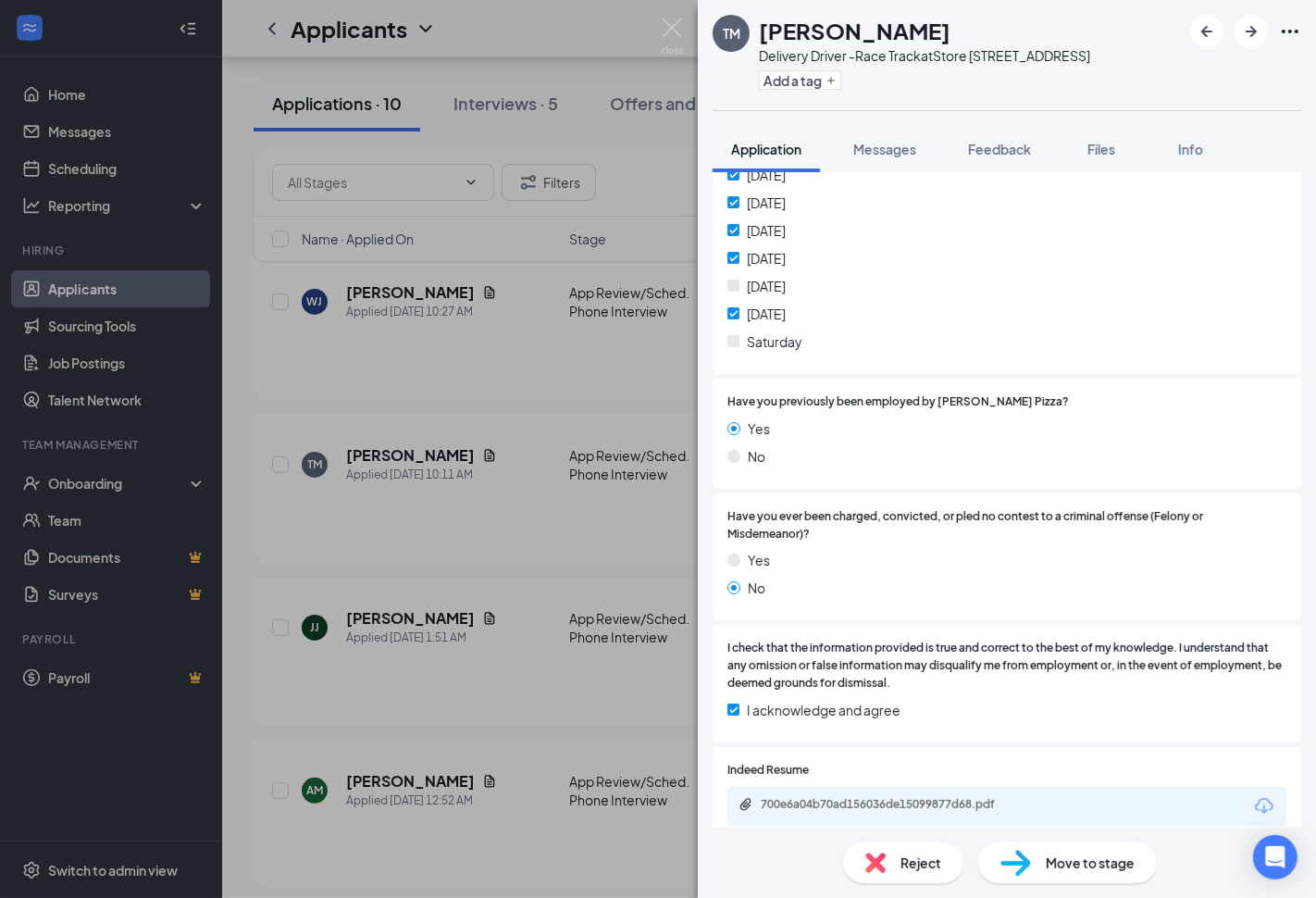
click at [522, 535] on div "[PERSON_NAME] Delivery Driver -Race Track at Store [STREET_ADDRESS] Add a tag A…" at bounding box center [658, 449] width 1316 height 898
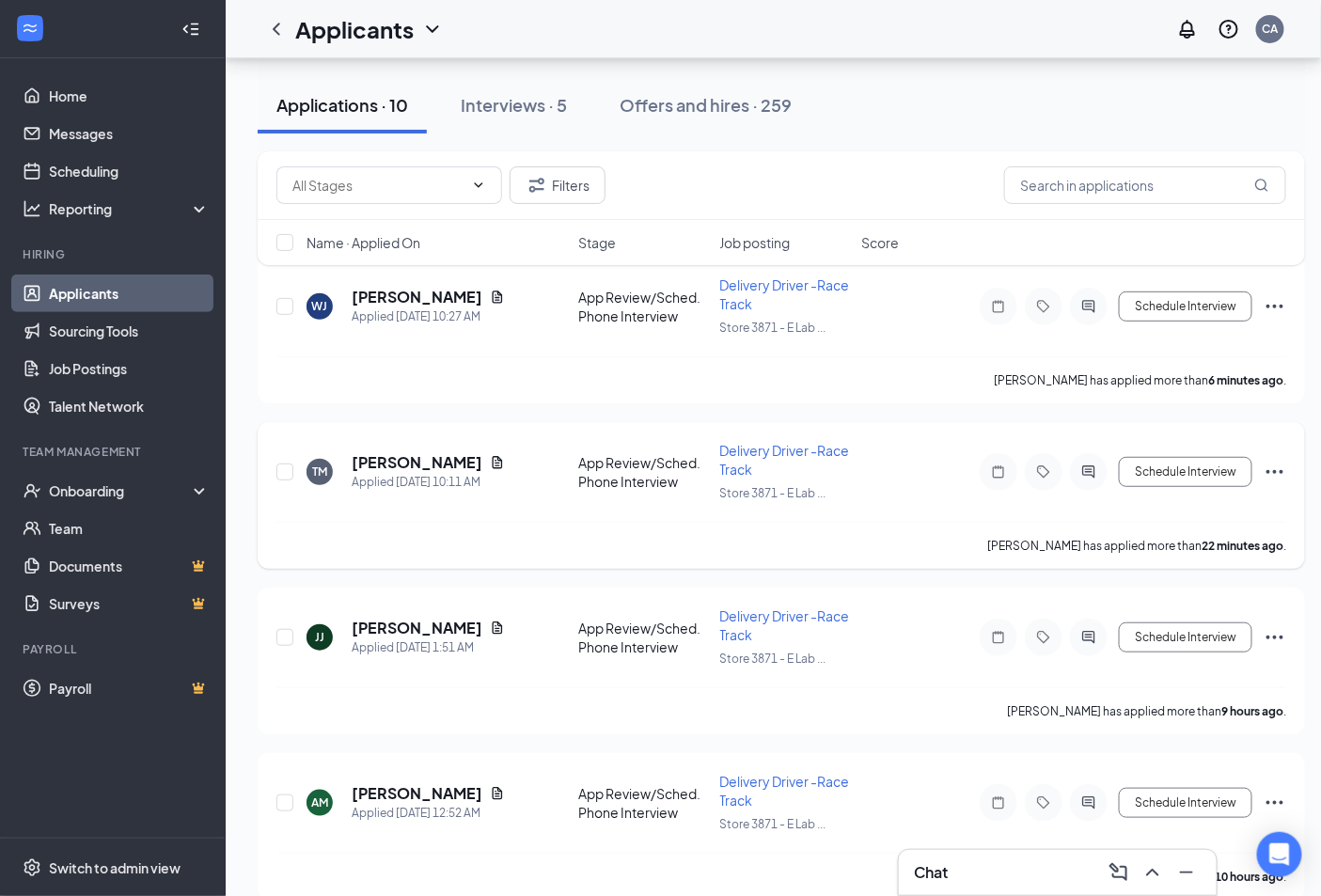
click at [445, 551] on div "[PERSON_NAME] has applied more than 22 minutes ago ." at bounding box center [781, 545] width 1010 height 47
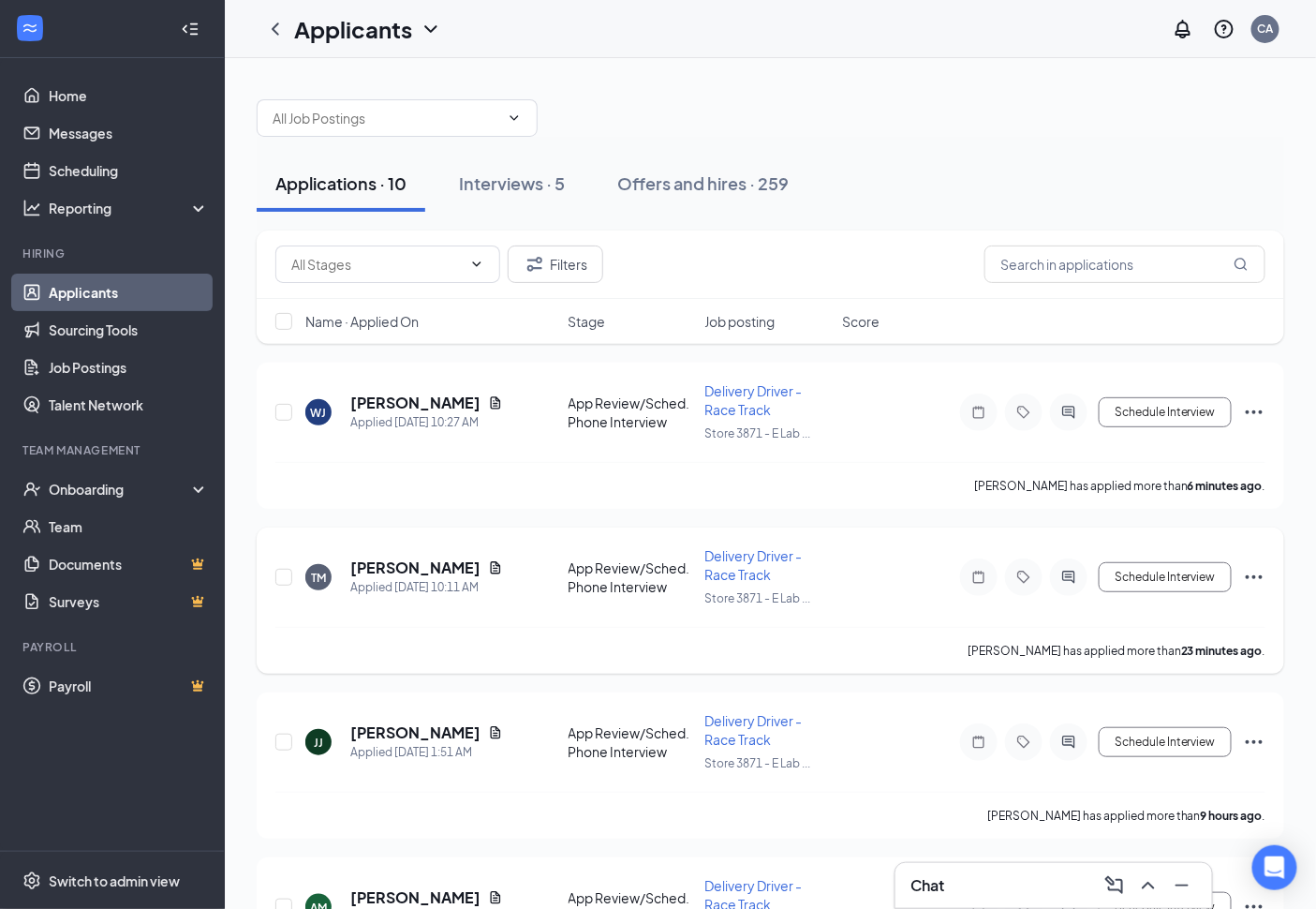
click at [1084, 566] on div at bounding box center [1069, 577] width 38 height 38
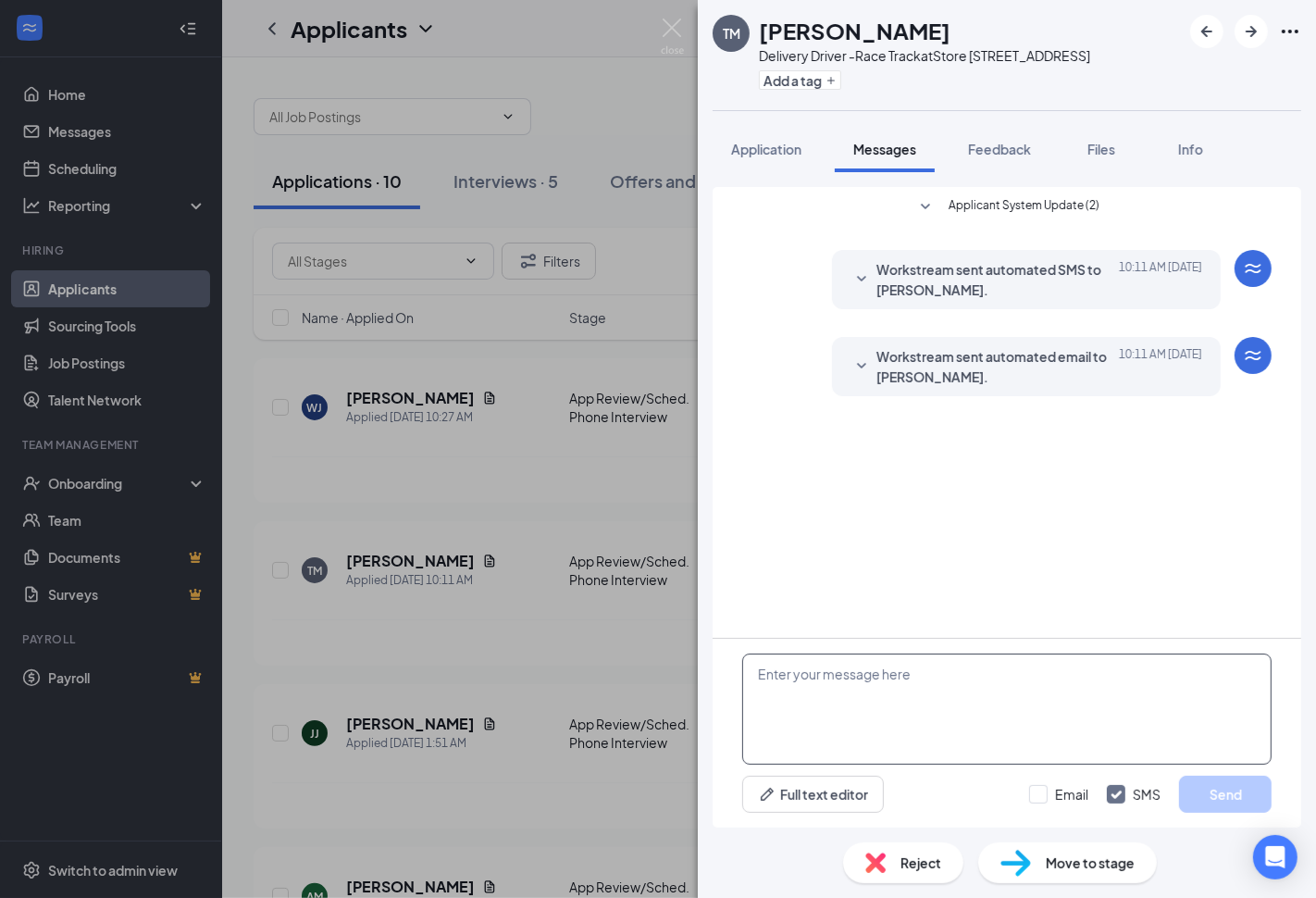
click at [926, 669] on textarea at bounding box center [1007, 708] width 530 height 111
paste textarea "Thank you for applying. If hired, can you please tell me what your availability…"
type textarea "Thank you for applying. If hired, can you please tell me what your availability…"
click at [1051, 781] on div "Email SMS Send" at bounding box center [1151, 794] width 243 height 37
click at [1057, 791] on input "Email" at bounding box center [1058, 794] width 60 height 19
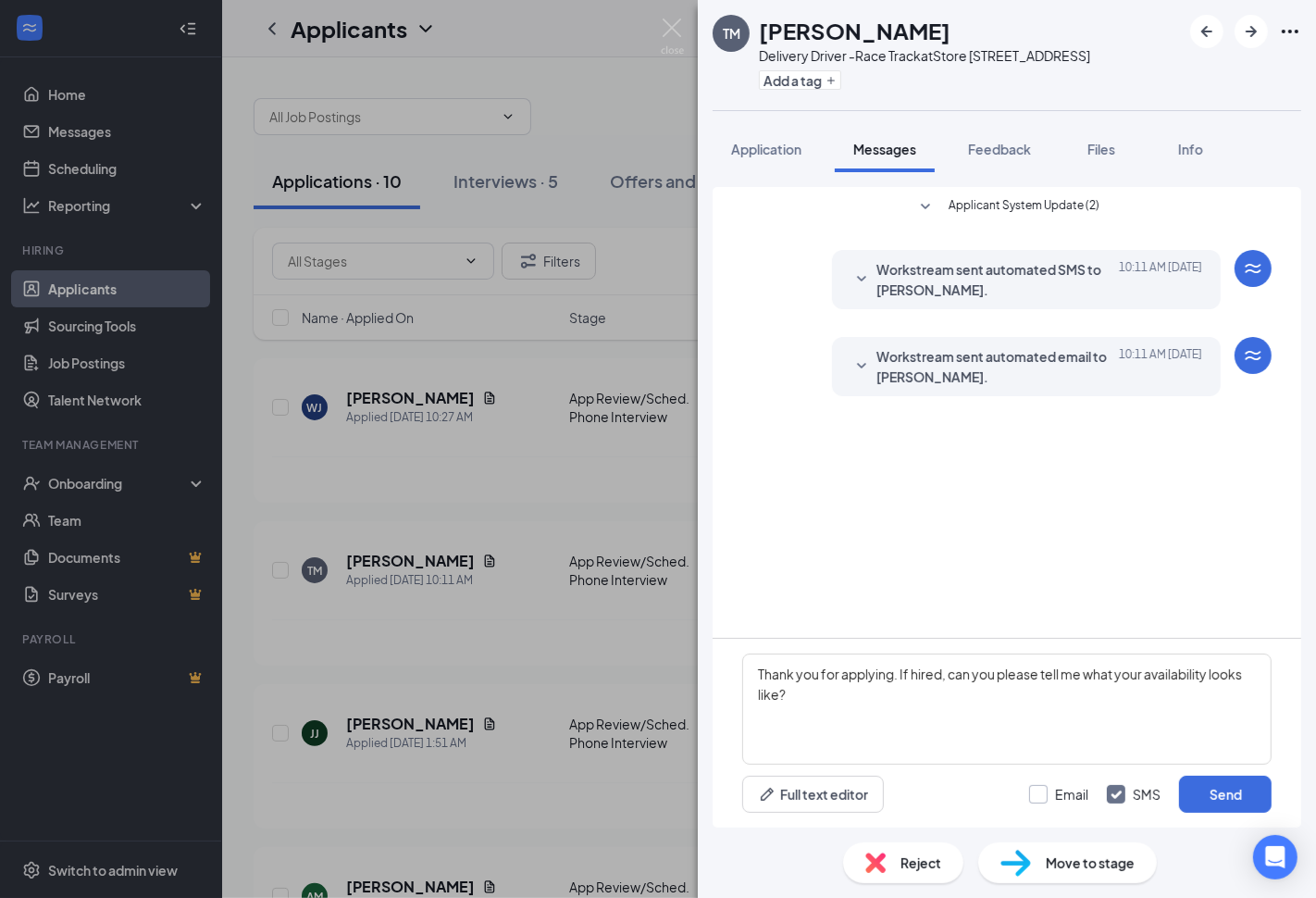
checkbox input "true"
click at [1253, 803] on button "Send" at bounding box center [1225, 794] width 93 height 37
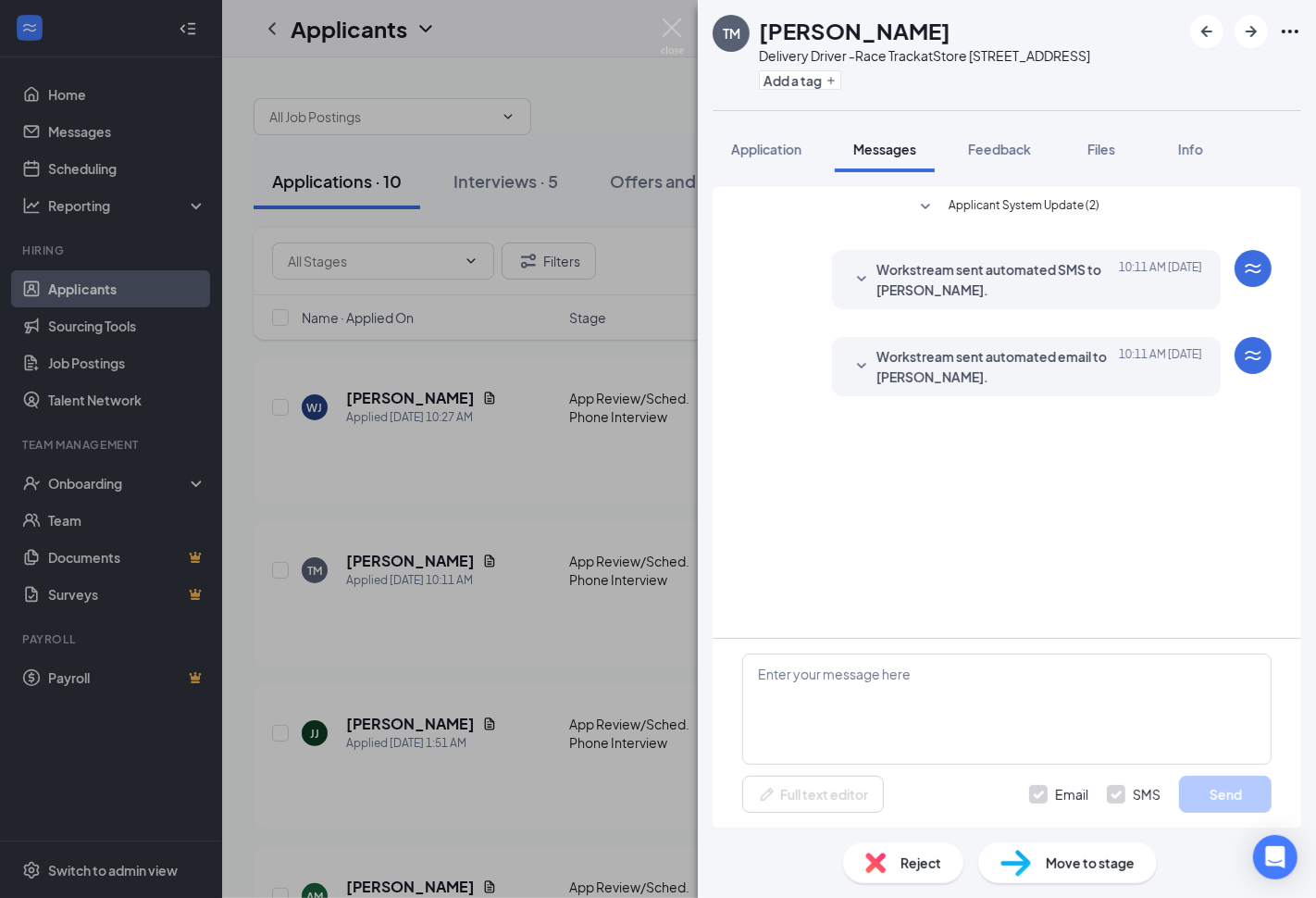
scroll to position [53, 0]
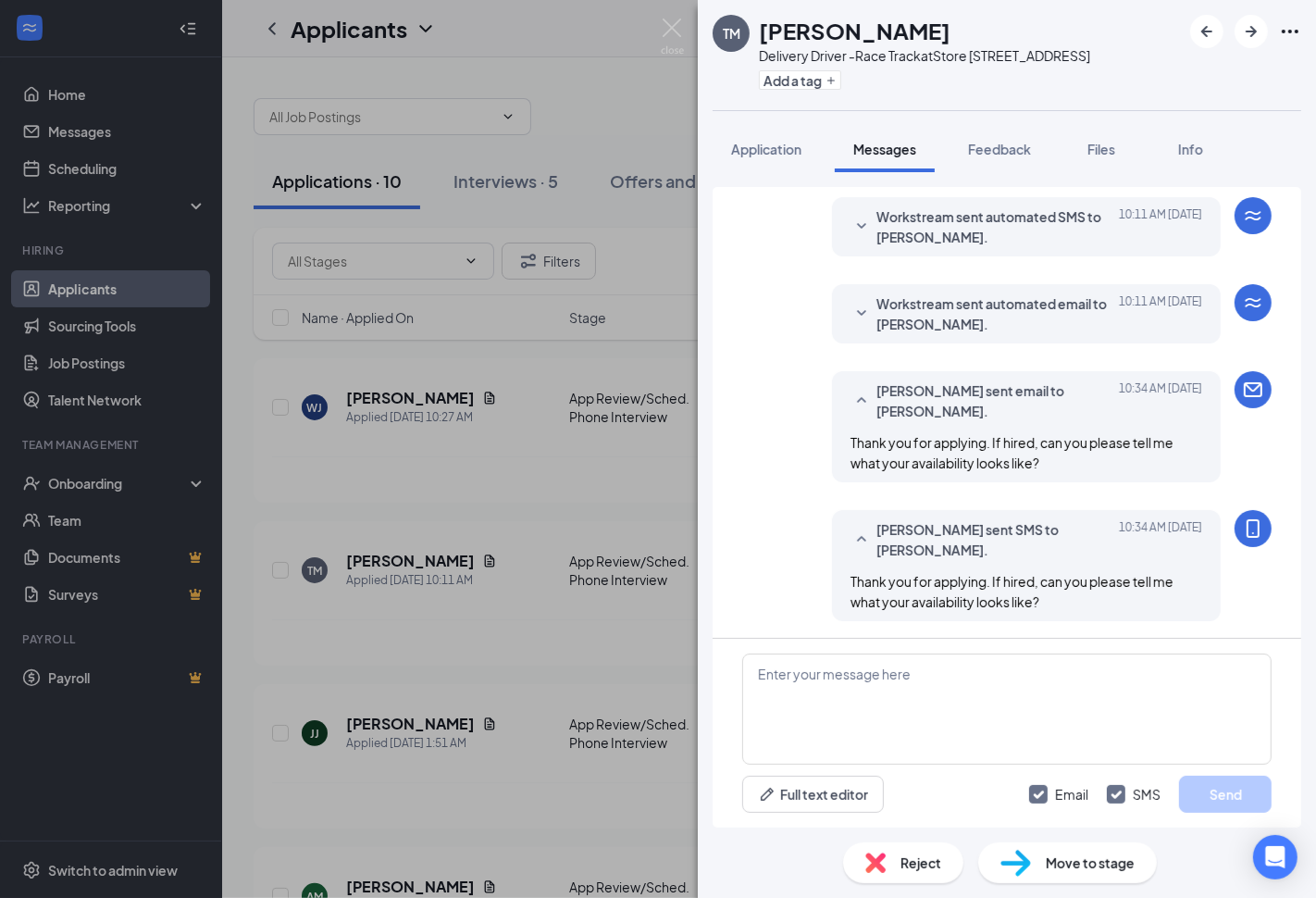
click at [555, 626] on div "[PERSON_NAME] Delivery Driver -Race Track at Store [STREET_ADDRESS] Add a tag A…" at bounding box center [658, 449] width 1316 height 898
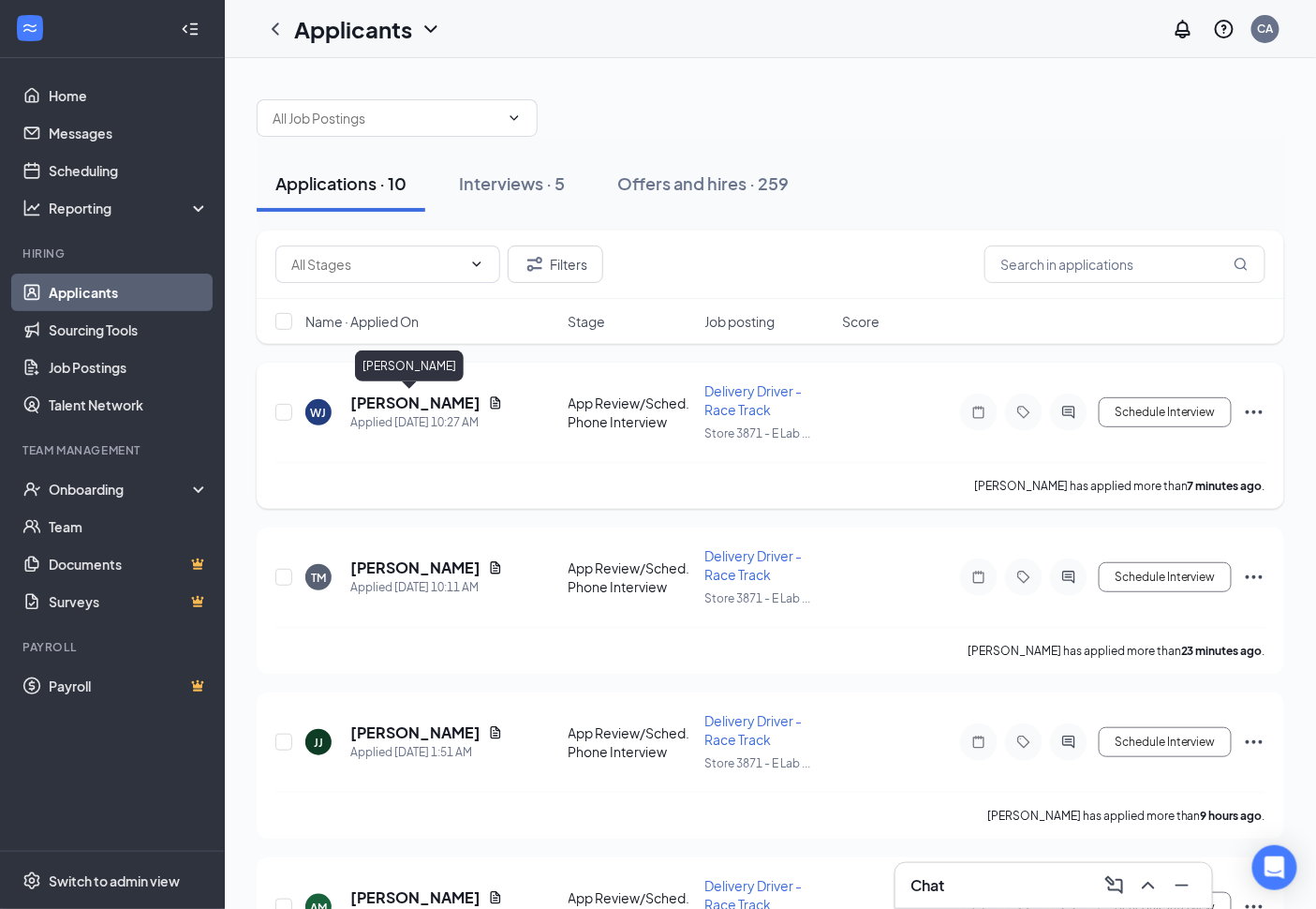
click at [424, 398] on h5 "[PERSON_NAME]" at bounding box center [415, 402] width 130 height 21
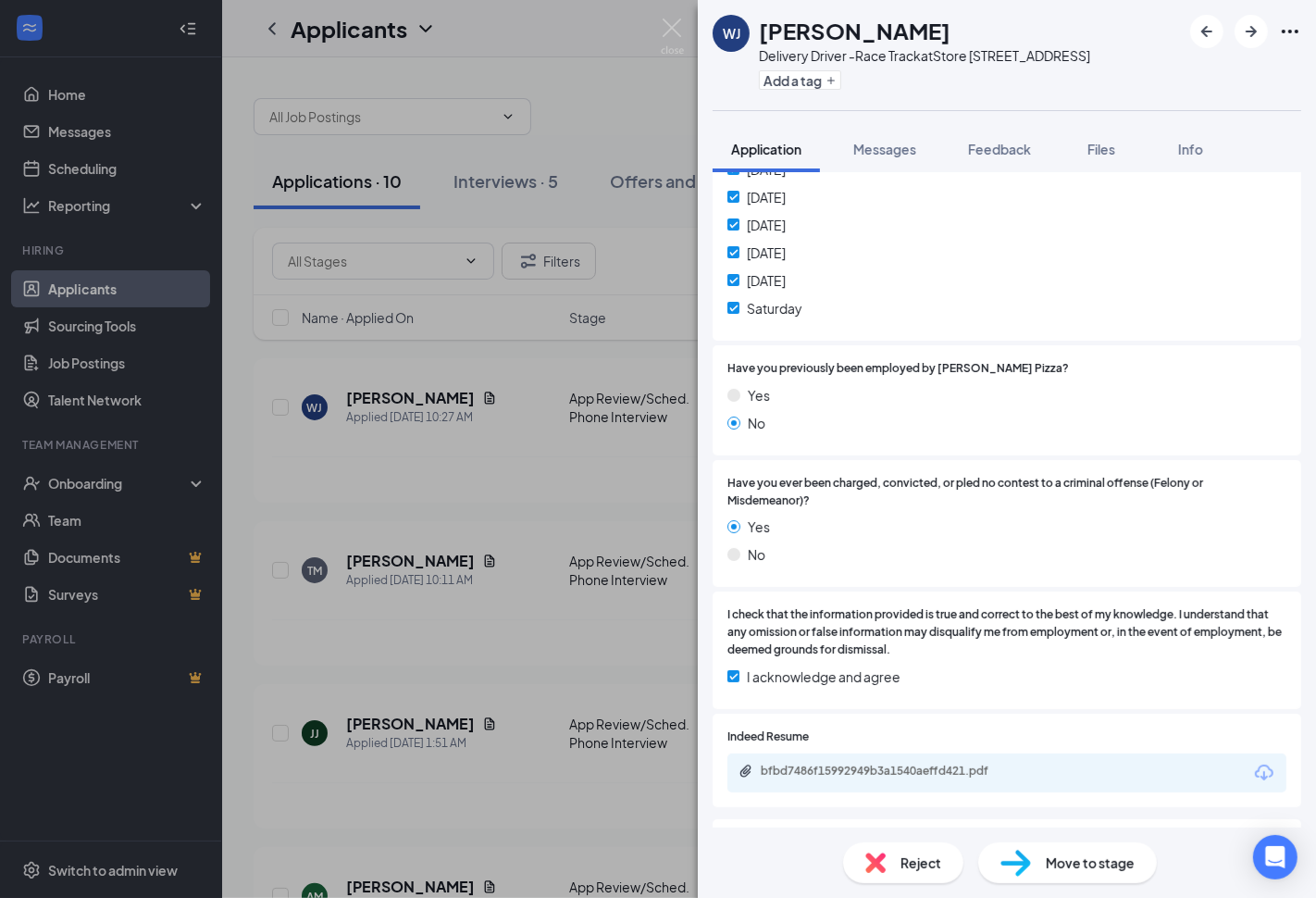
scroll to position [514, 0]
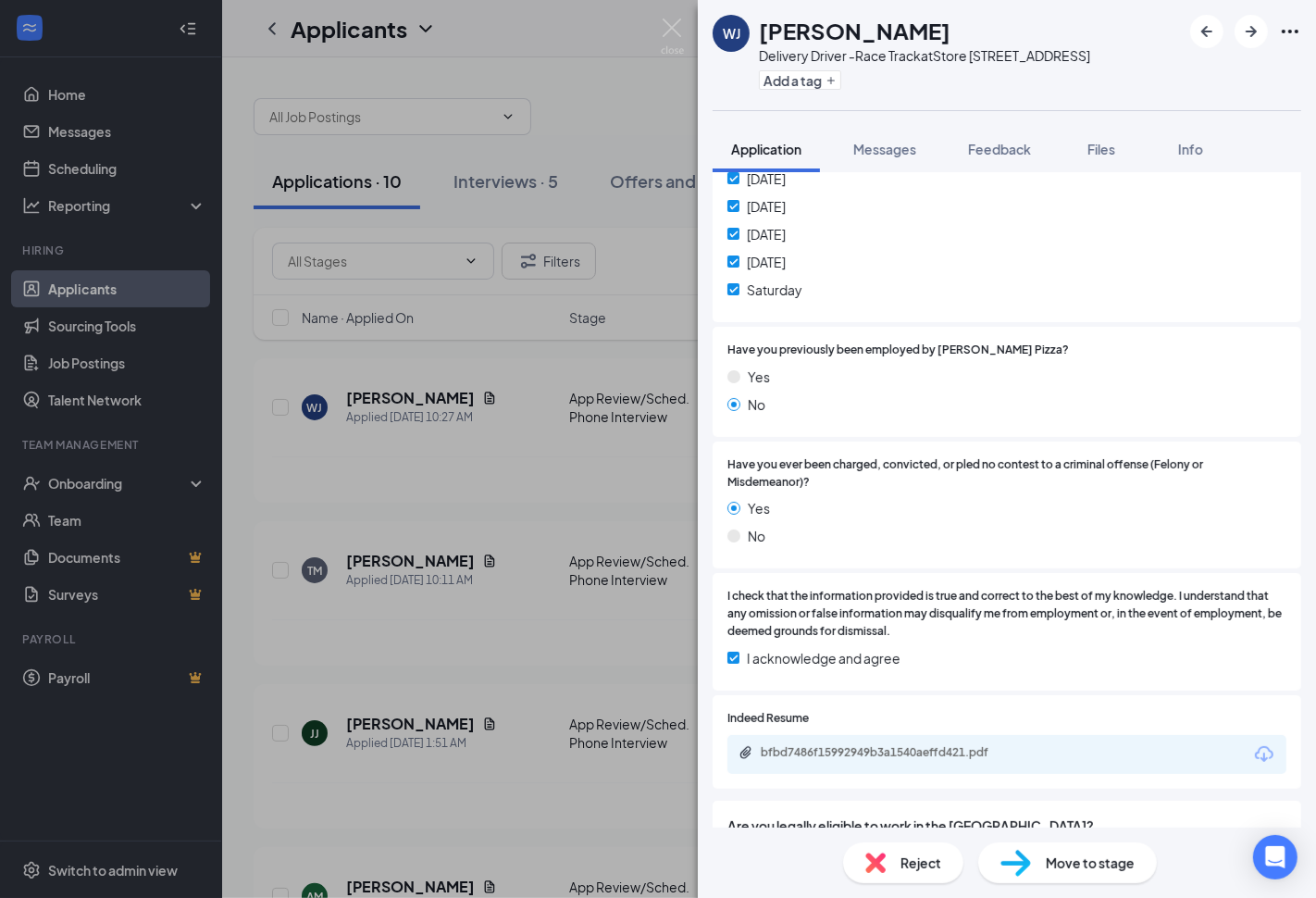
click at [997, 144] on span "Feedback" at bounding box center [1000, 149] width 63 height 17
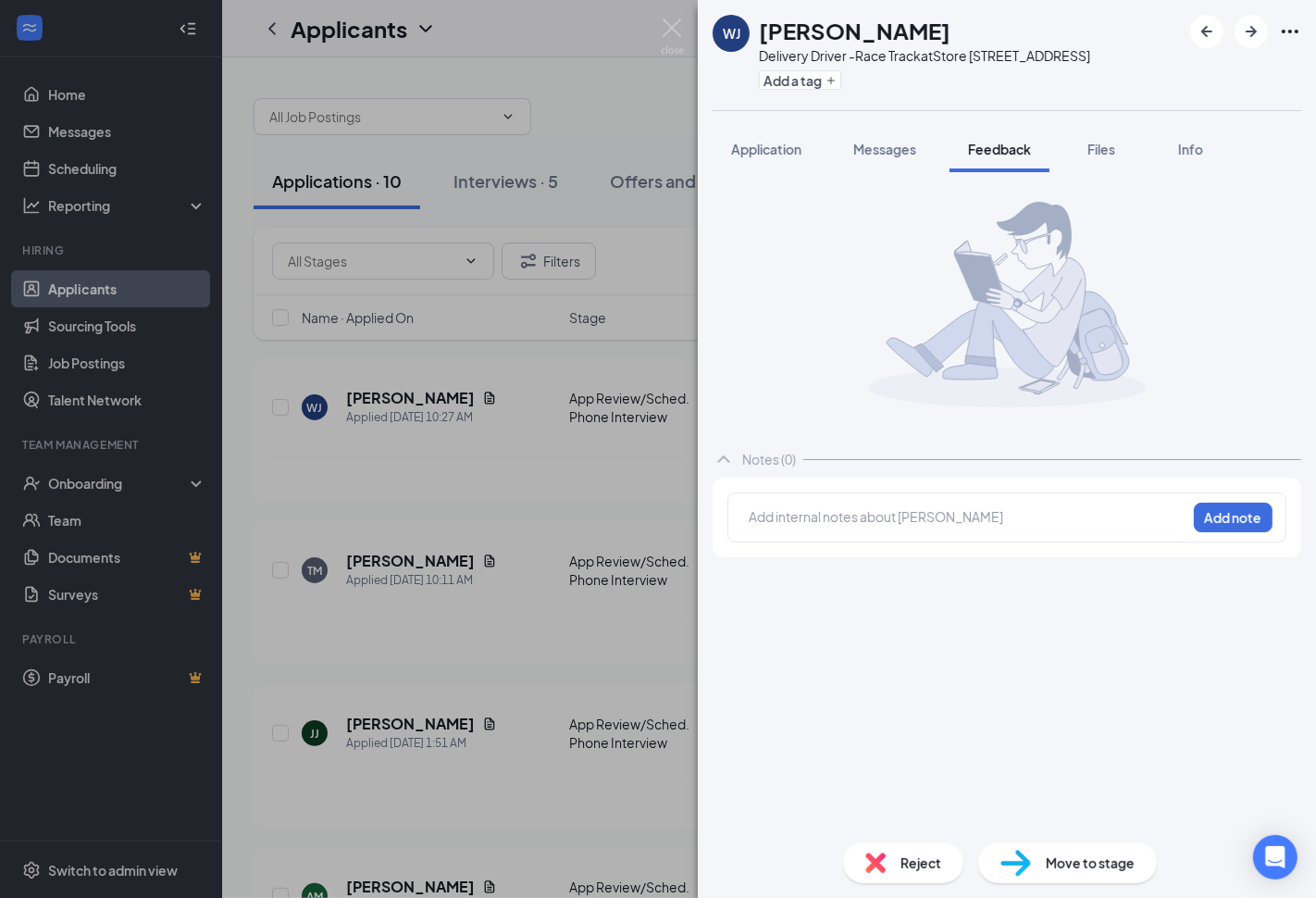
click at [898, 516] on div at bounding box center [967, 517] width 436 height 20
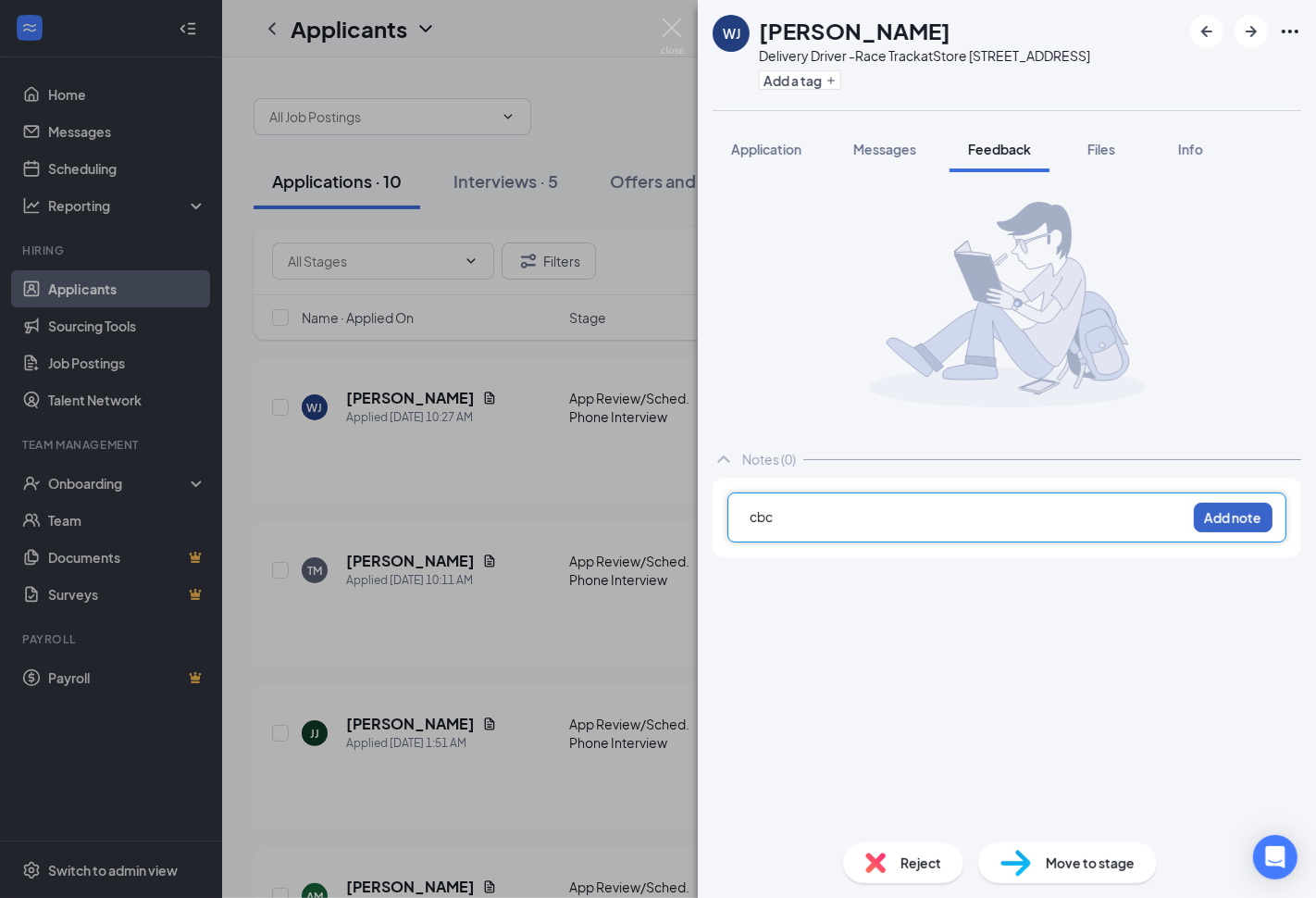
click at [1205, 523] on button "Add note" at bounding box center [1234, 517] width 78 height 29
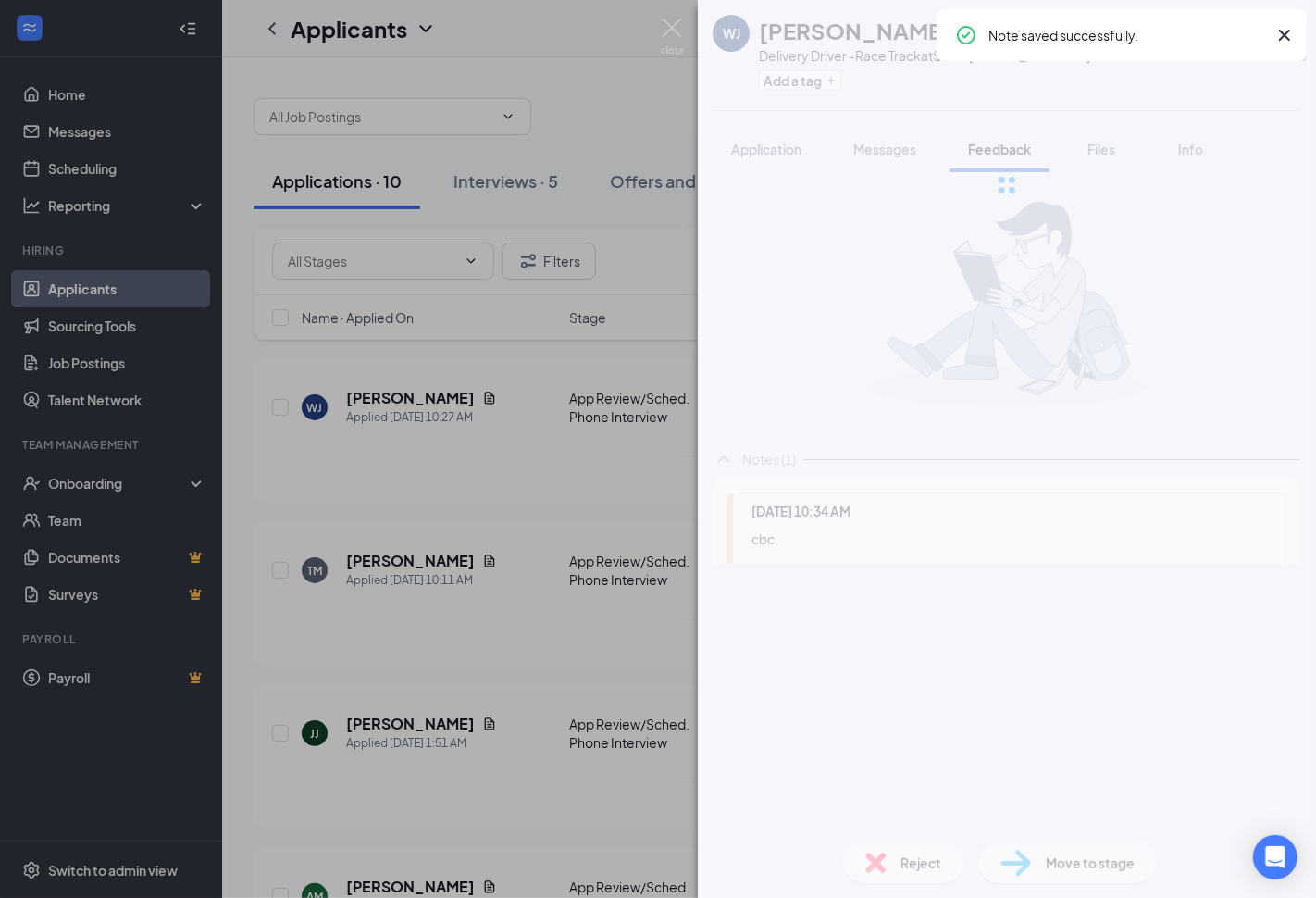
click at [926, 865] on div "WJ [PERSON_NAME] Delivery Driver -Race Track at Store [STREET_ADDRESS] Add a ta…" at bounding box center [1008, 449] width 619 height 898
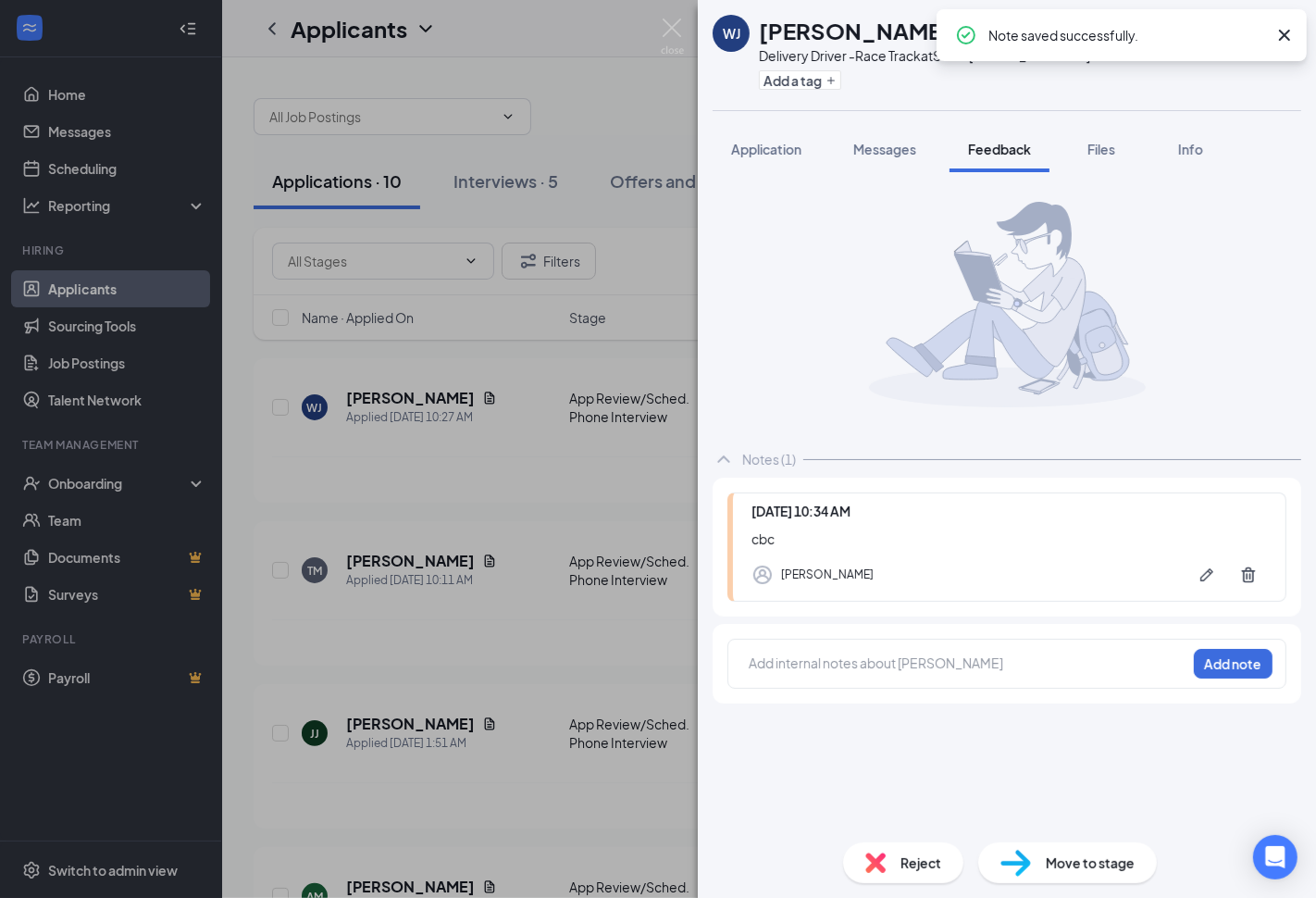
click at [929, 872] on span "Reject" at bounding box center [921, 863] width 41 height 21
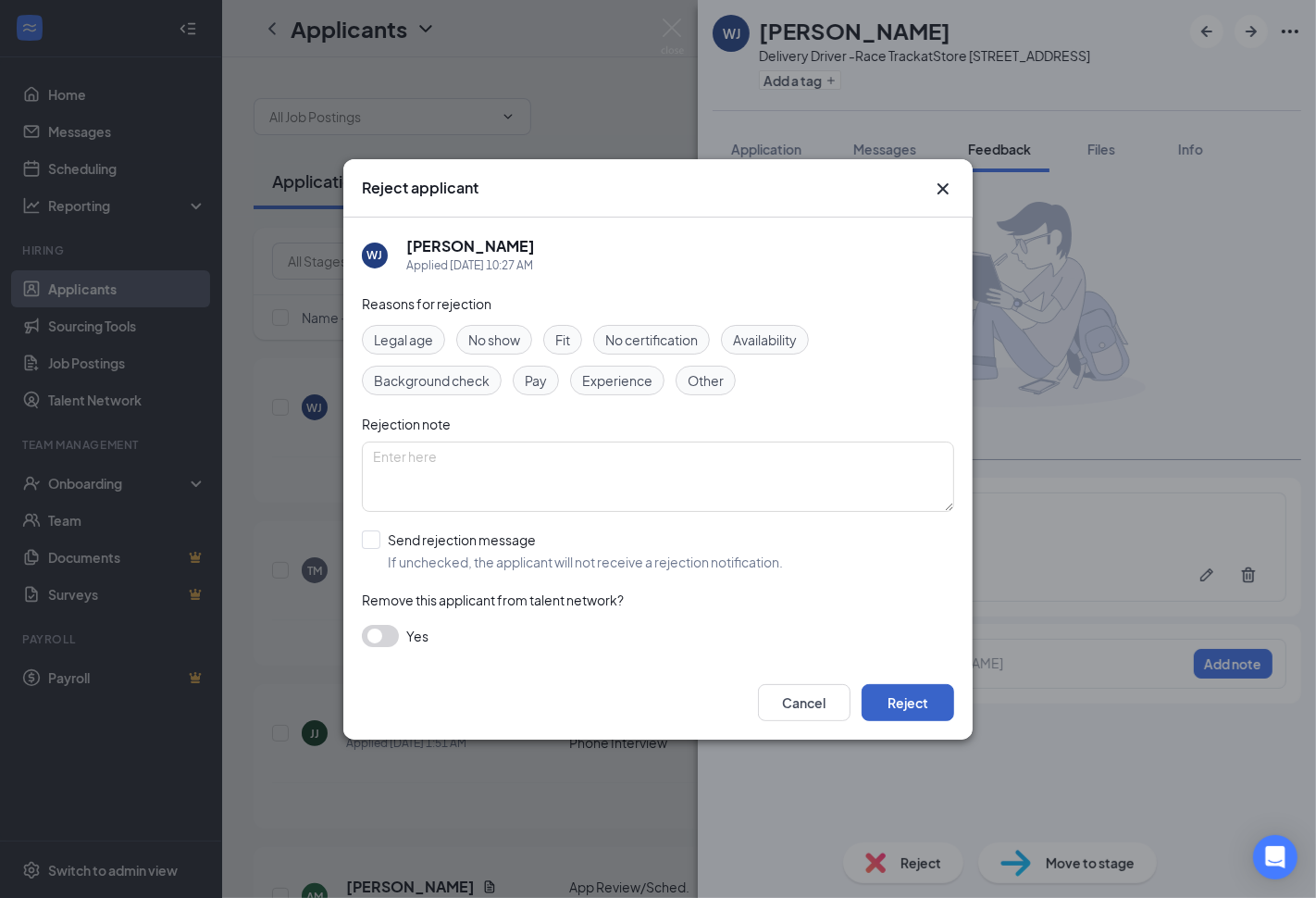
click at [896, 692] on button "Reject" at bounding box center [908, 703] width 93 height 37
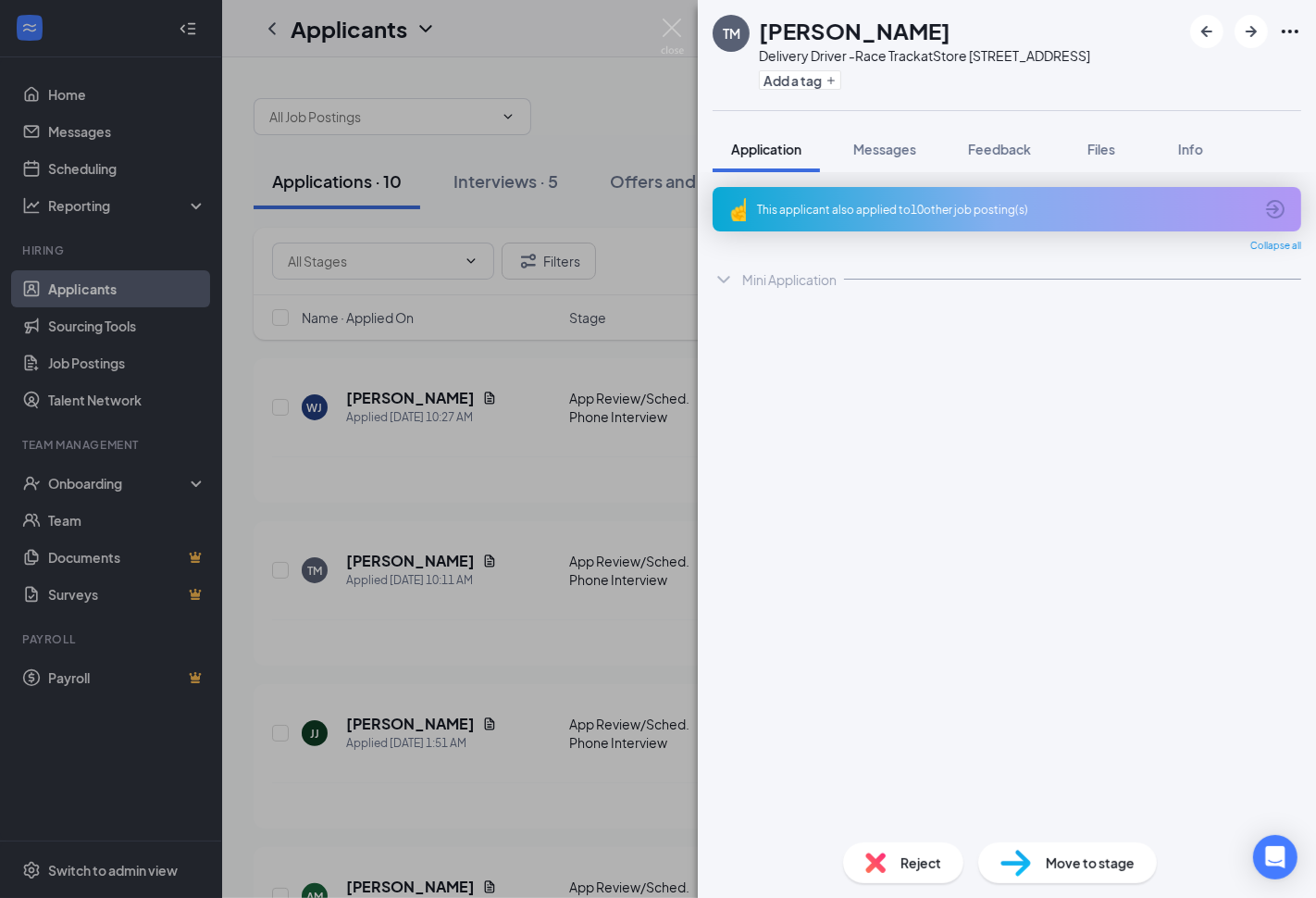
click at [470, 493] on div "[PERSON_NAME] Delivery Driver -Race Track at Store [STREET_ADDRESS] Add a tag A…" at bounding box center [658, 449] width 1316 height 898
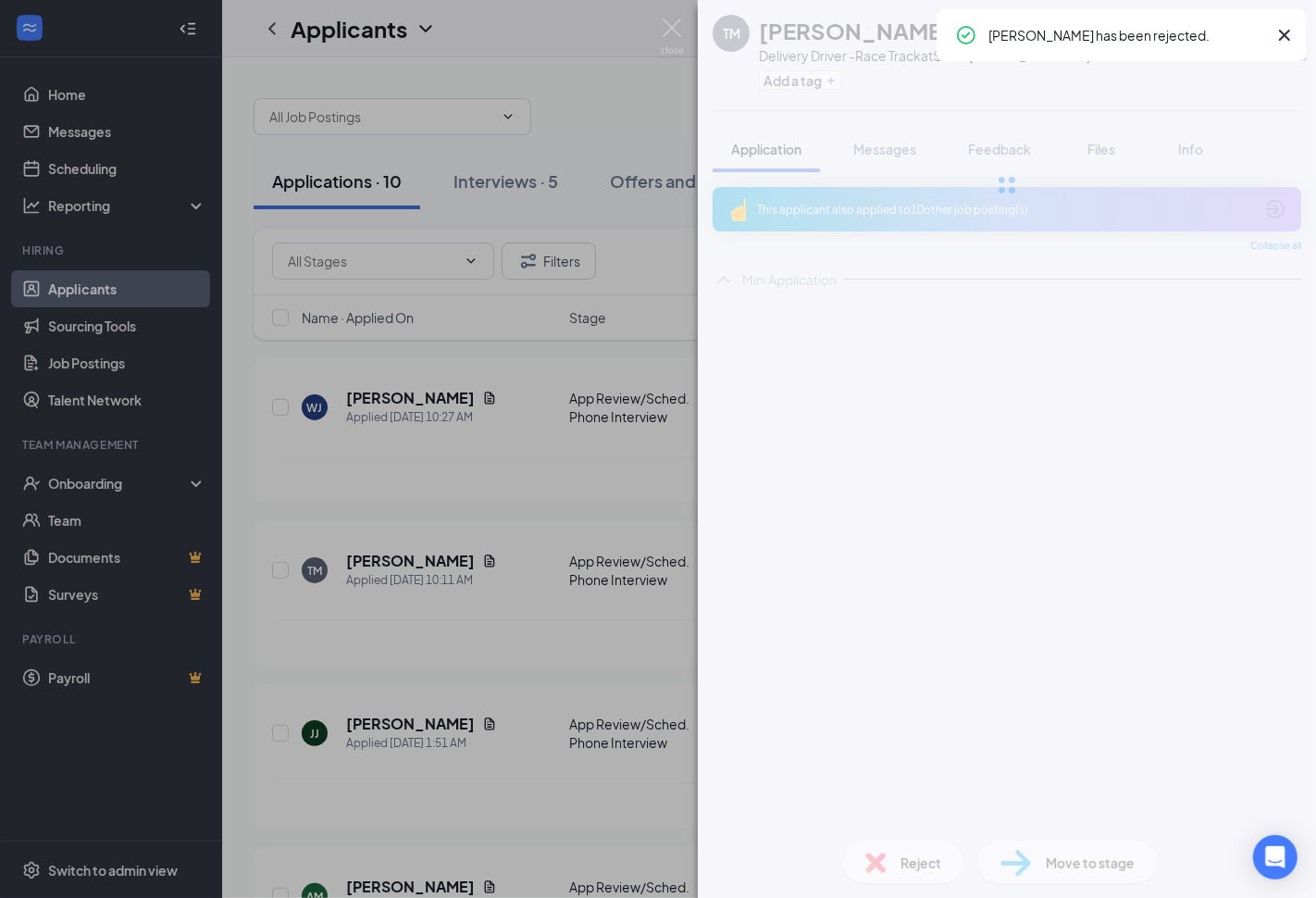
click at [358, 560] on h5 "[PERSON_NAME]" at bounding box center [410, 560] width 128 height 21
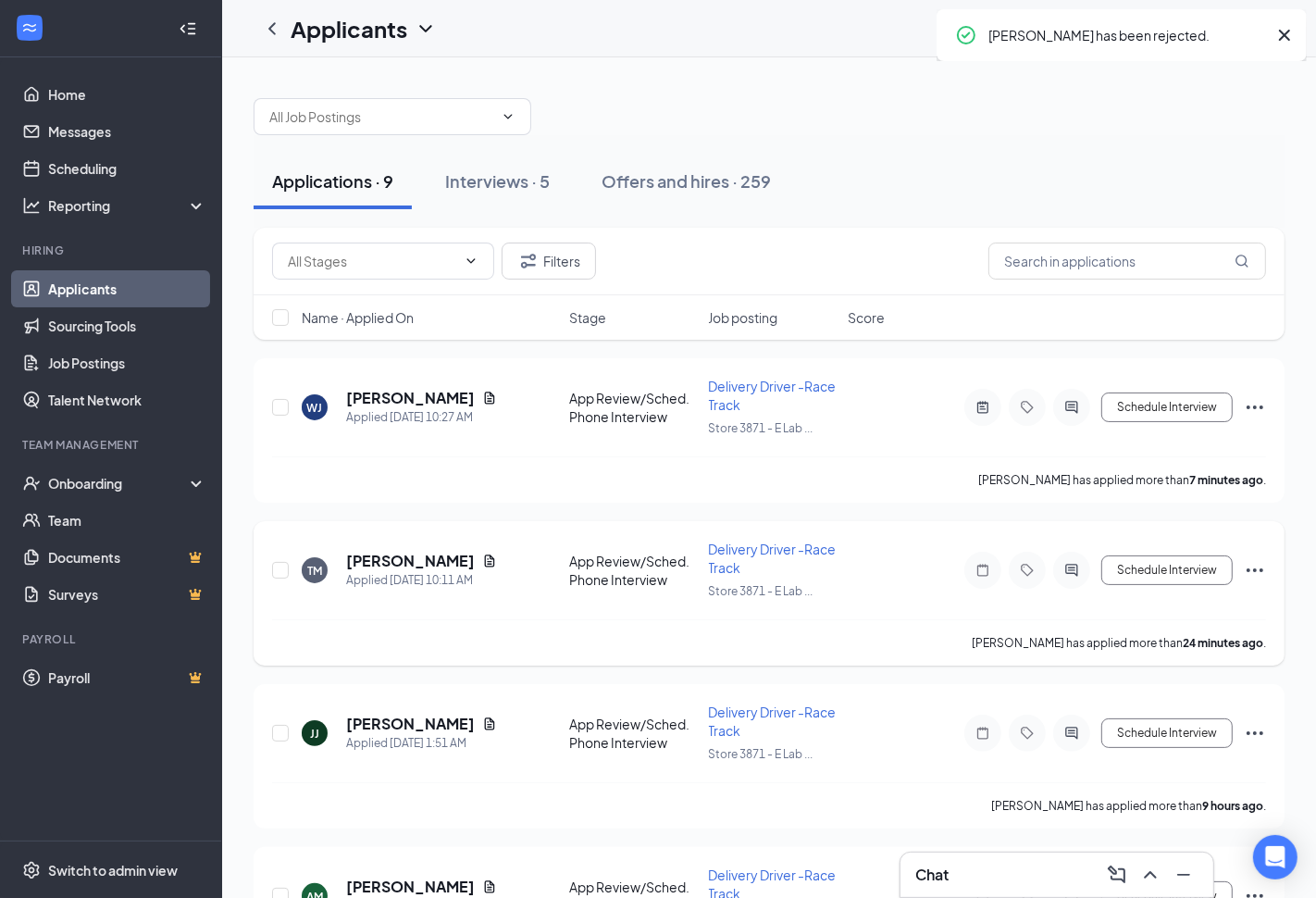
click at [399, 552] on h5 "[PERSON_NAME]" at bounding box center [410, 560] width 128 height 21
click at [368, 393] on h5 "[PERSON_NAME]" at bounding box center [410, 398] width 128 height 21
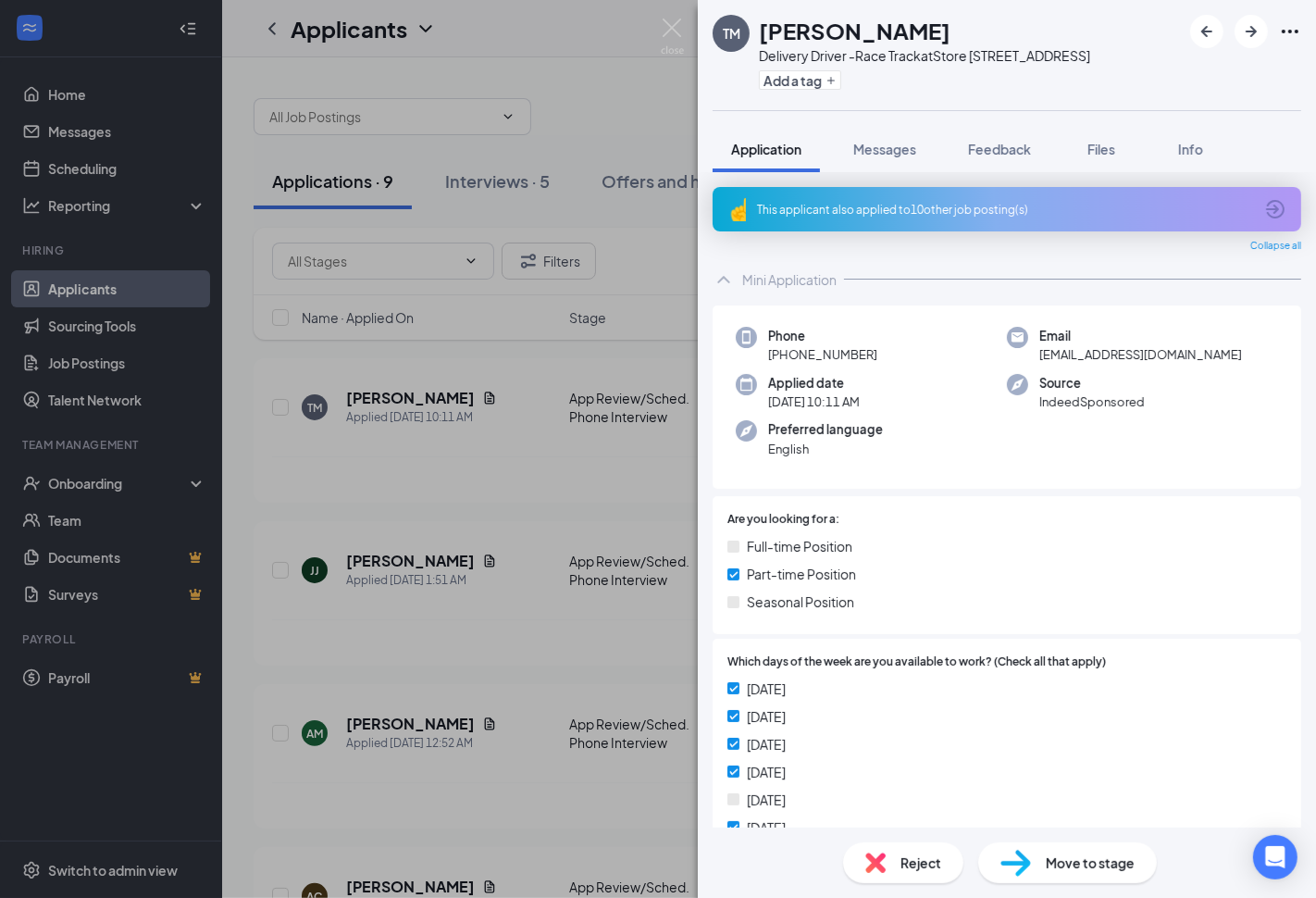
drag, startPoint x: 940, startPoint y: 201, endPoint x: 1124, endPoint y: 541, distance: 386.6
click at [940, 202] on div "This applicant also applied to 10 other job posting(s)" at bounding box center [1005, 210] width 496 height 16
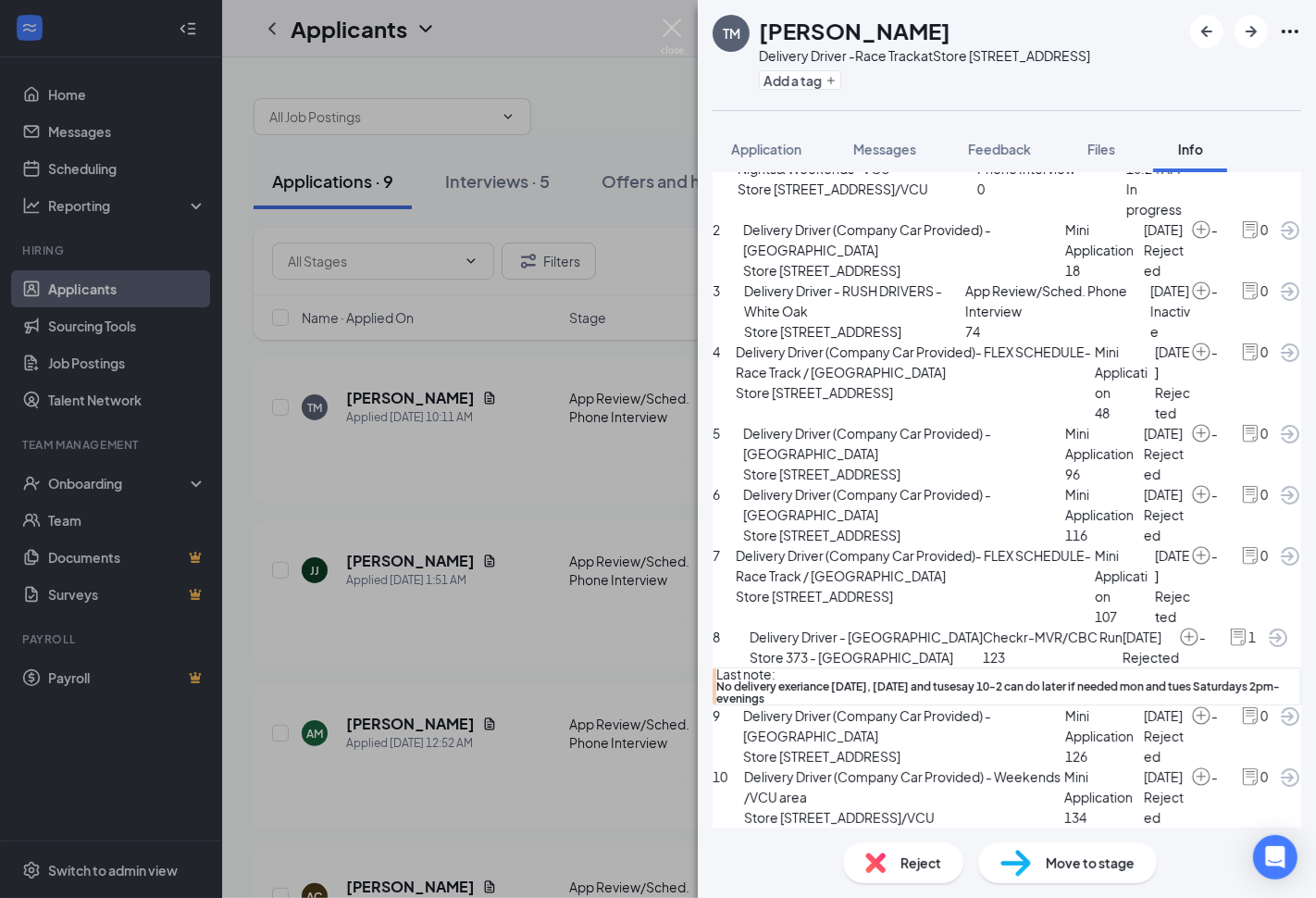
scroll to position [720, 0]
click at [592, 636] on div "[PERSON_NAME] Minor Delivery Driver -Race Track at Store [STREET_ADDRESS] Add a…" at bounding box center [658, 449] width 1316 height 898
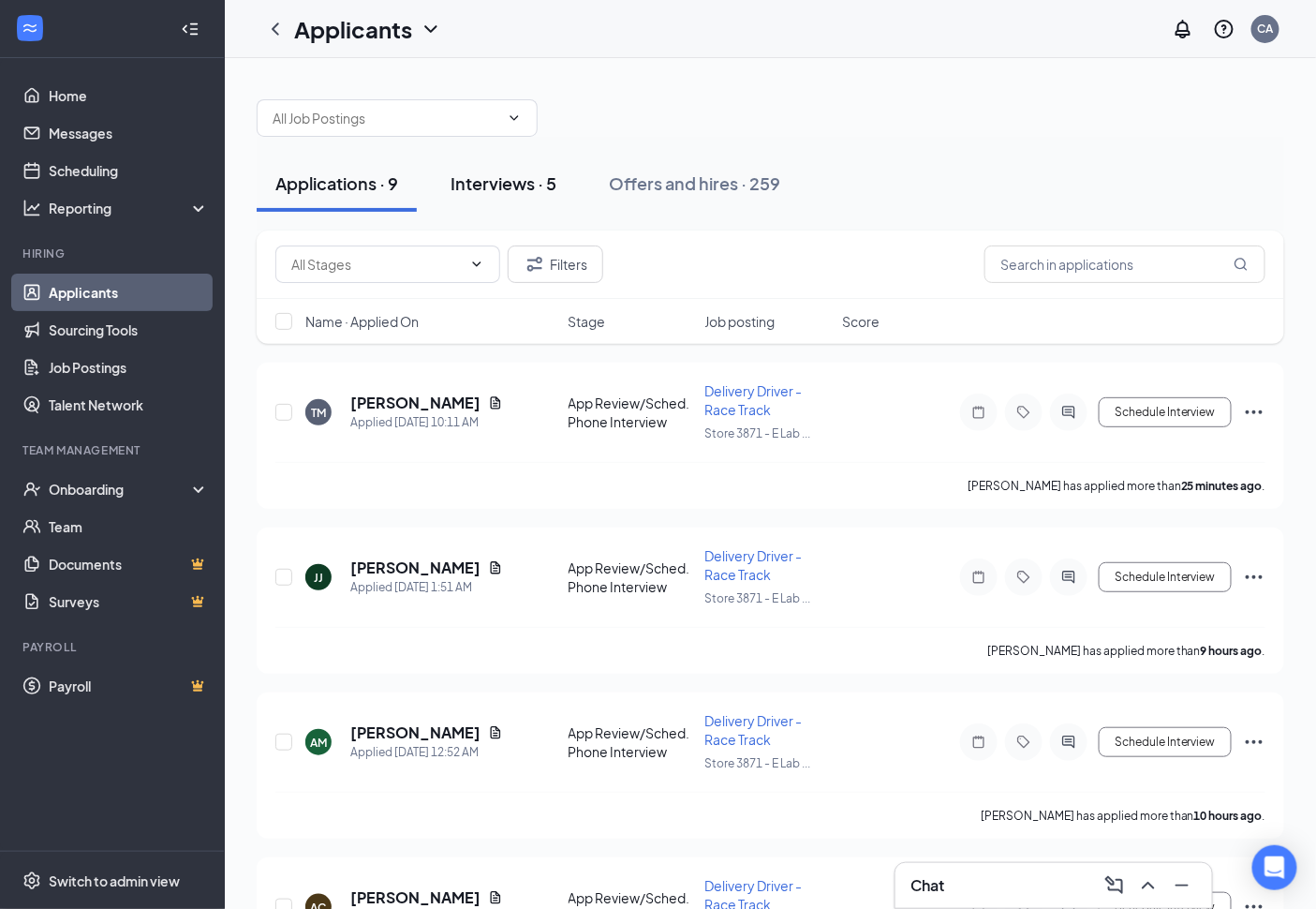
click at [512, 193] on div "Interviews · 5" at bounding box center [503, 183] width 106 height 24
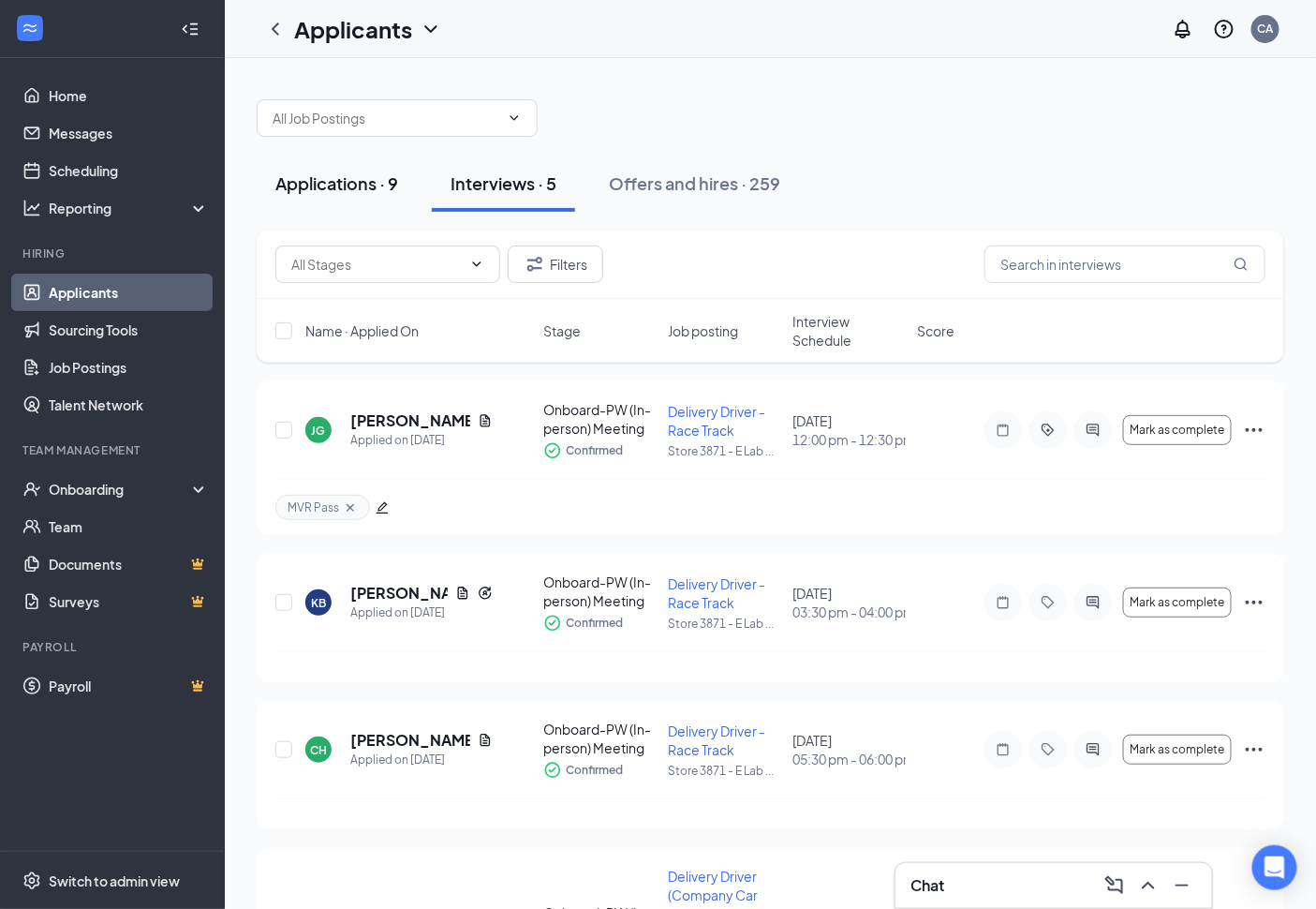
click at [352, 190] on div "Applications · 9" at bounding box center [337, 183] width 123 height 24
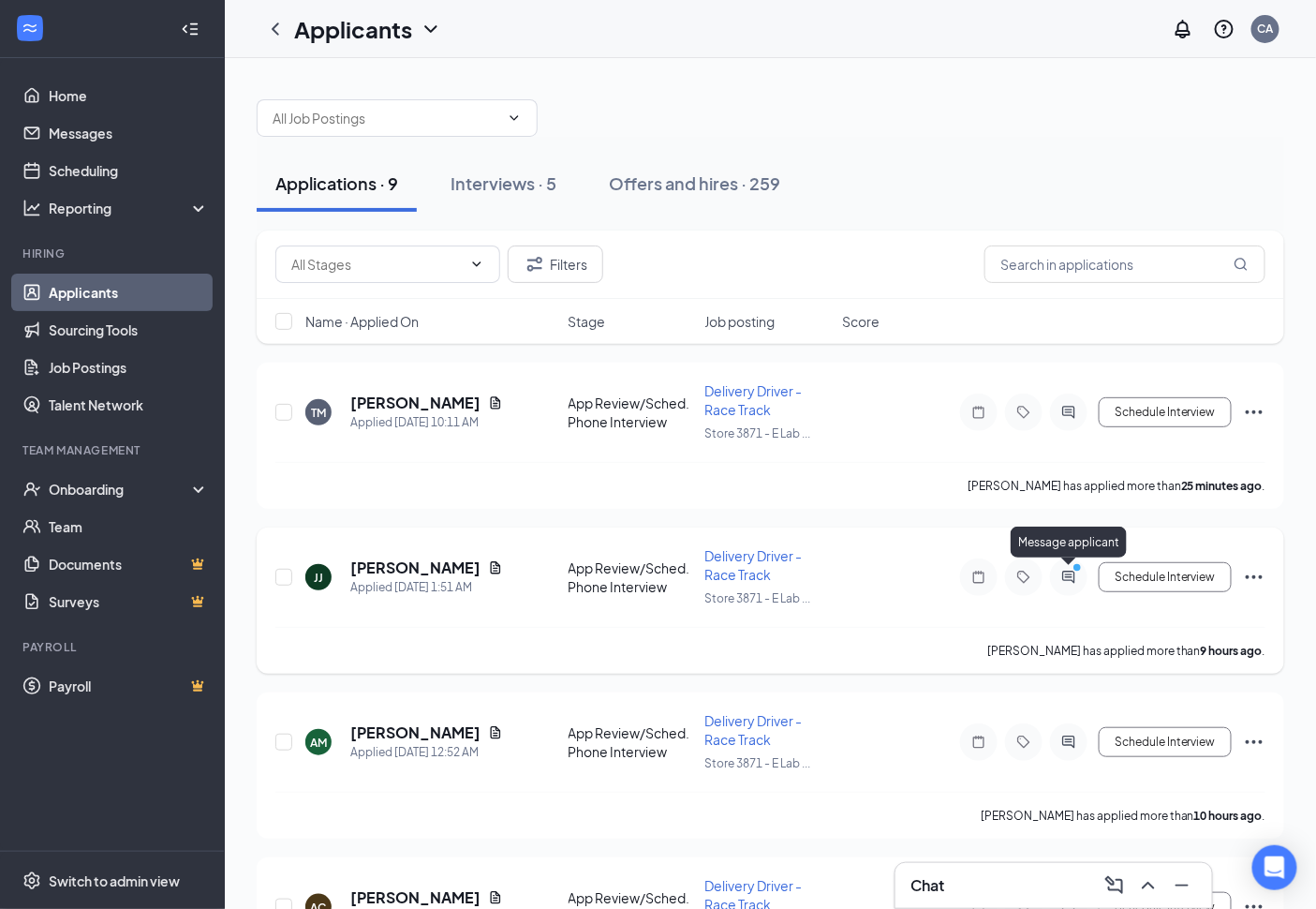
click at [1064, 577] on icon "ActiveChat" at bounding box center [1068, 577] width 23 height 15
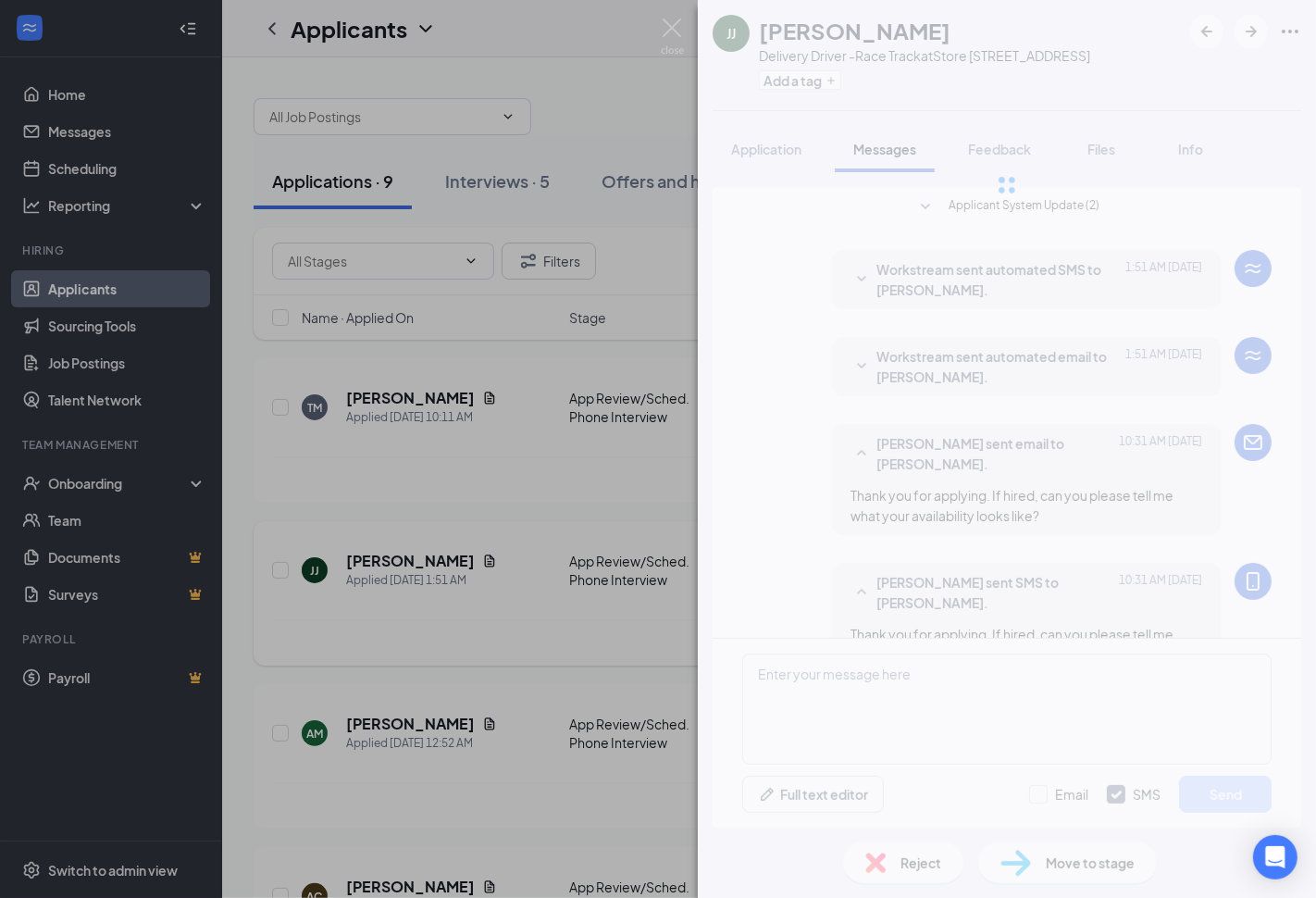
scroll to position [153, 0]
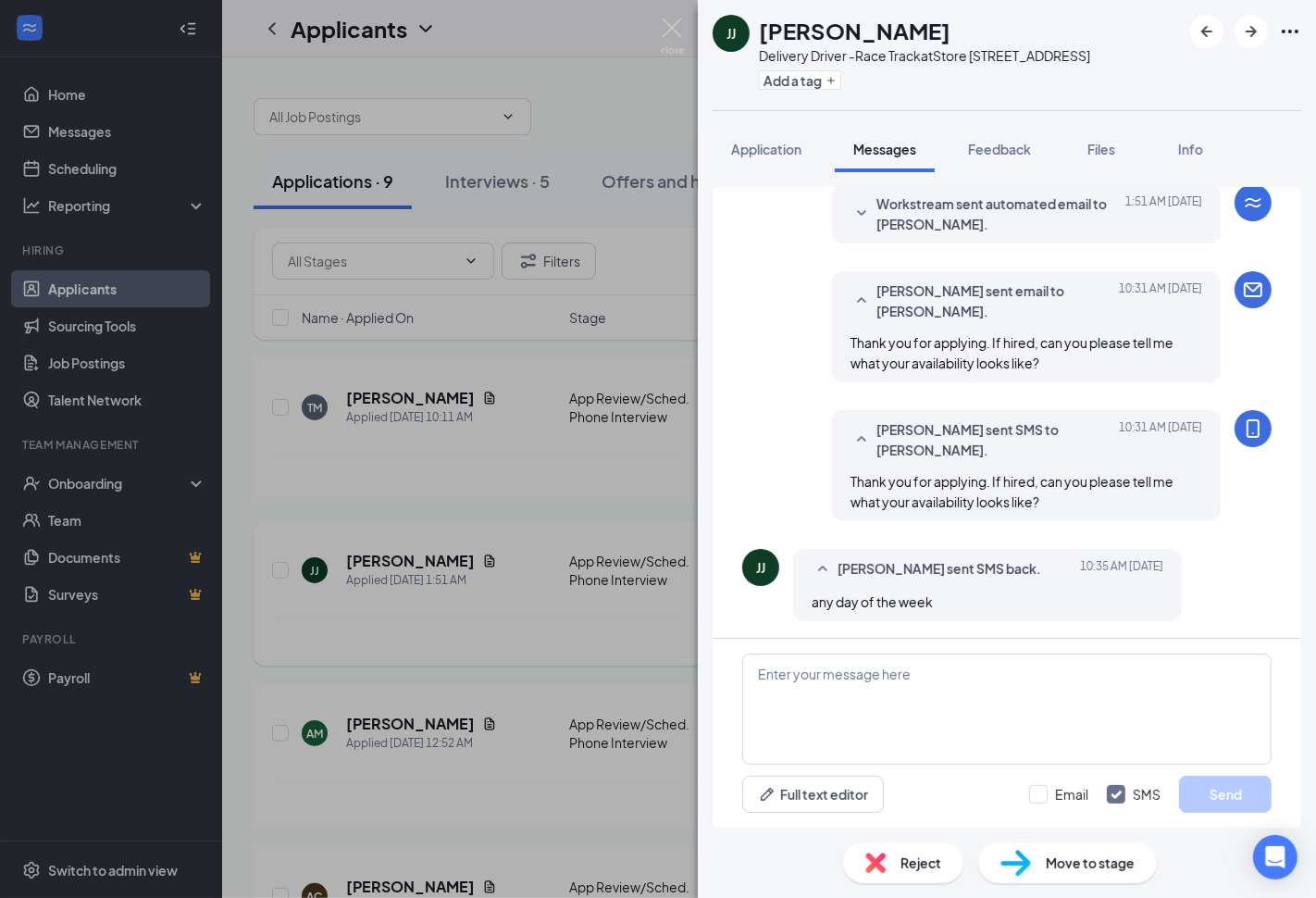
click at [559, 492] on div "[PERSON_NAME] Jayden [PERSON_NAME] Delivery Driver -Race Track at Store [STREET…" at bounding box center [658, 449] width 1316 height 898
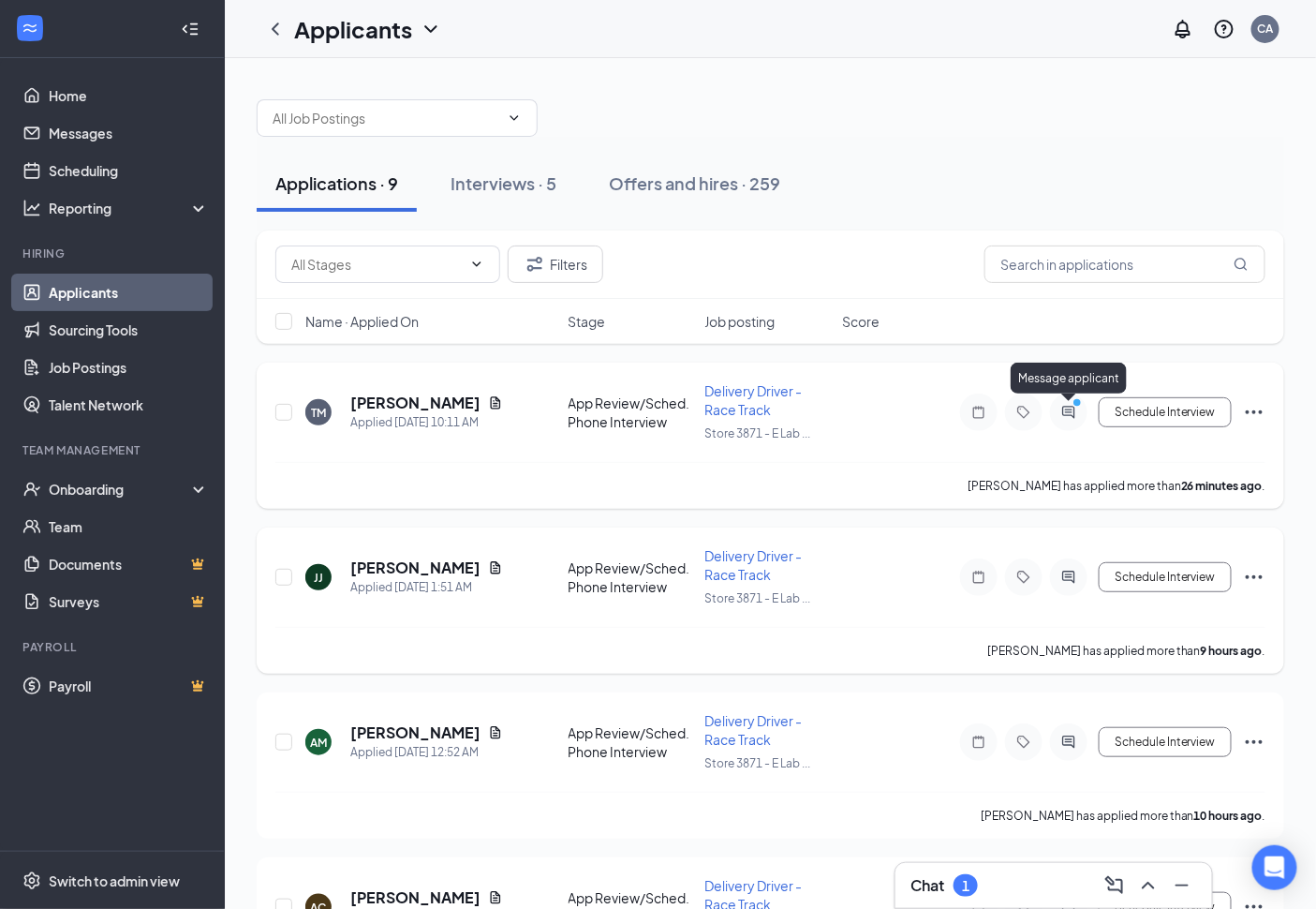
click at [1081, 408] on icon "PrimaryDot" at bounding box center [1080, 404] width 23 height 15
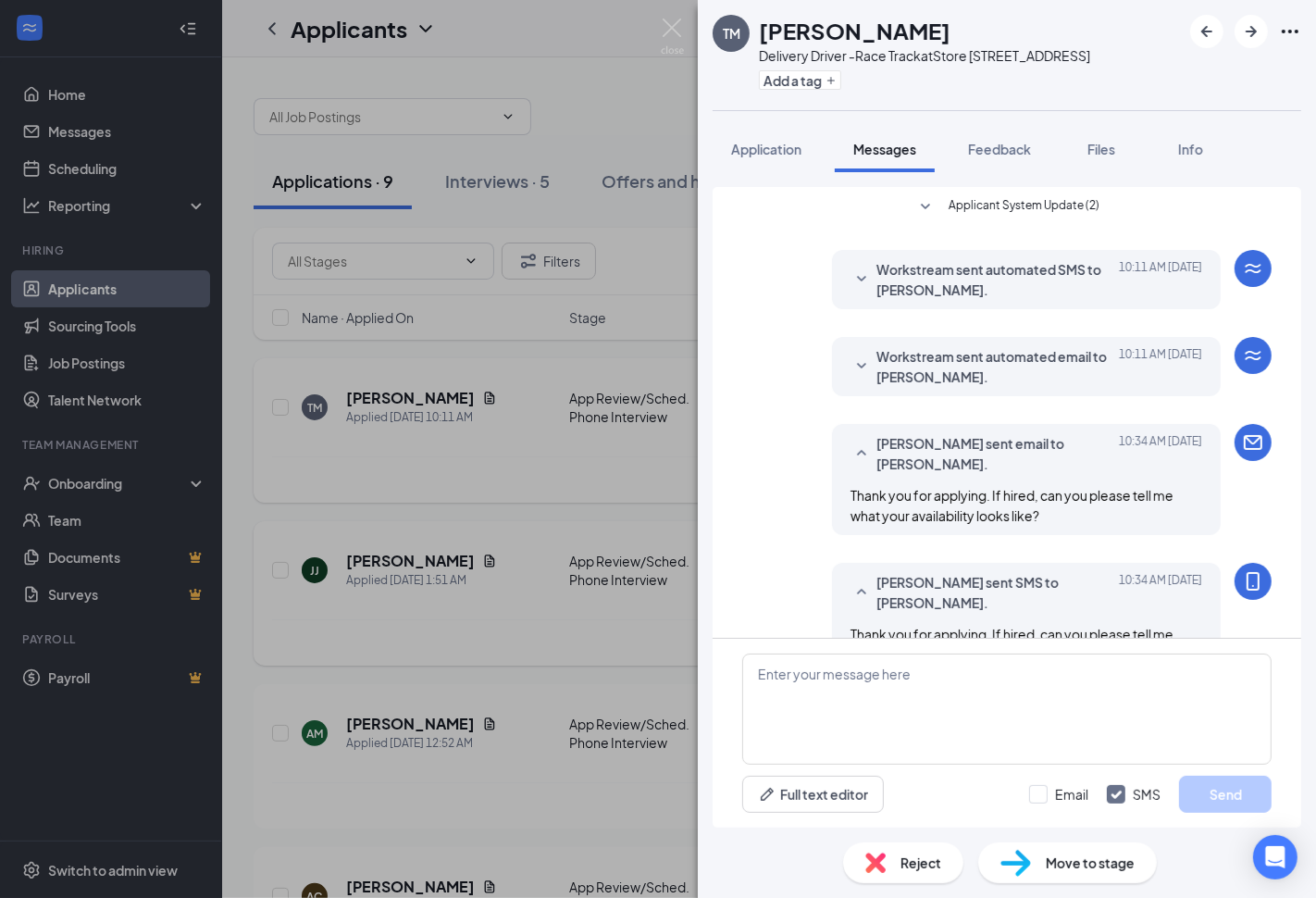
scroll to position [173, 0]
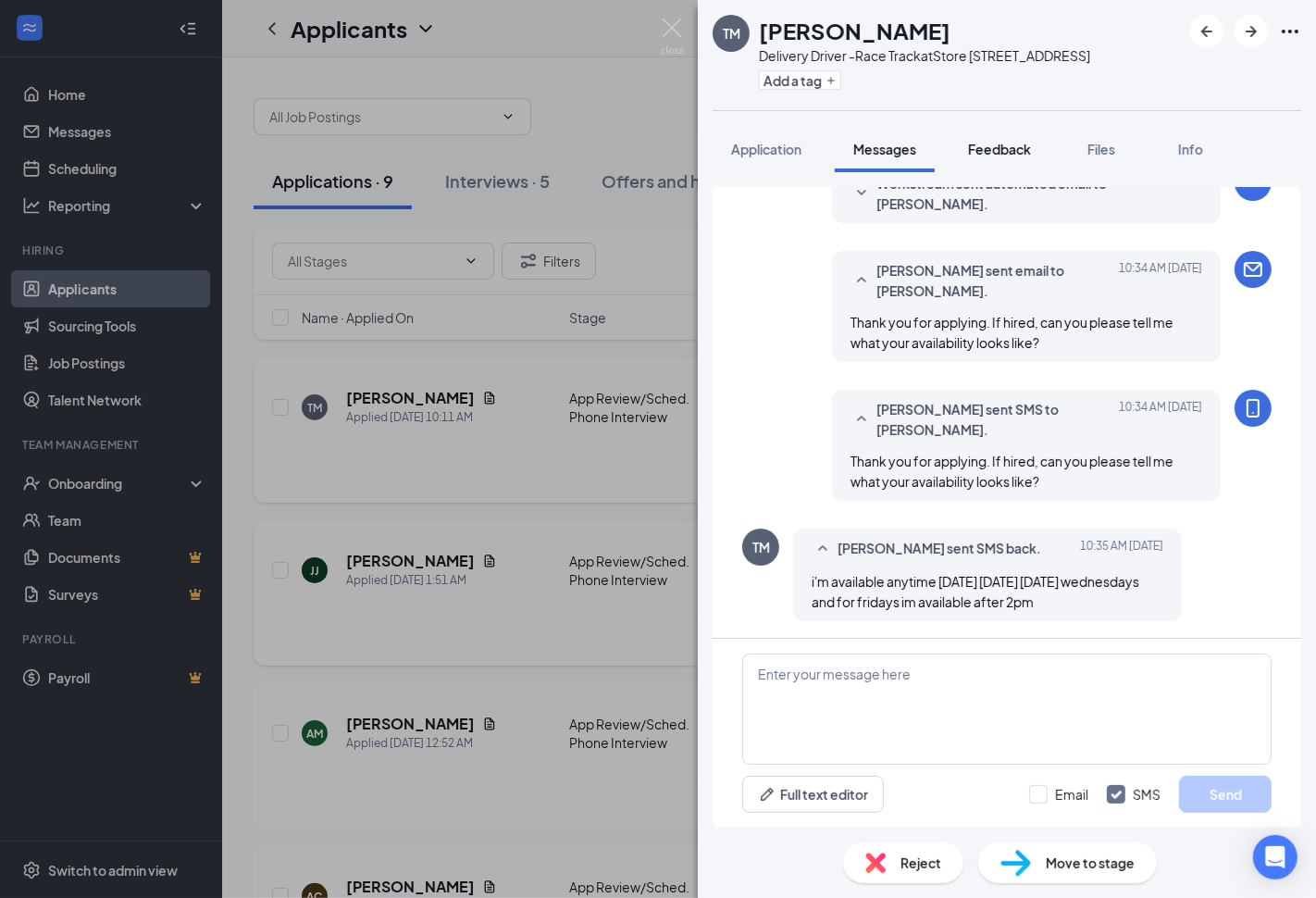
click at [1006, 150] on span "Feedback" at bounding box center [1000, 149] width 63 height 17
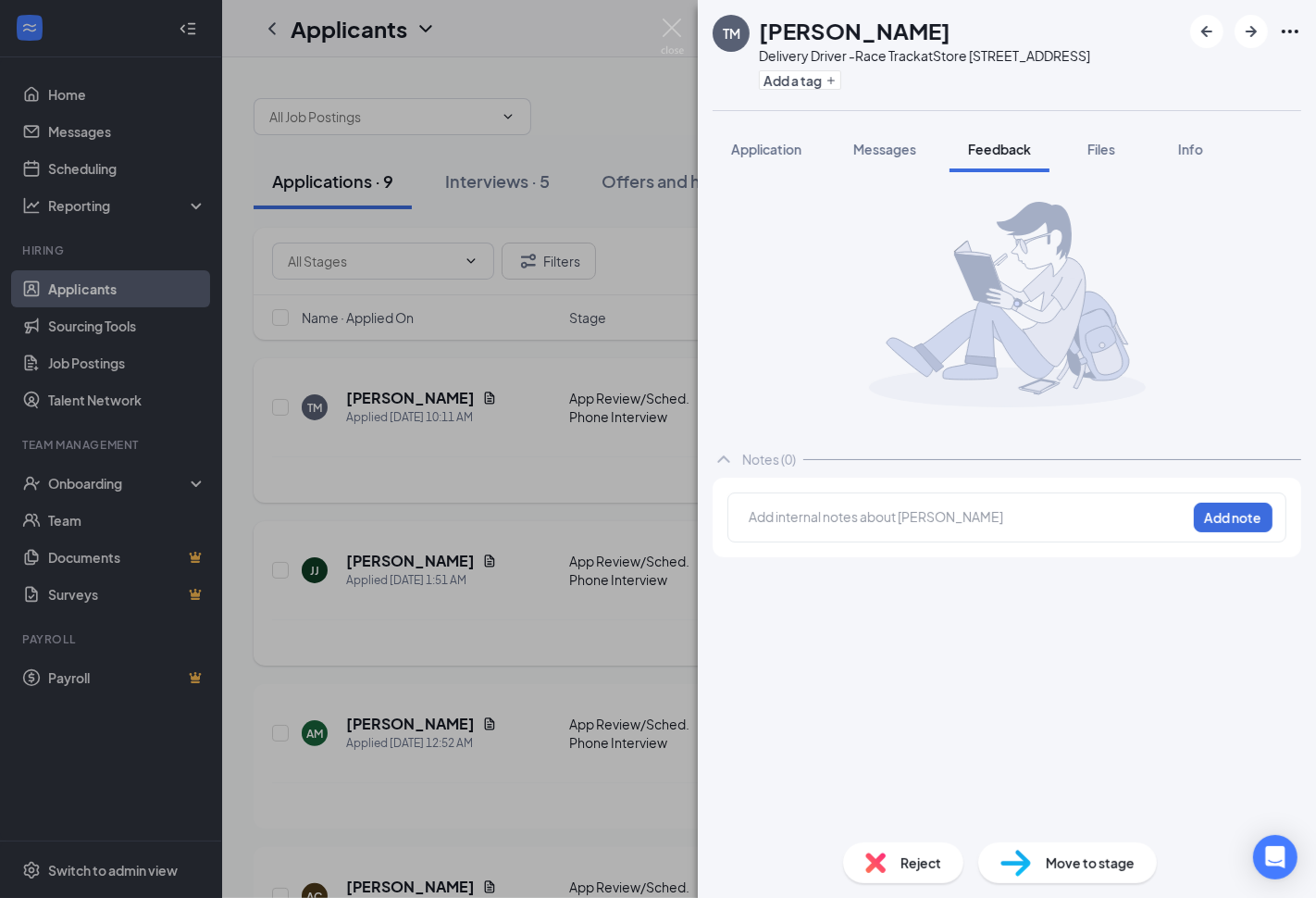
click at [961, 511] on div at bounding box center [967, 517] width 436 height 20
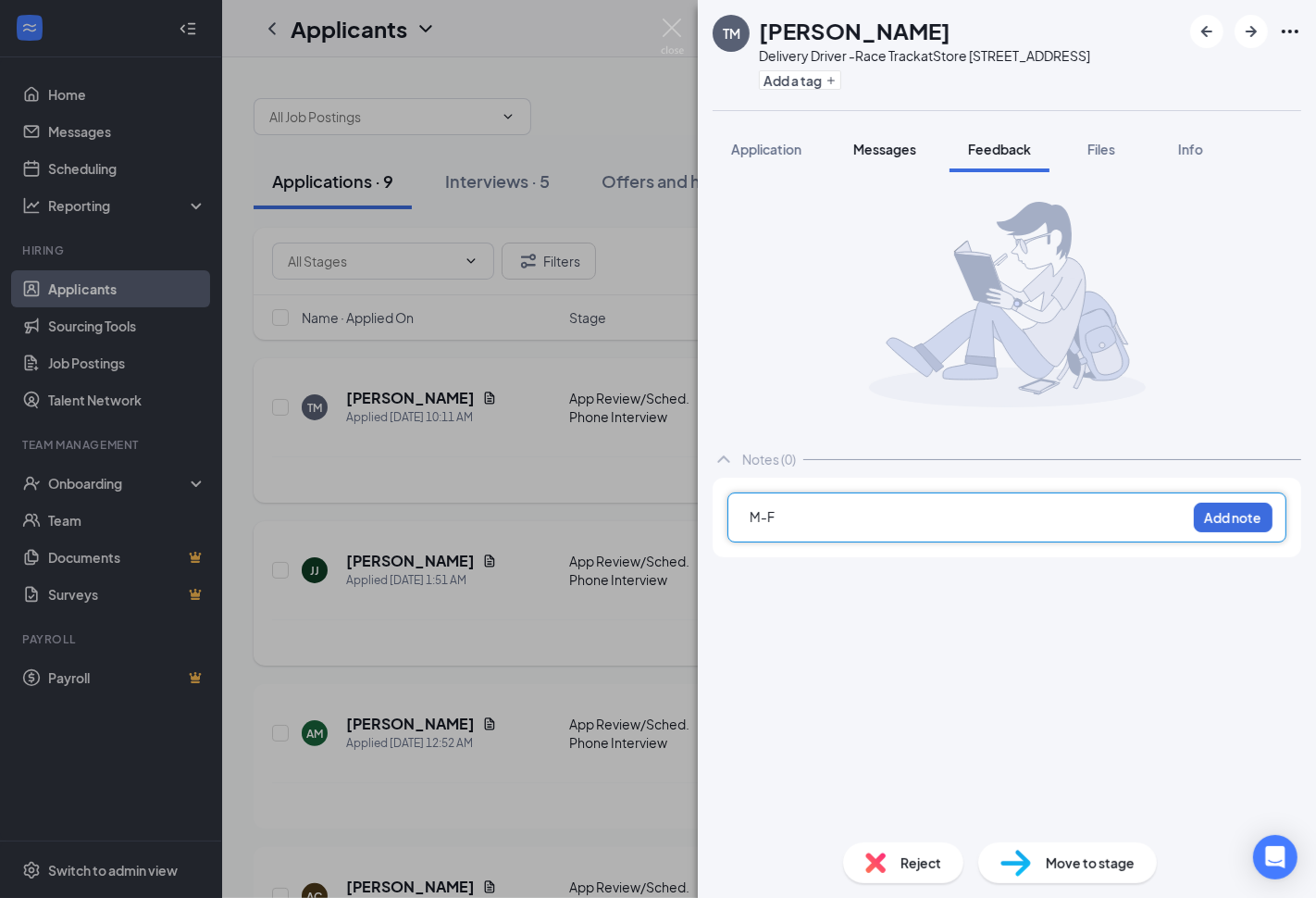
click at [880, 141] on span "Messages" at bounding box center [885, 149] width 63 height 17
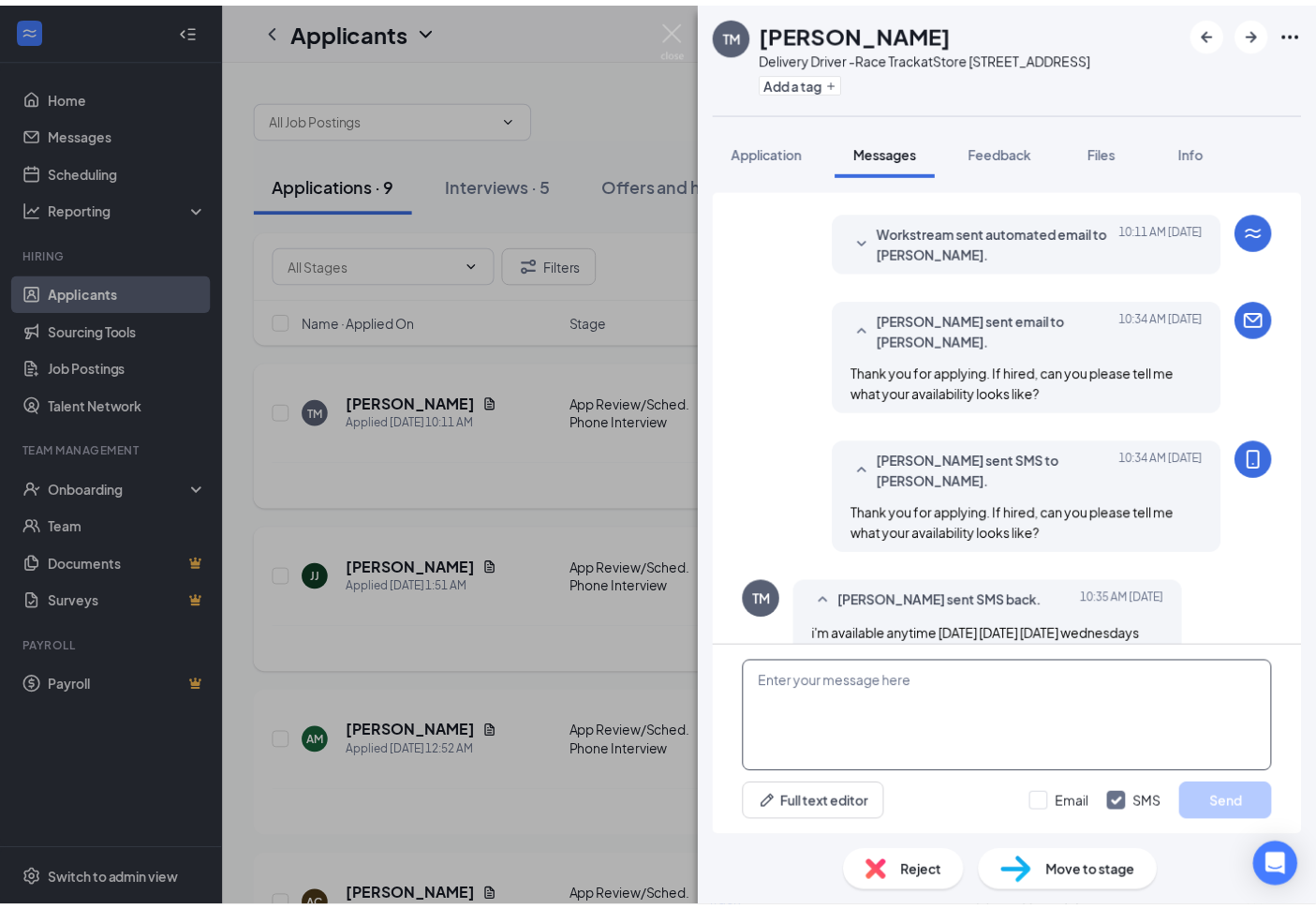
scroll to position [175, 0]
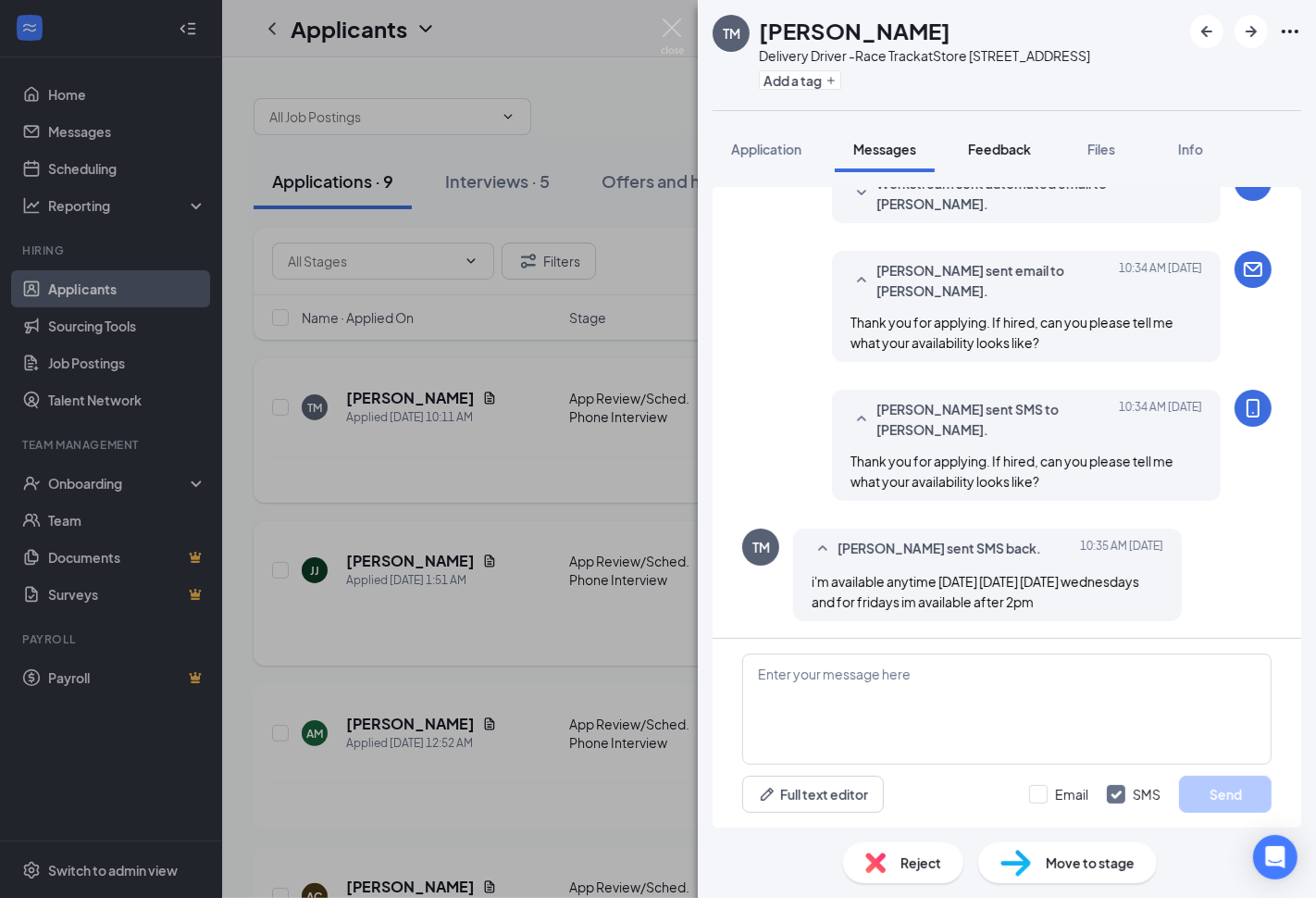
click at [986, 154] on span "Feedback" at bounding box center [1000, 149] width 63 height 17
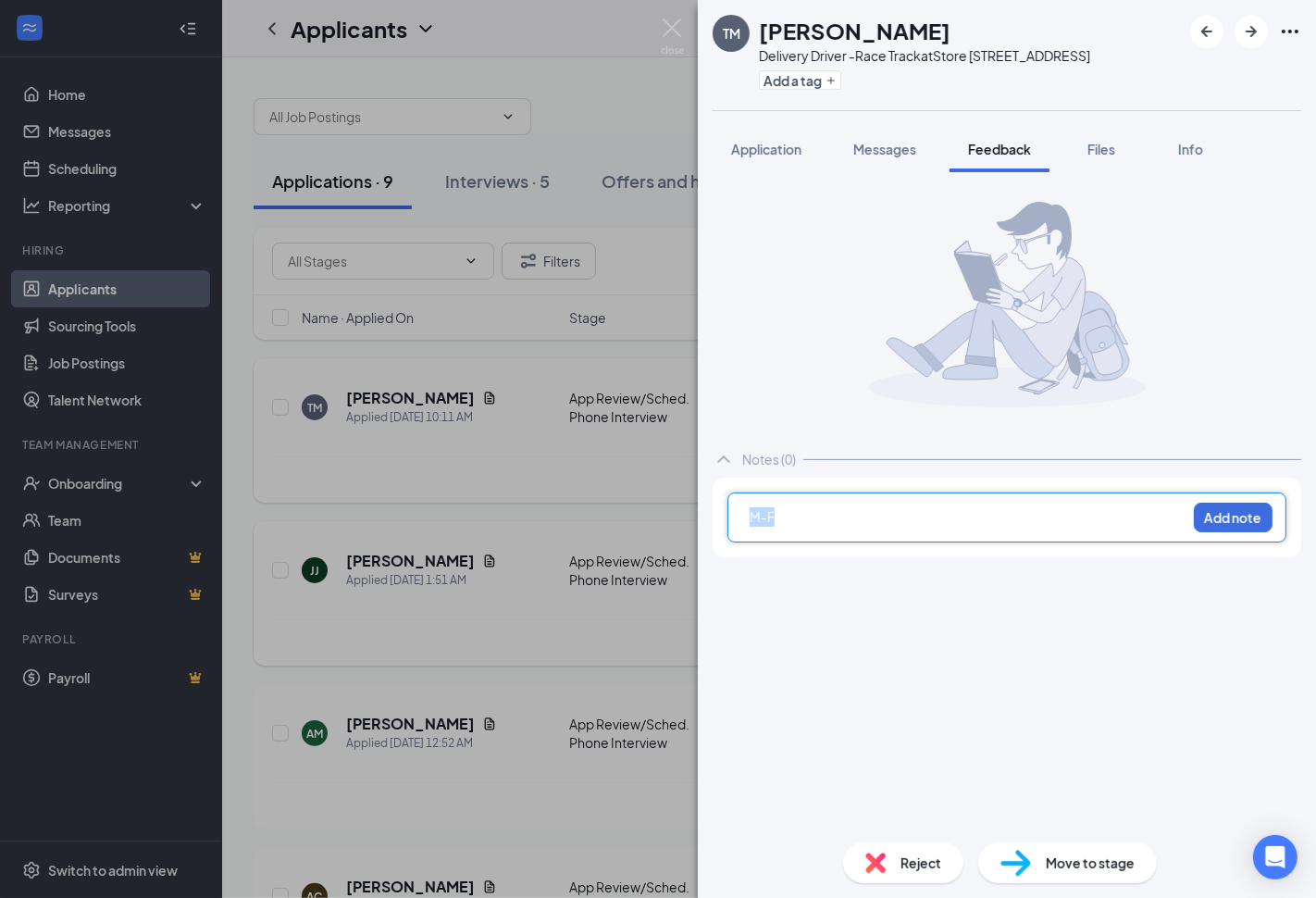
drag, startPoint x: 920, startPoint y: 522, endPoint x: 635, endPoint y: 544, distance: 285.8
click at [680, 507] on div "[PERSON_NAME] Delivery Driver -Race Track at Store [STREET_ADDRESS] Add a tag A…" at bounding box center [658, 449] width 1316 height 898
click at [1241, 510] on button "Add note" at bounding box center [1234, 517] width 78 height 29
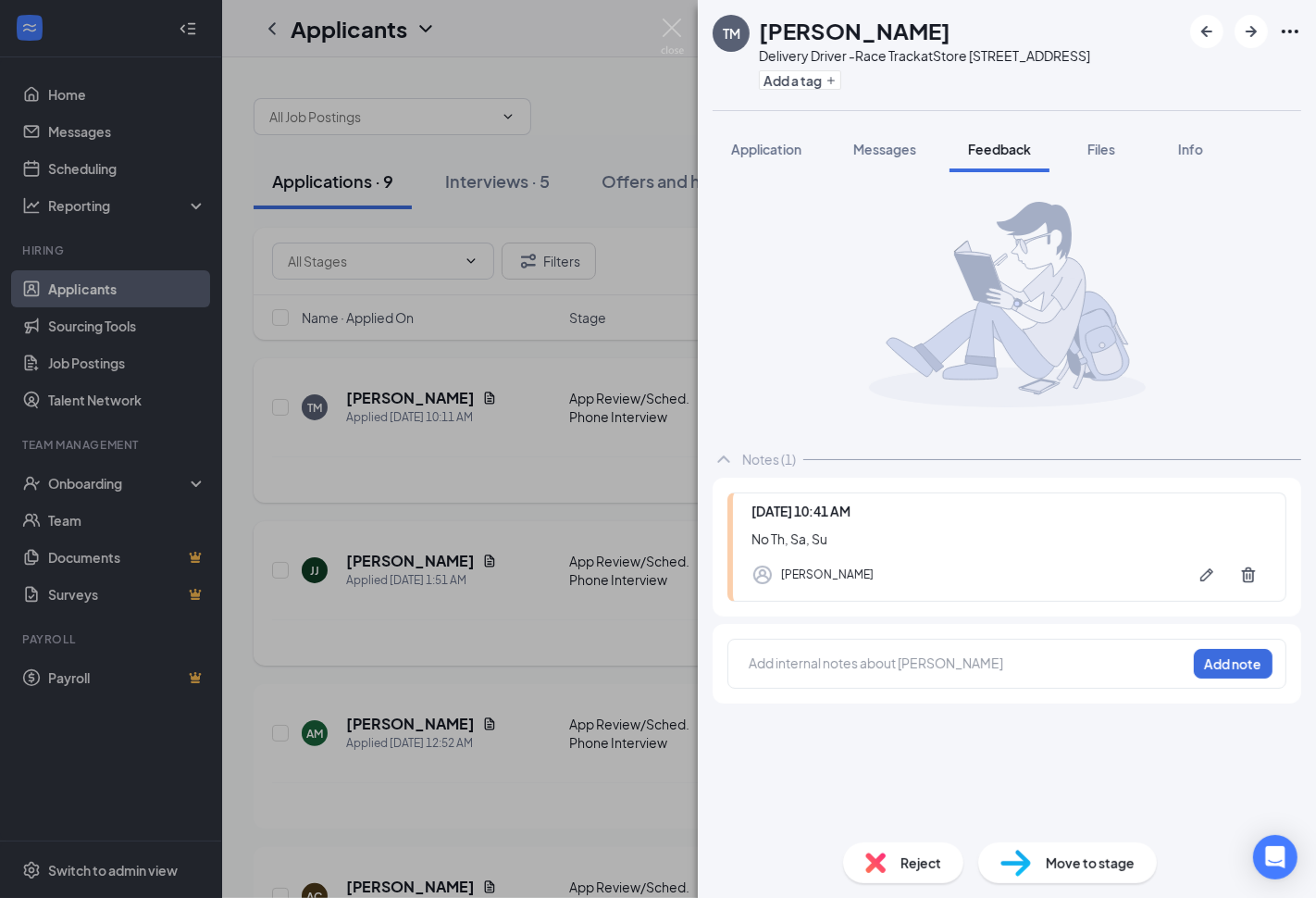
click at [919, 853] on span "Reject" at bounding box center [921, 863] width 41 height 21
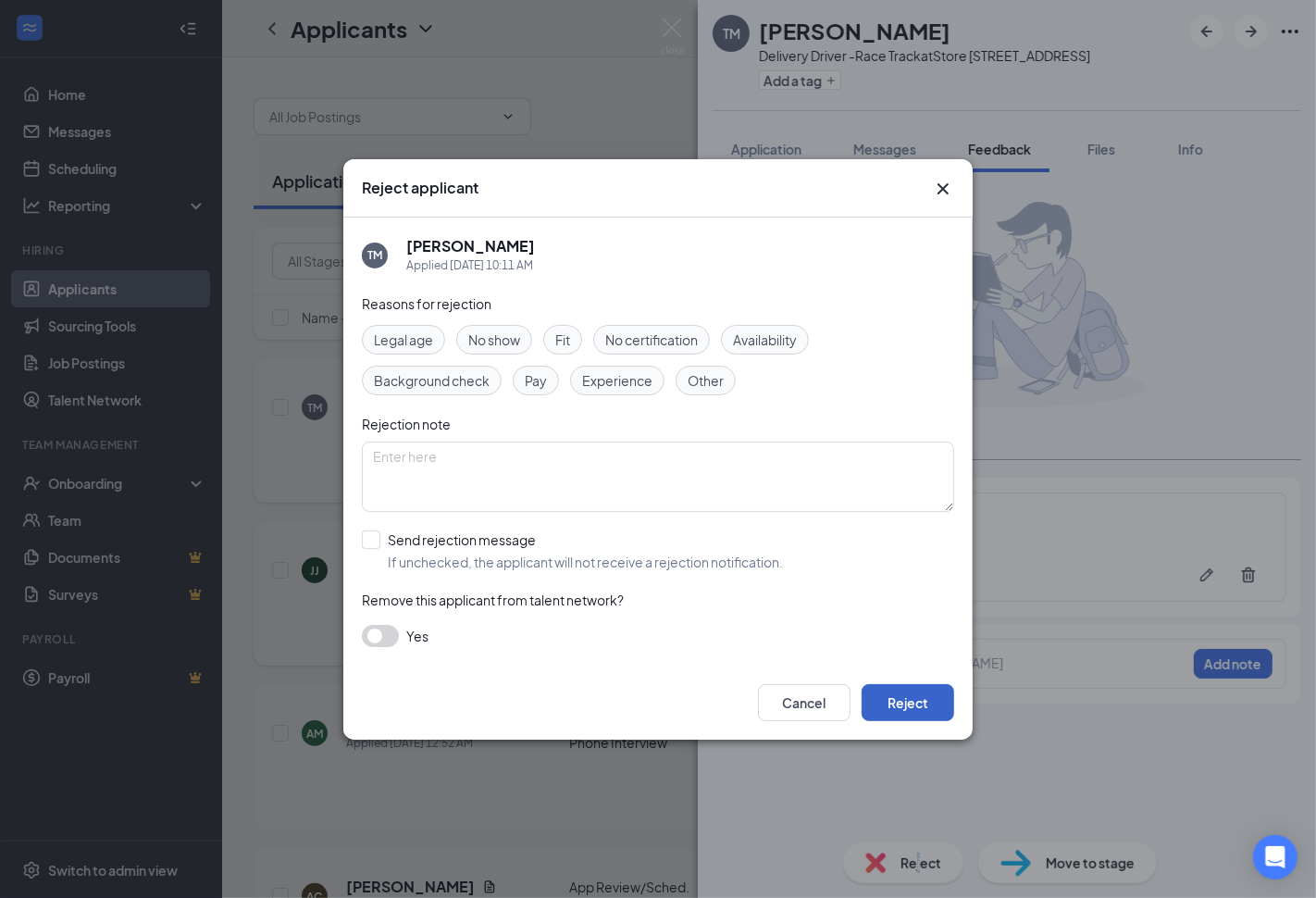
click at [936, 703] on button "Reject" at bounding box center [908, 703] width 93 height 37
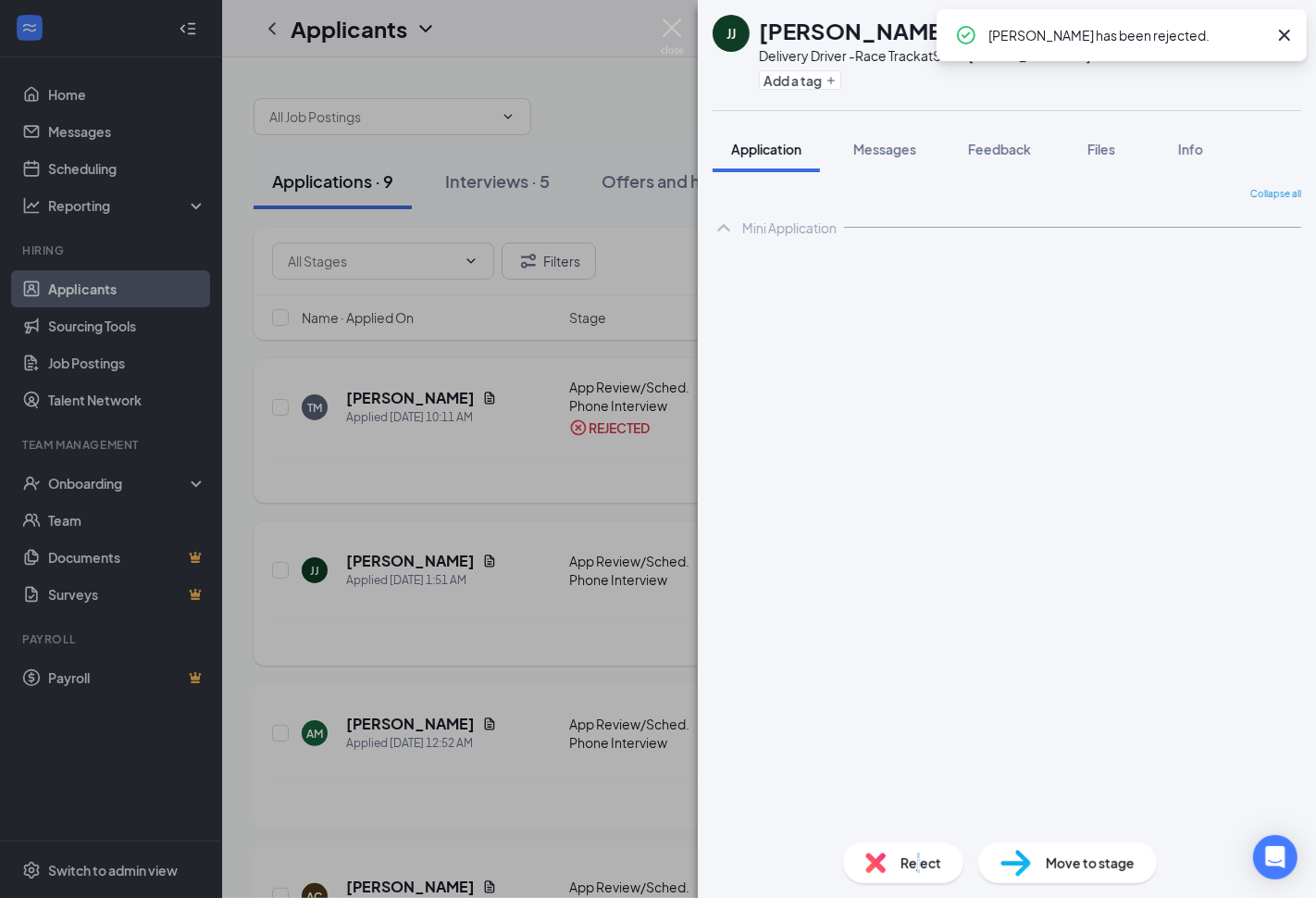
click at [579, 475] on div "[PERSON_NAME] Jayden [PERSON_NAME] Delivery Driver -Race Track at Store [STREET…" at bounding box center [658, 449] width 1316 height 898
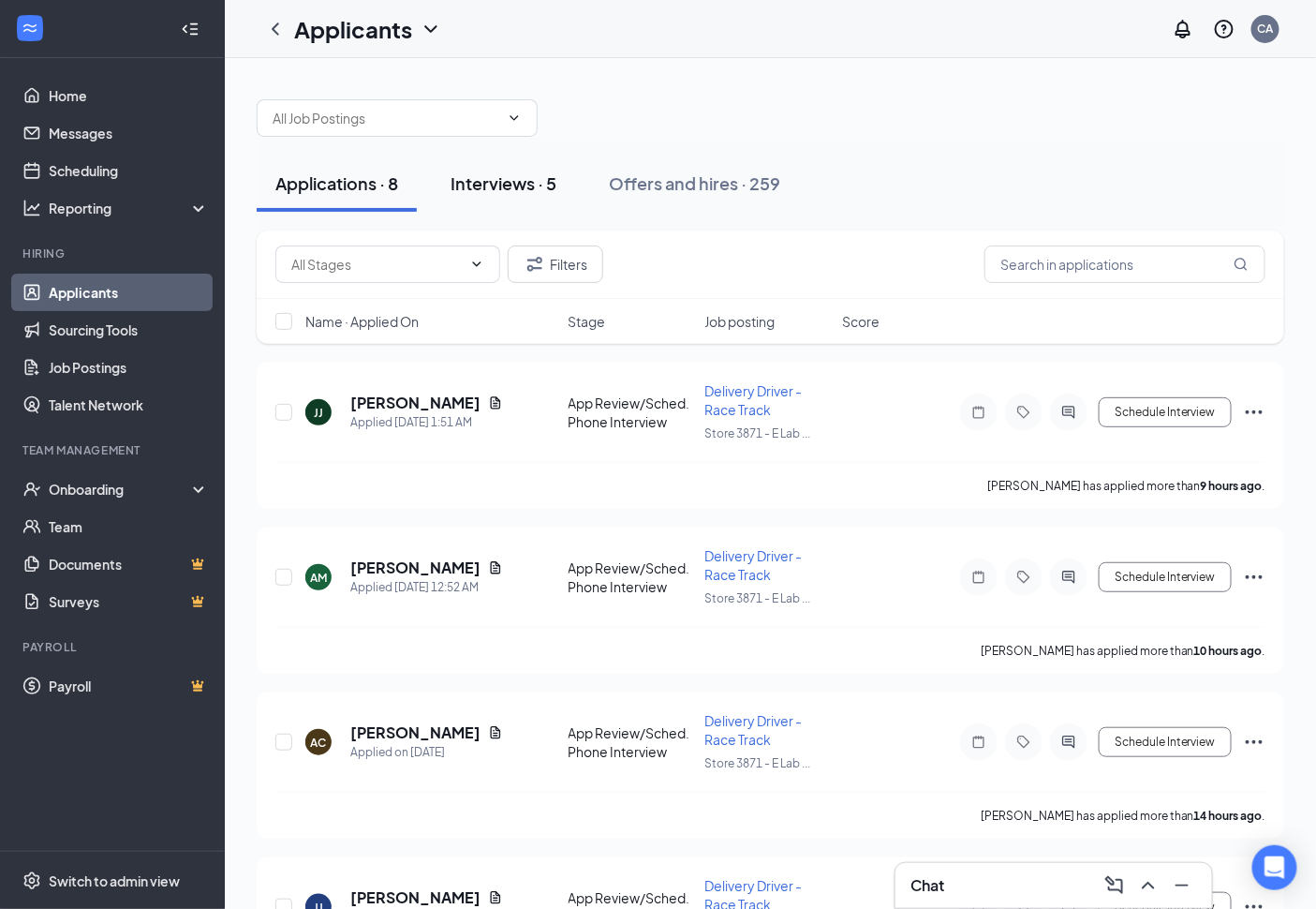
click at [502, 182] on div "Interviews · 5" at bounding box center [503, 183] width 106 height 24
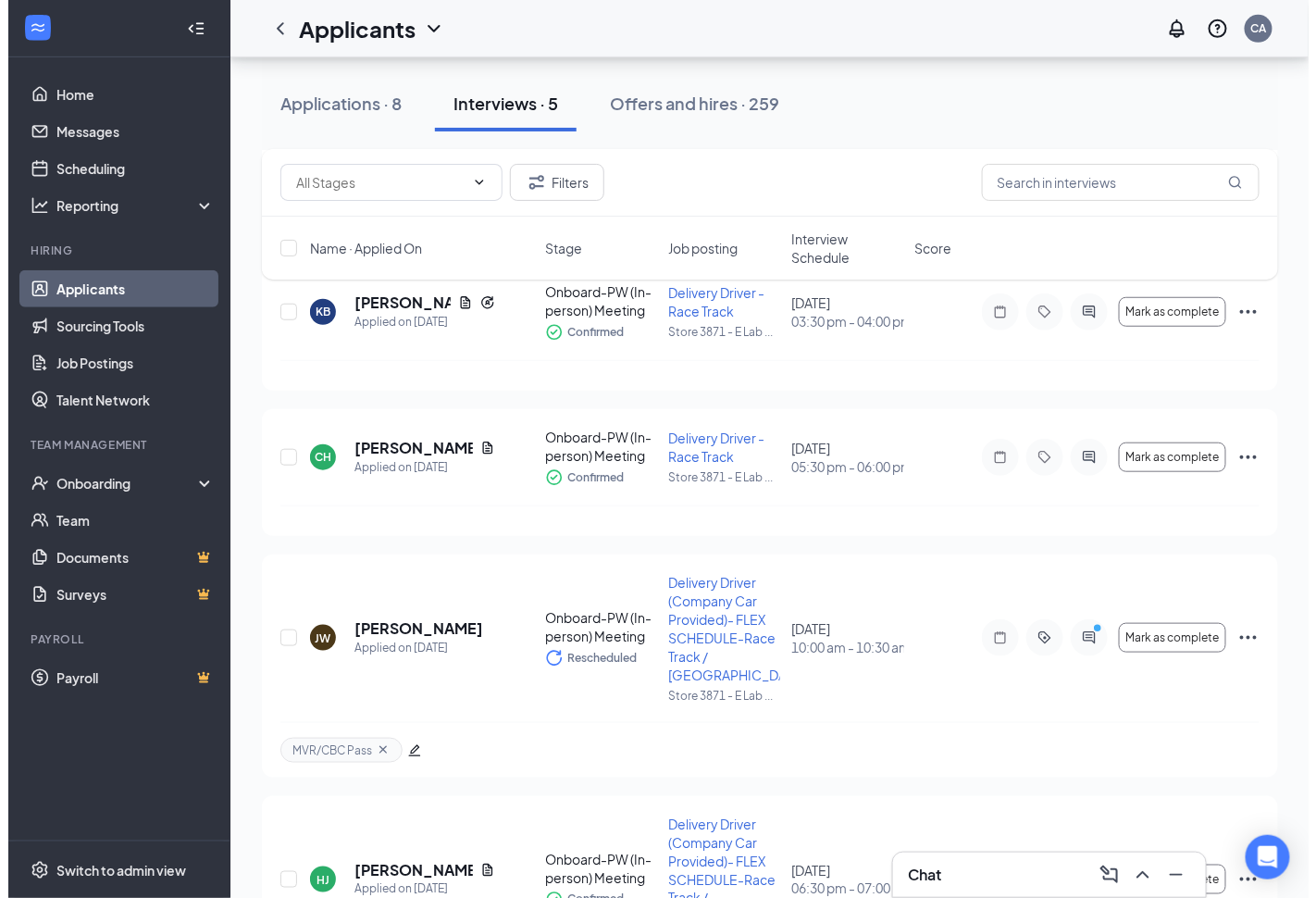
scroll to position [308, 0]
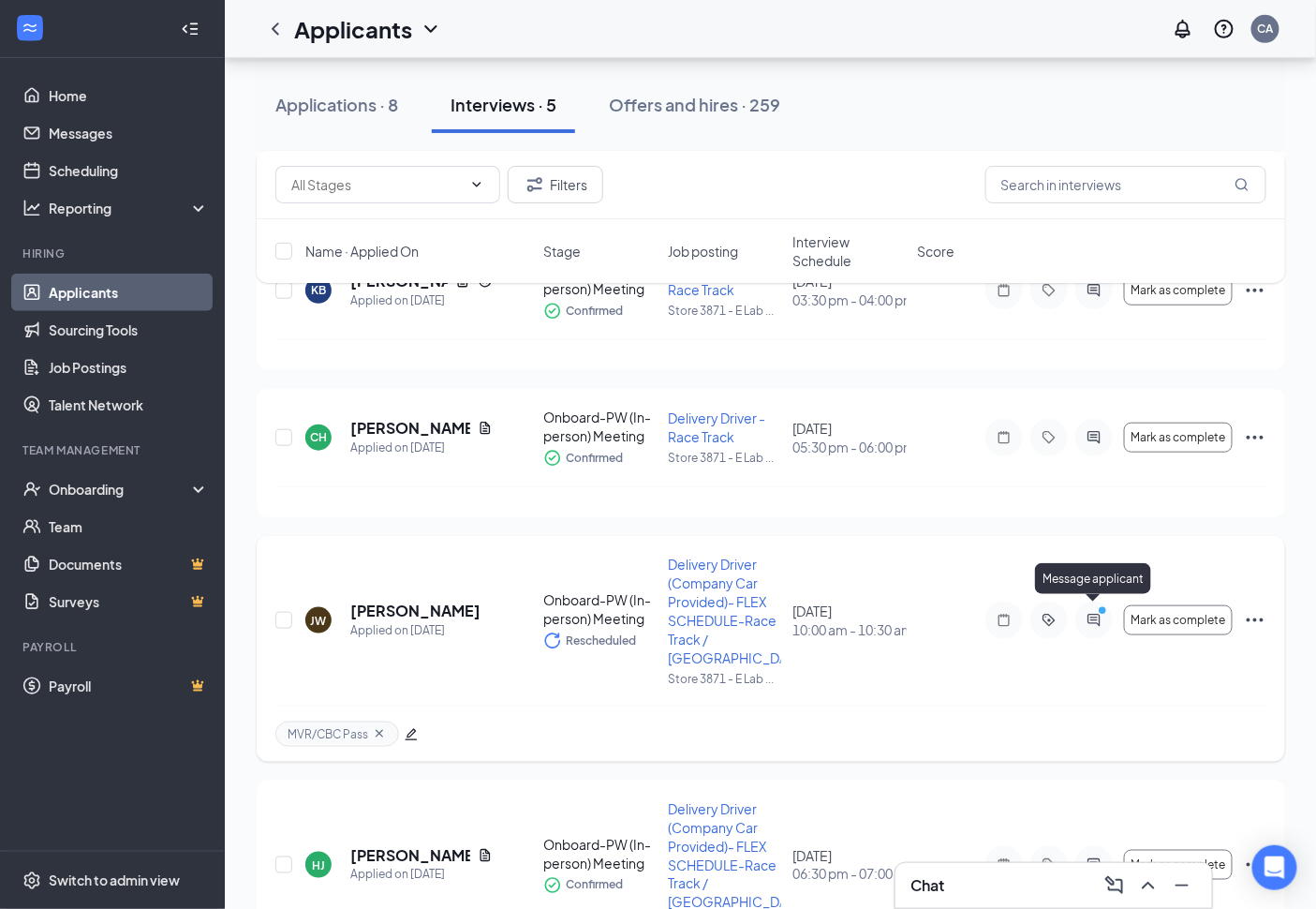
click at [1099, 619] on icon "ActiveChat" at bounding box center [1094, 620] width 23 height 15
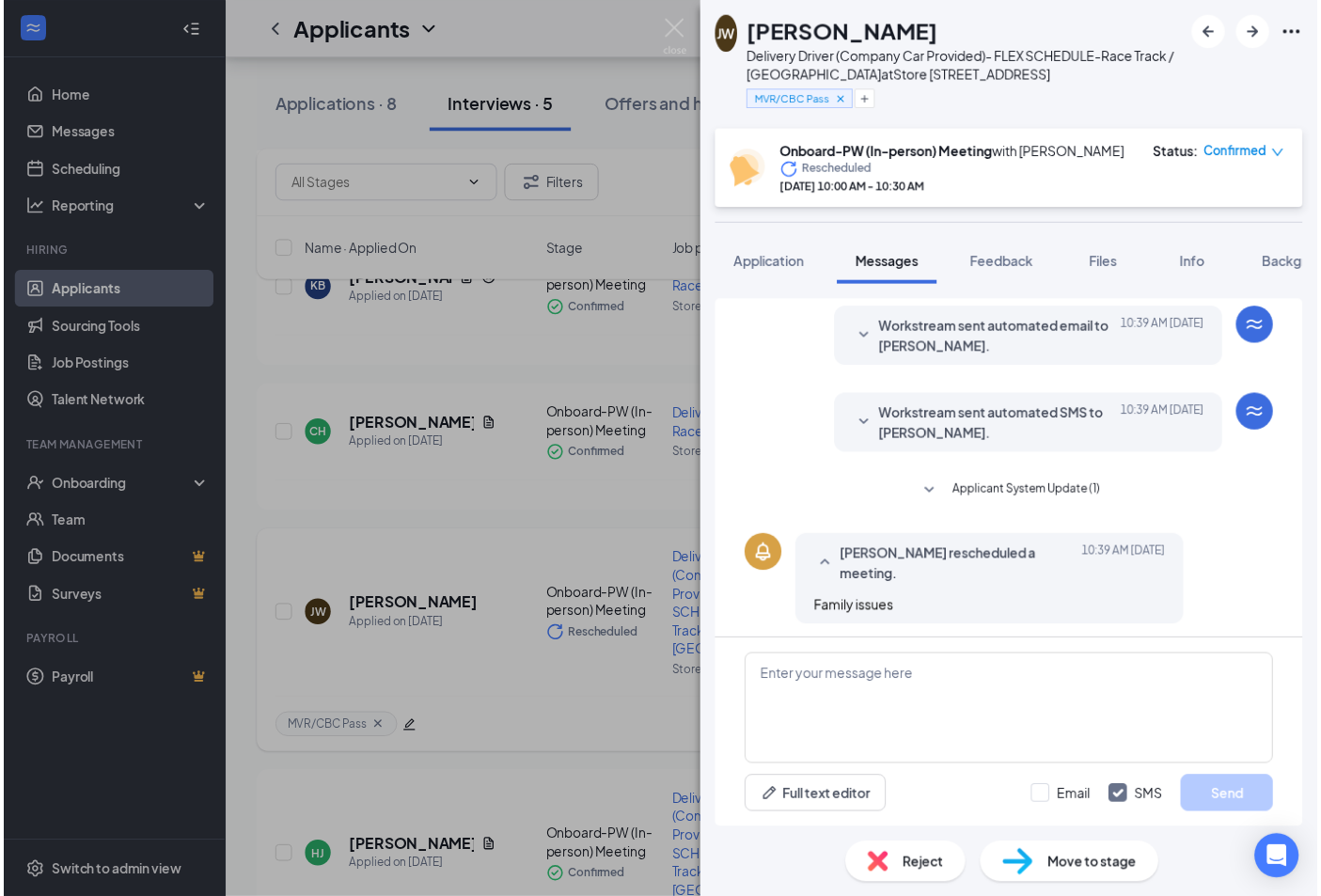
scroll to position [562, 0]
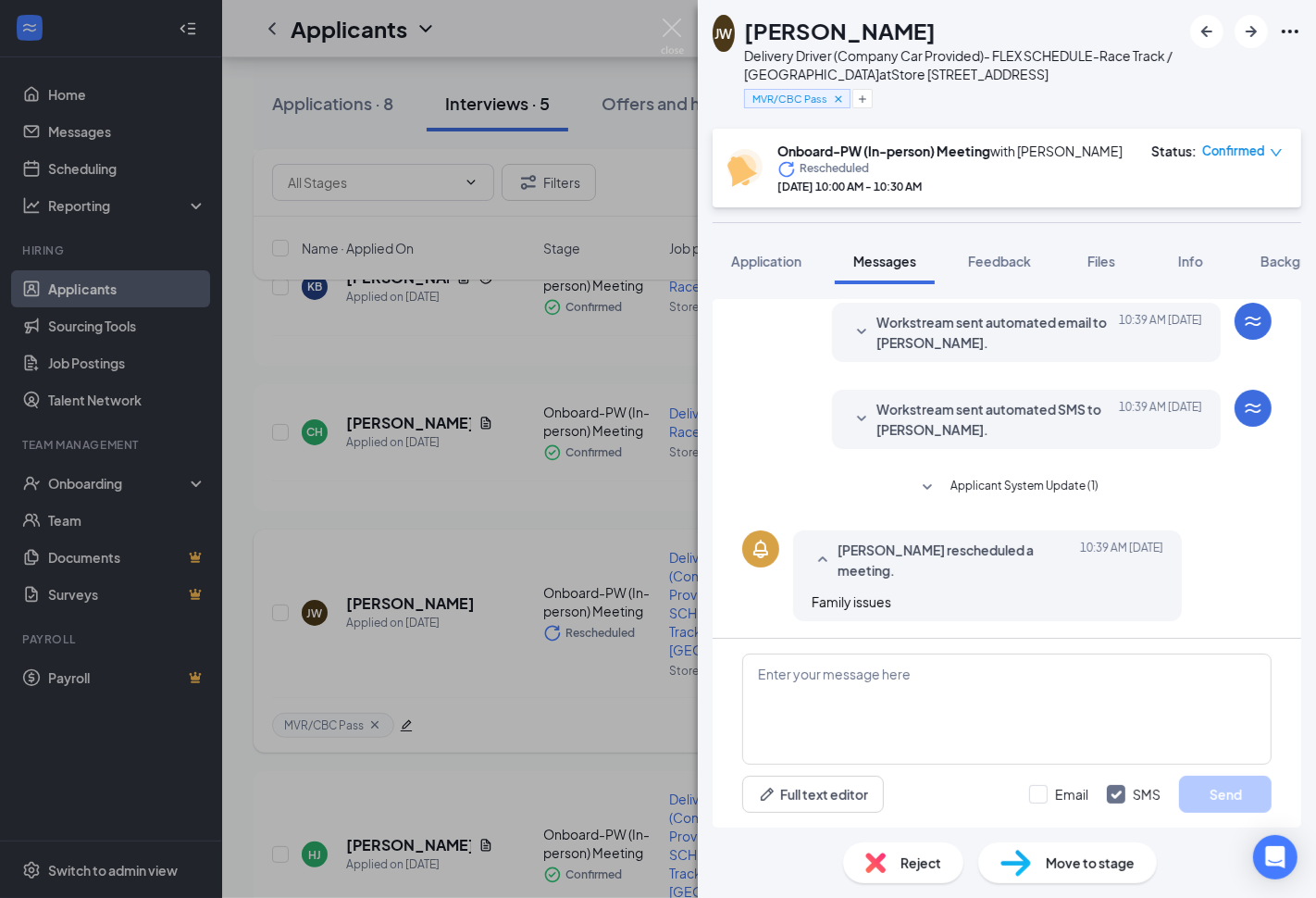
click at [595, 695] on div "JW Jonathan Womack Delivery Driver (Company Car Provided)- FLEX SCHEDULE-Race T…" at bounding box center [658, 449] width 1316 height 898
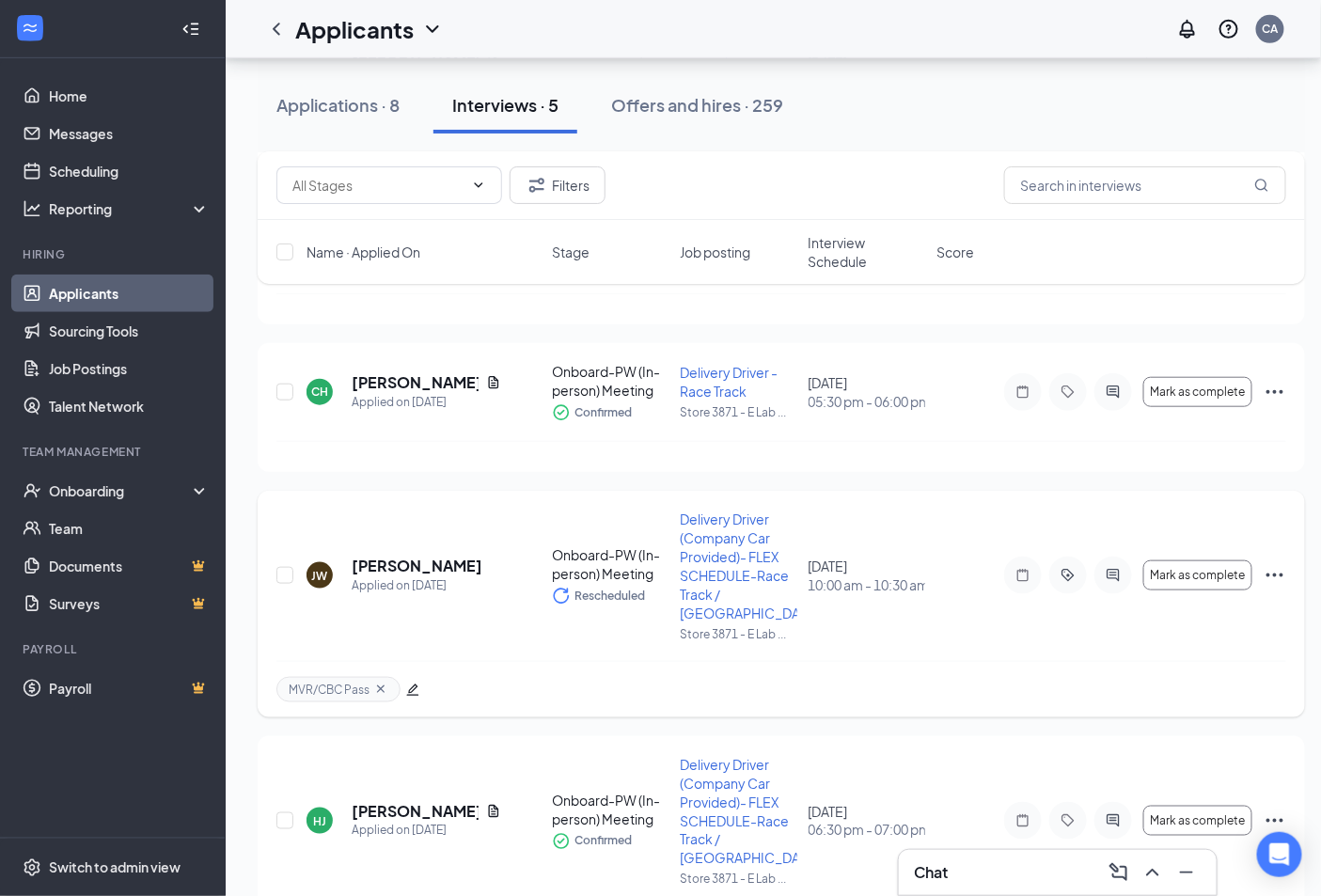
scroll to position [387, 0]
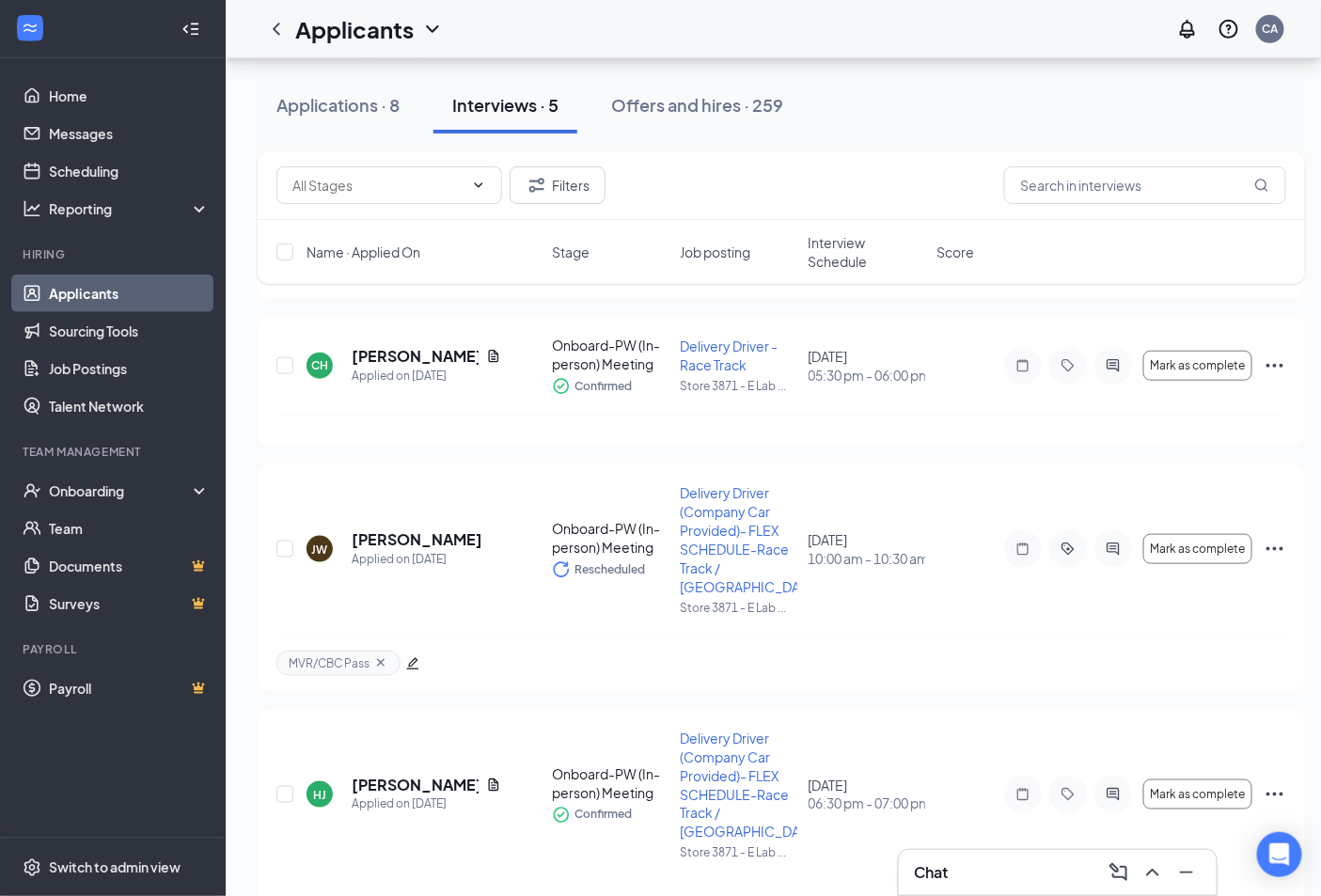
click at [603, 674] on div "JG Justin Graves Applied on Aug 26 Onboard-PW (In-person) Meeting Confirmed Del…" at bounding box center [781, 453] width 1047 height 915
click at [217, 411] on ul "Home Messages Scheduling Reporting Hiring Applicants Sourcing Tools Job Posting…" at bounding box center [112, 448] width 225 height 780
click at [1104, 542] on icon "ActiveChat" at bounding box center [1113, 549] width 23 height 15
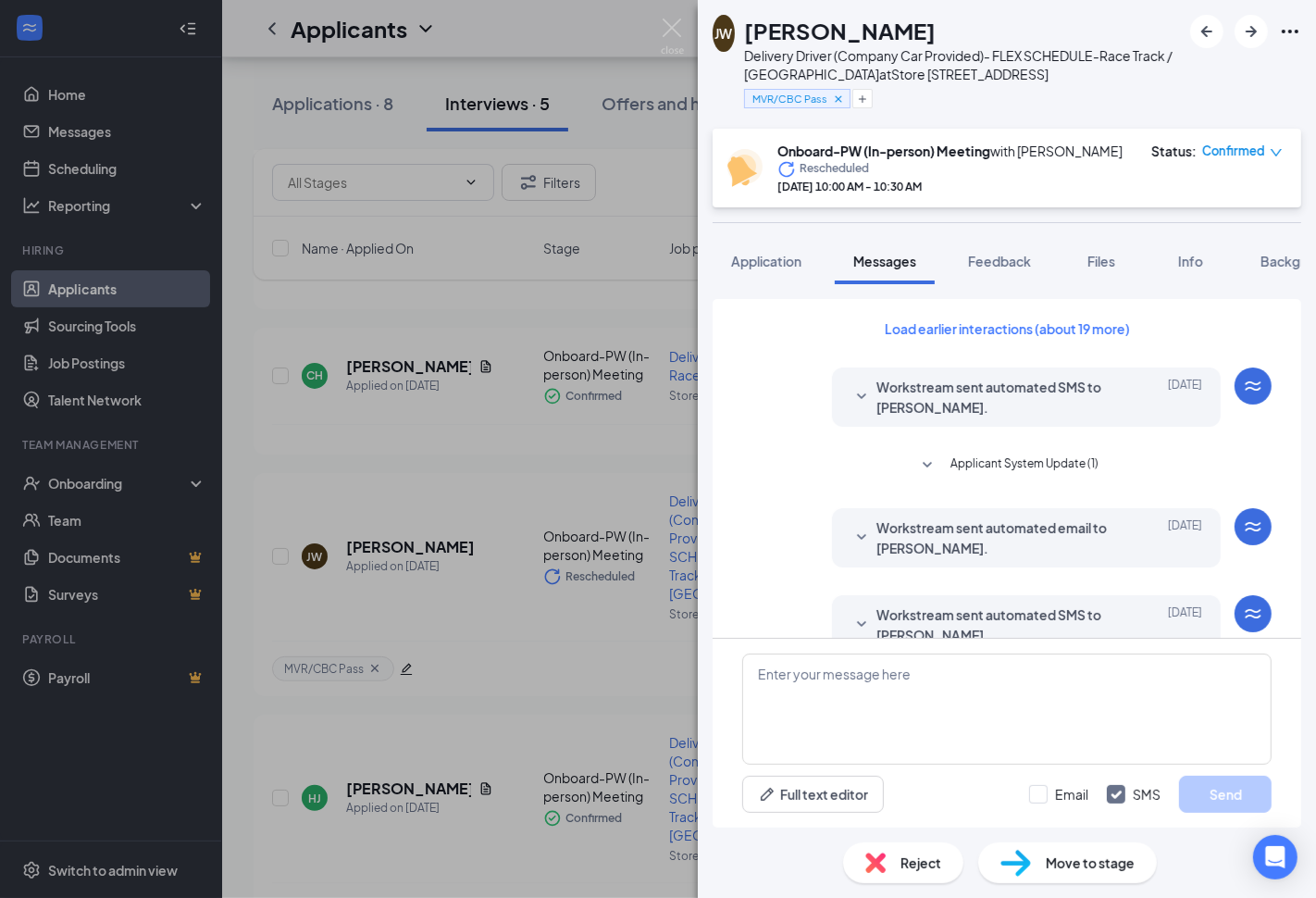
scroll to position [553, 0]
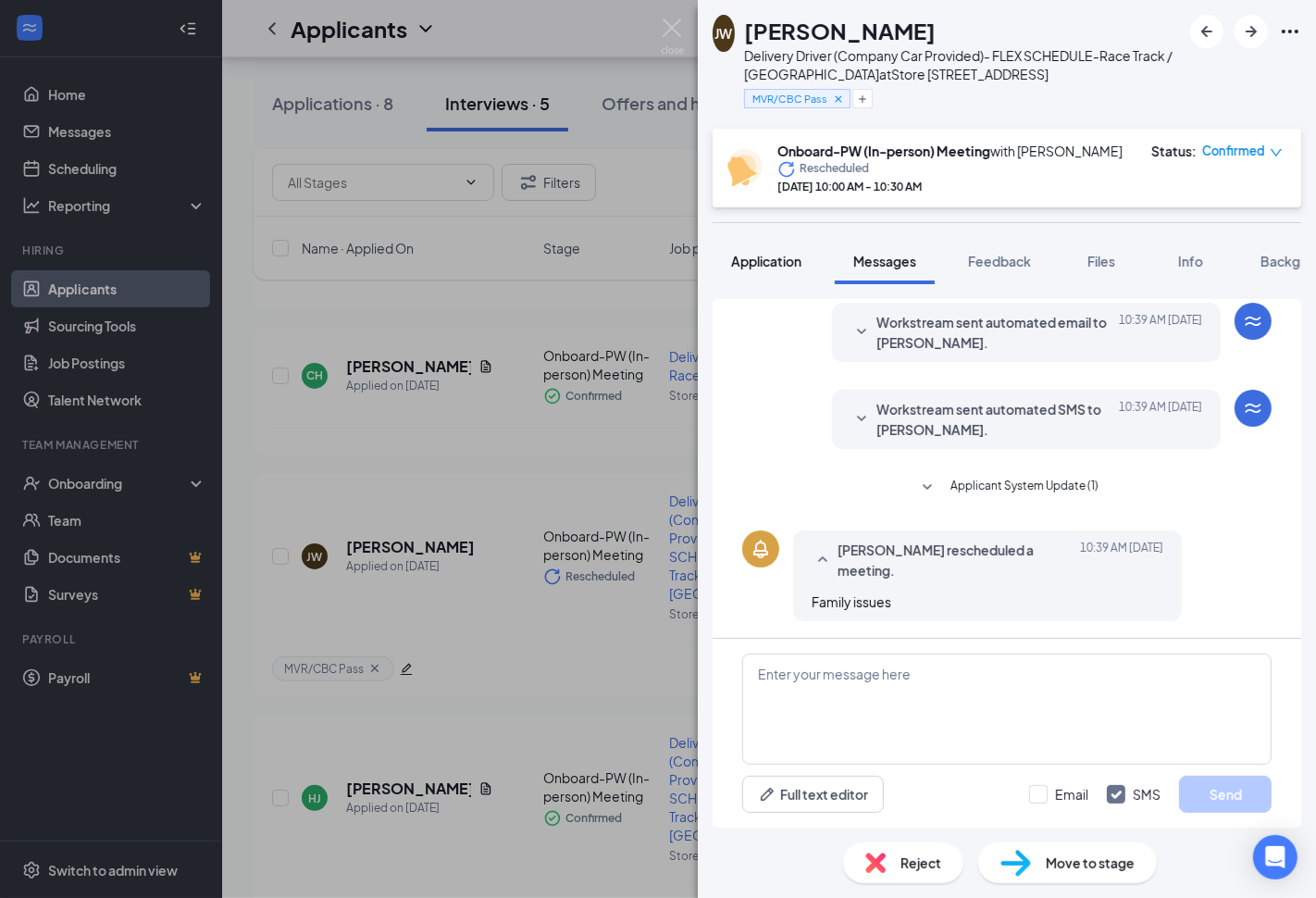
click at [796, 265] on span "Application" at bounding box center [767, 260] width 70 height 17
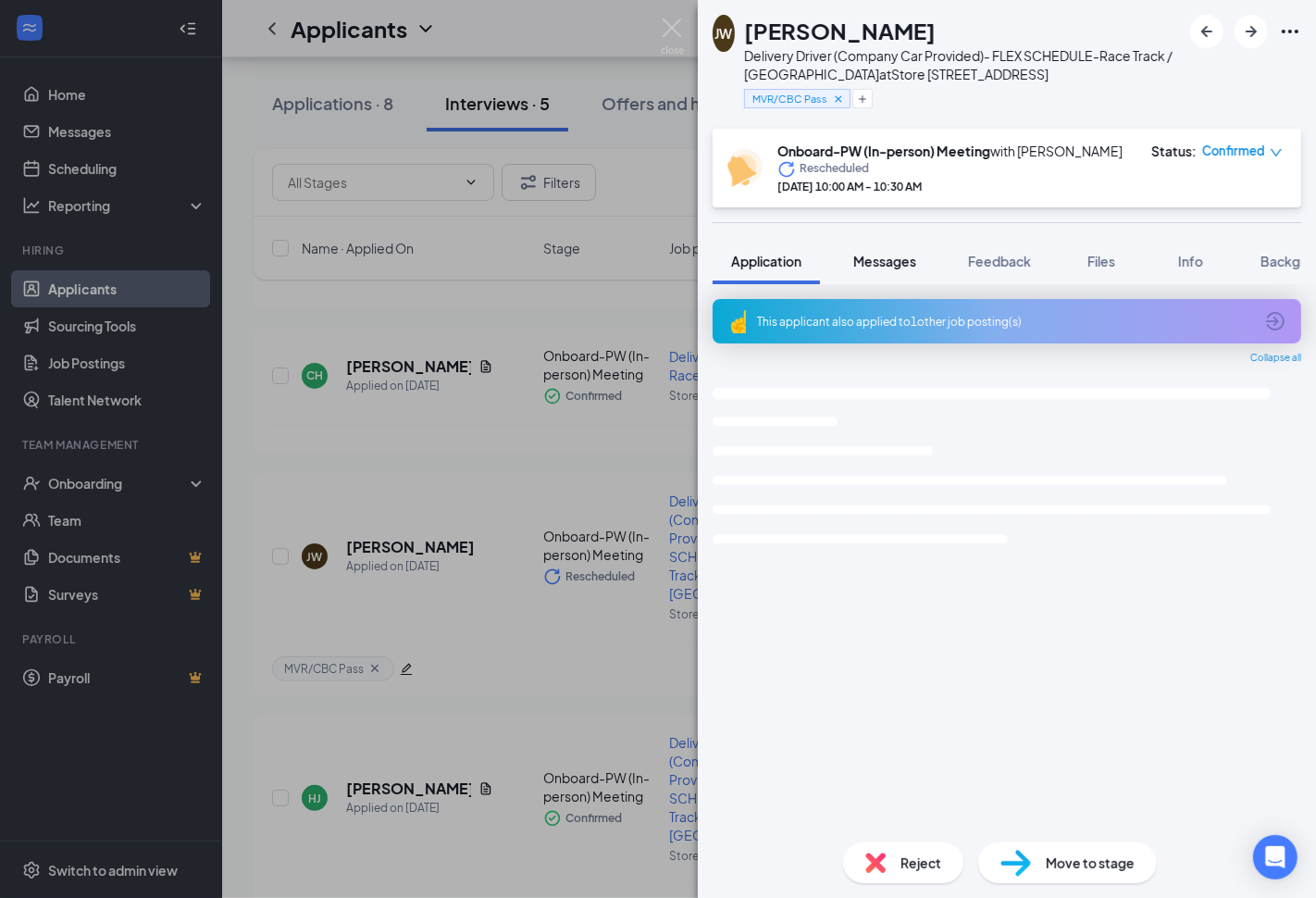
click at [906, 270] on button "Messages" at bounding box center [885, 260] width 100 height 46
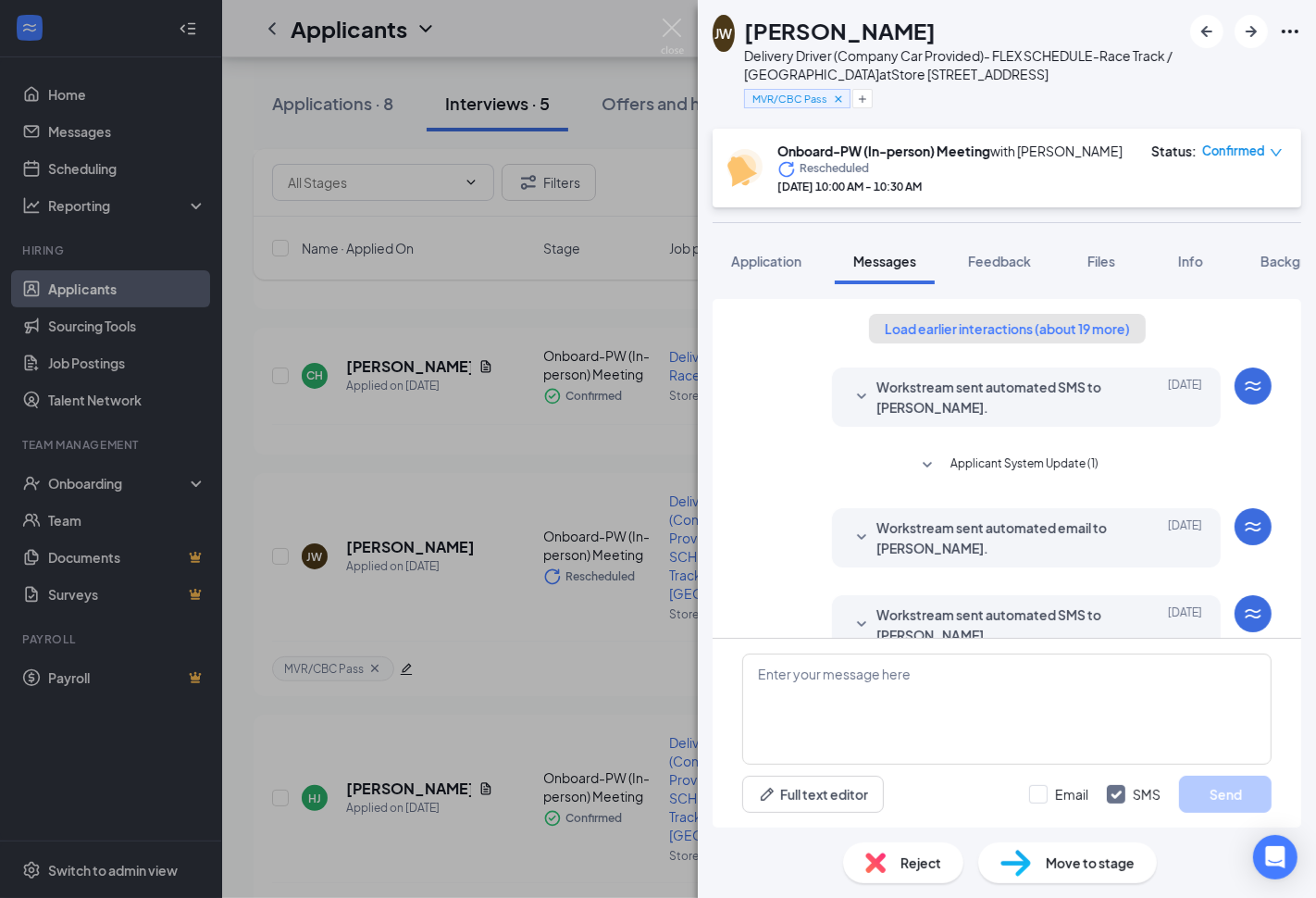
click at [1029, 331] on button "Load earlier interactions (about 19 more)" at bounding box center [1008, 328] width 277 height 29
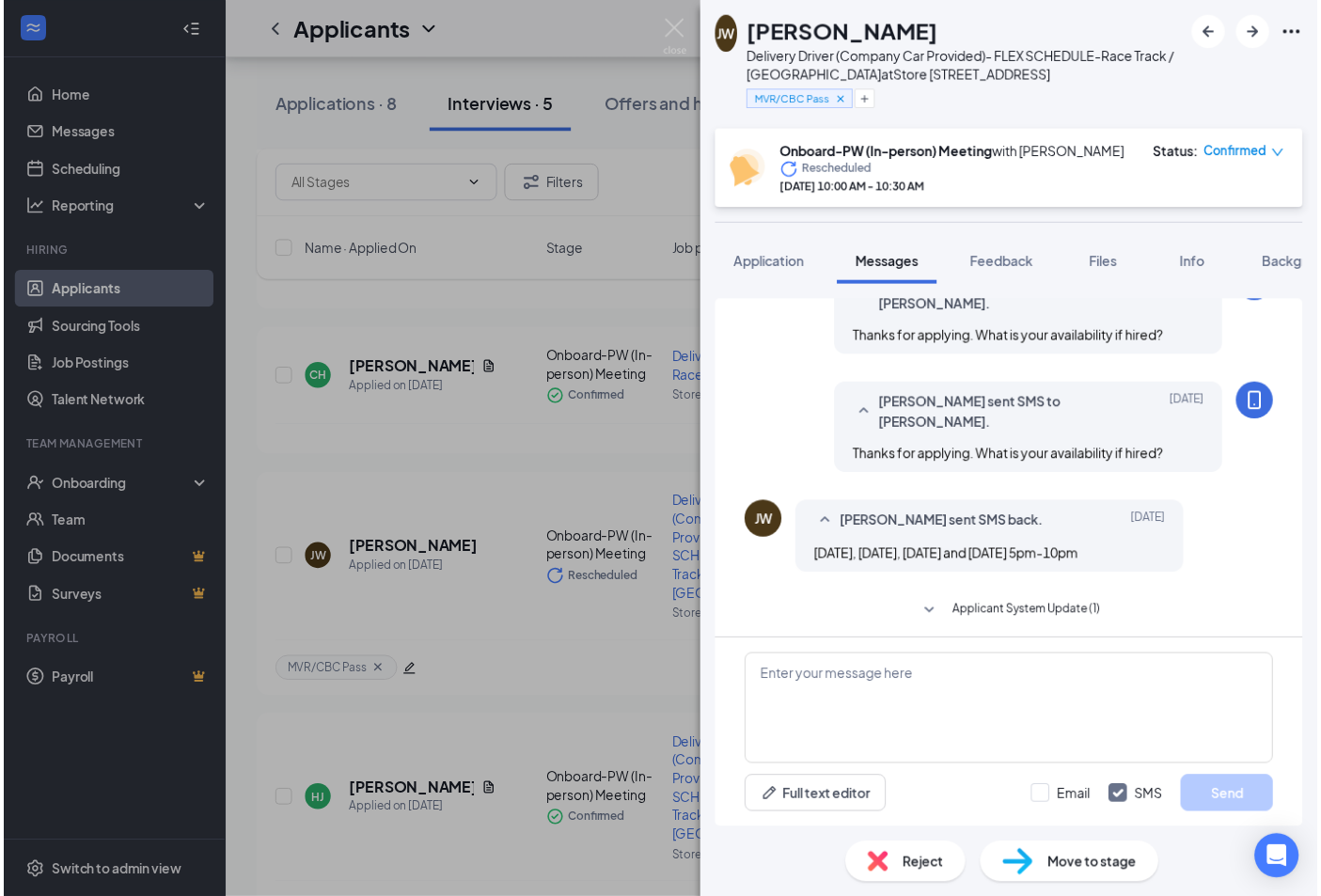
scroll to position [313, 0]
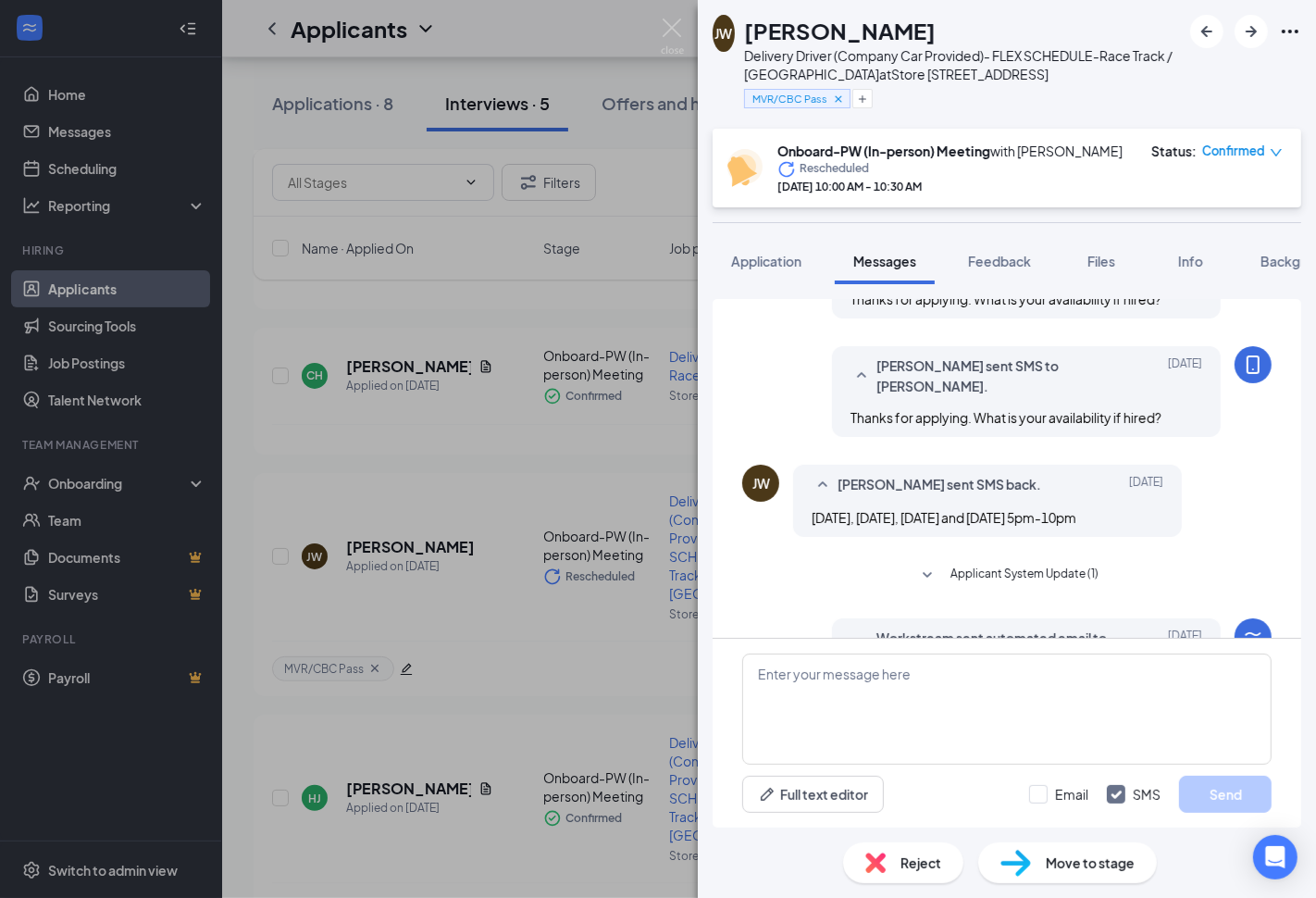
click at [540, 665] on div "JW Jonathan Womack Delivery Driver (Company Car Provided)- FLEX SCHEDULE-Race T…" at bounding box center [658, 449] width 1316 height 898
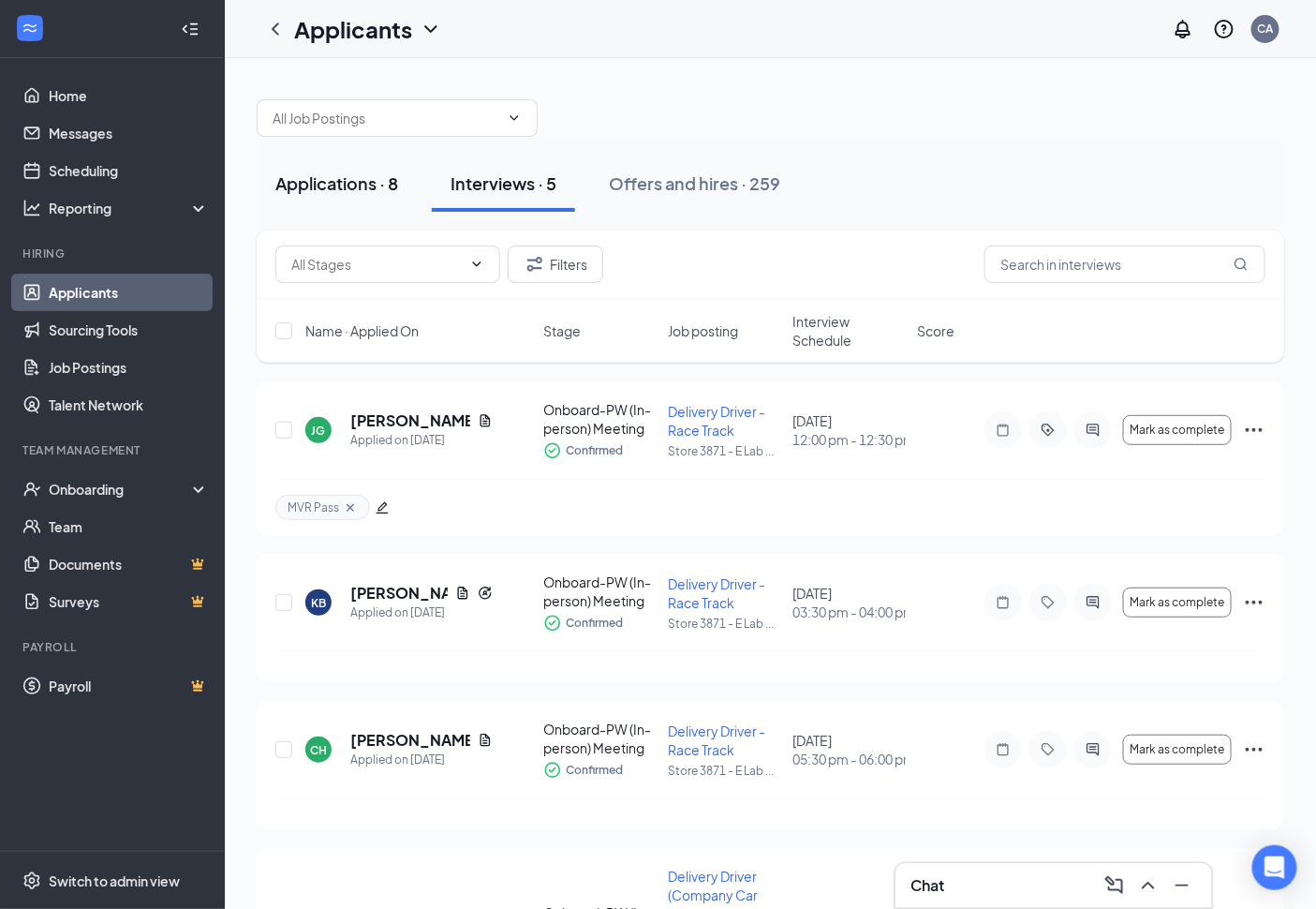
click at [357, 184] on div "Applications · 8" at bounding box center [337, 183] width 123 height 24
